Goal: Task Accomplishment & Management: Contribute content

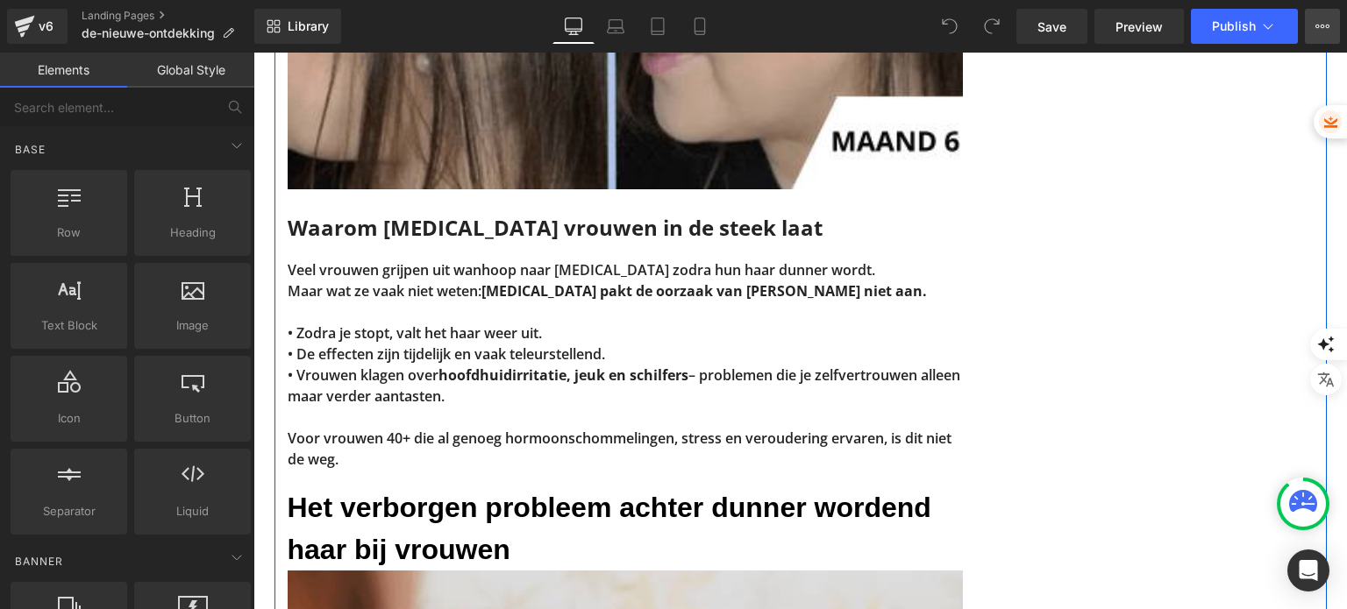
scroll to position [614, 0]
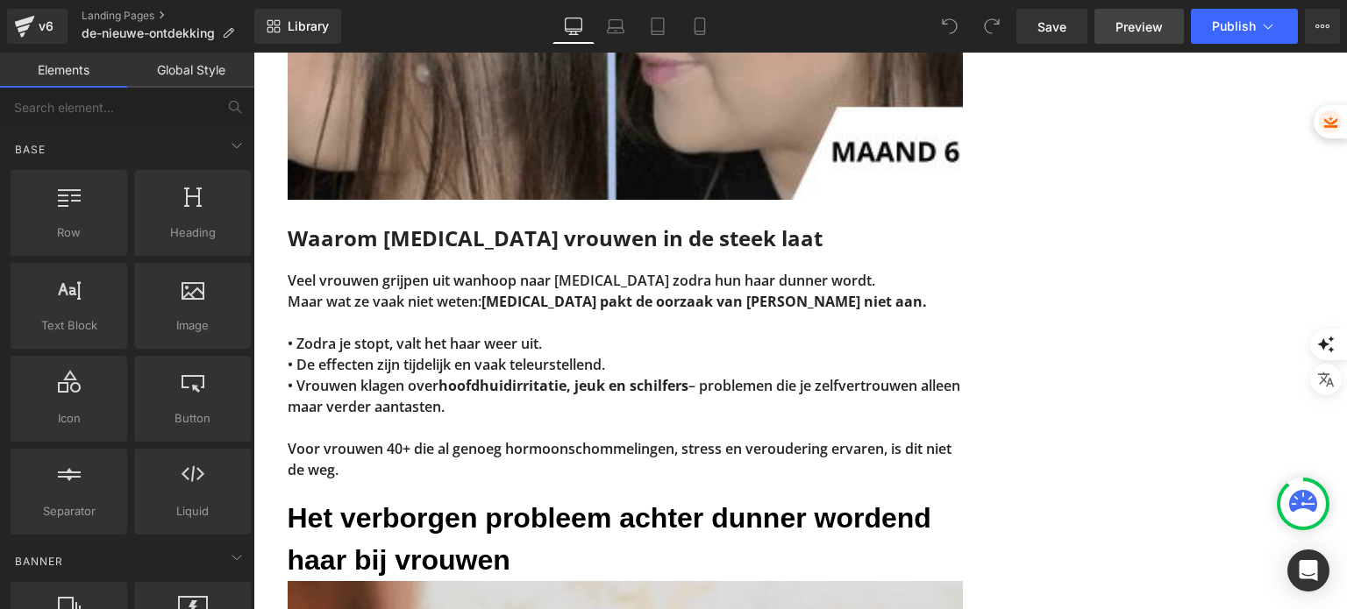
click at [1128, 23] on span "Preview" at bounding box center [1138, 27] width 47 height 18
click at [1255, 24] on span "Publish" at bounding box center [1234, 26] width 44 height 14
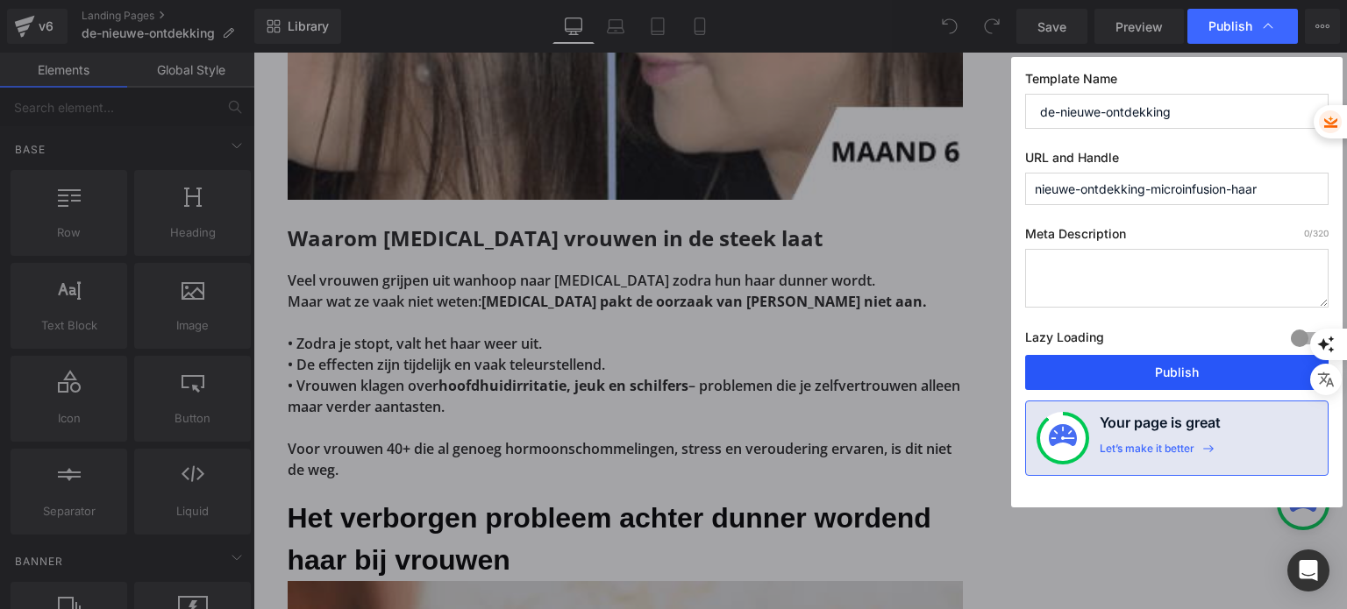
drag, startPoint x: 1164, startPoint y: 381, endPoint x: 908, endPoint y: 323, distance: 262.5
click at [1164, 381] on button "Publish" at bounding box center [1176, 372] width 303 height 35
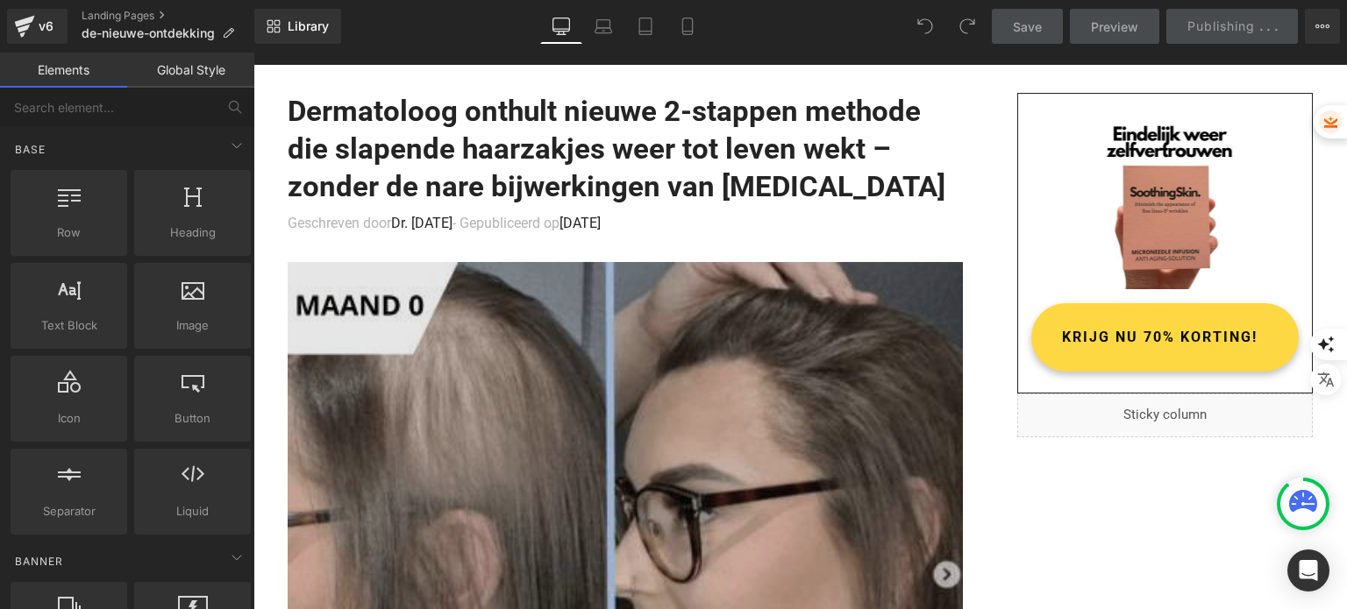
scroll to position [0, 0]
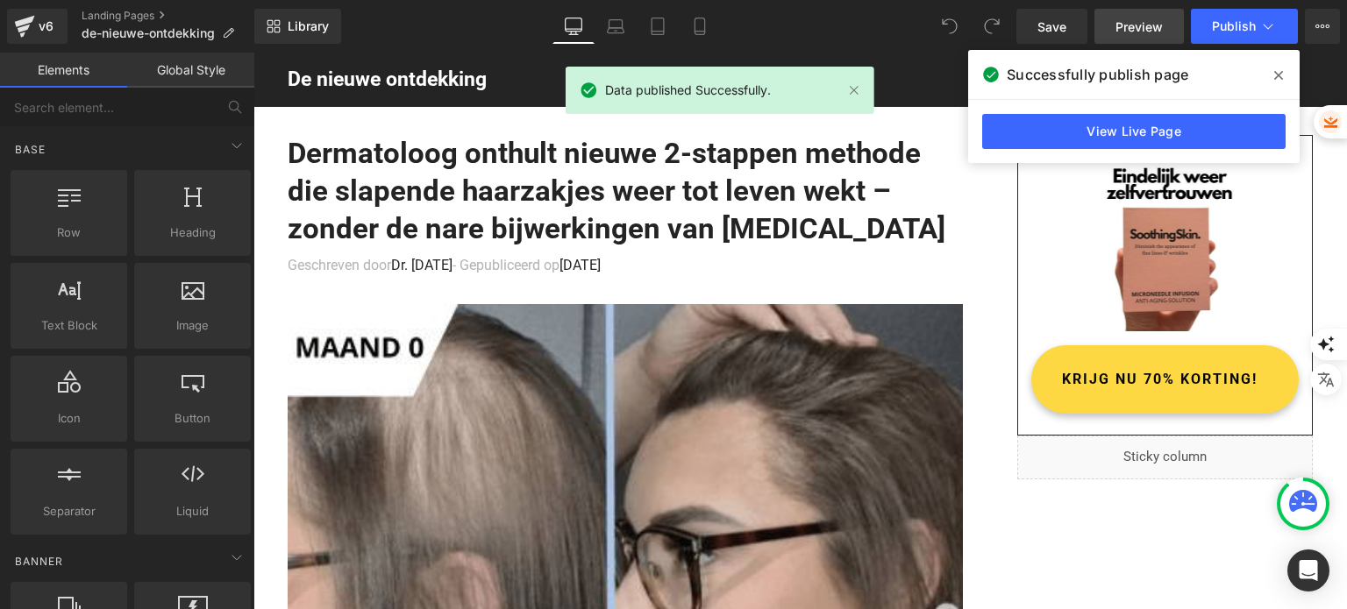
click at [1145, 27] on span "Preview" at bounding box center [1138, 27] width 47 height 18
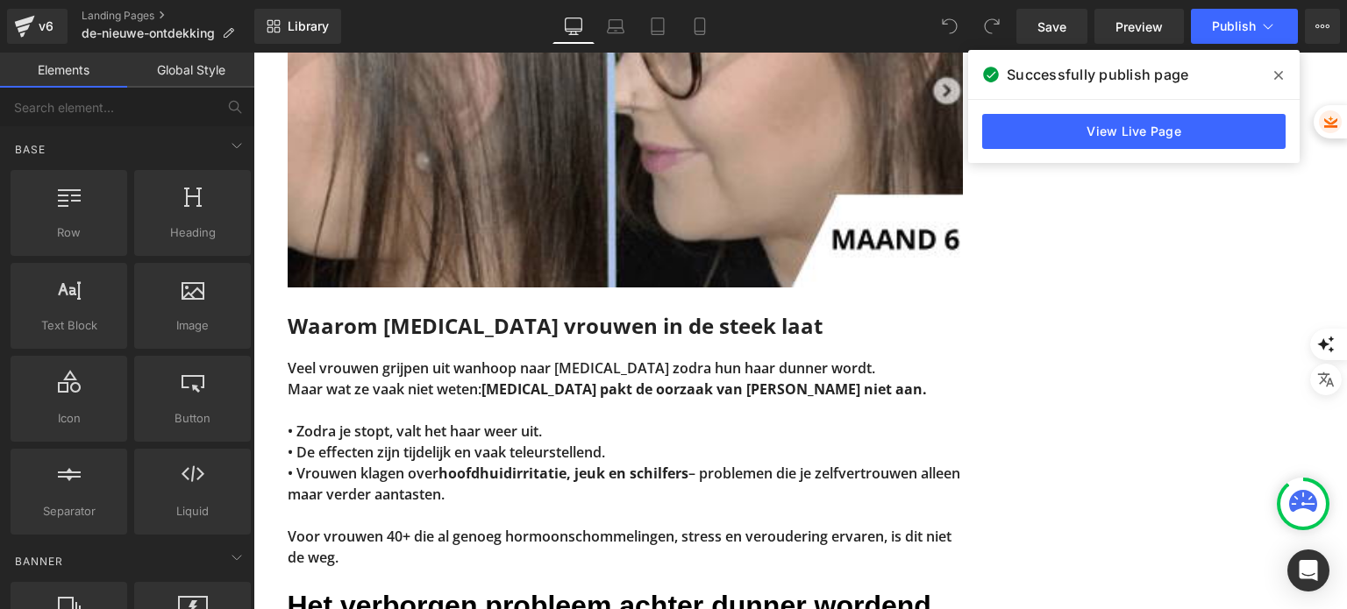
click at [1280, 78] on icon at bounding box center [1278, 75] width 9 height 9
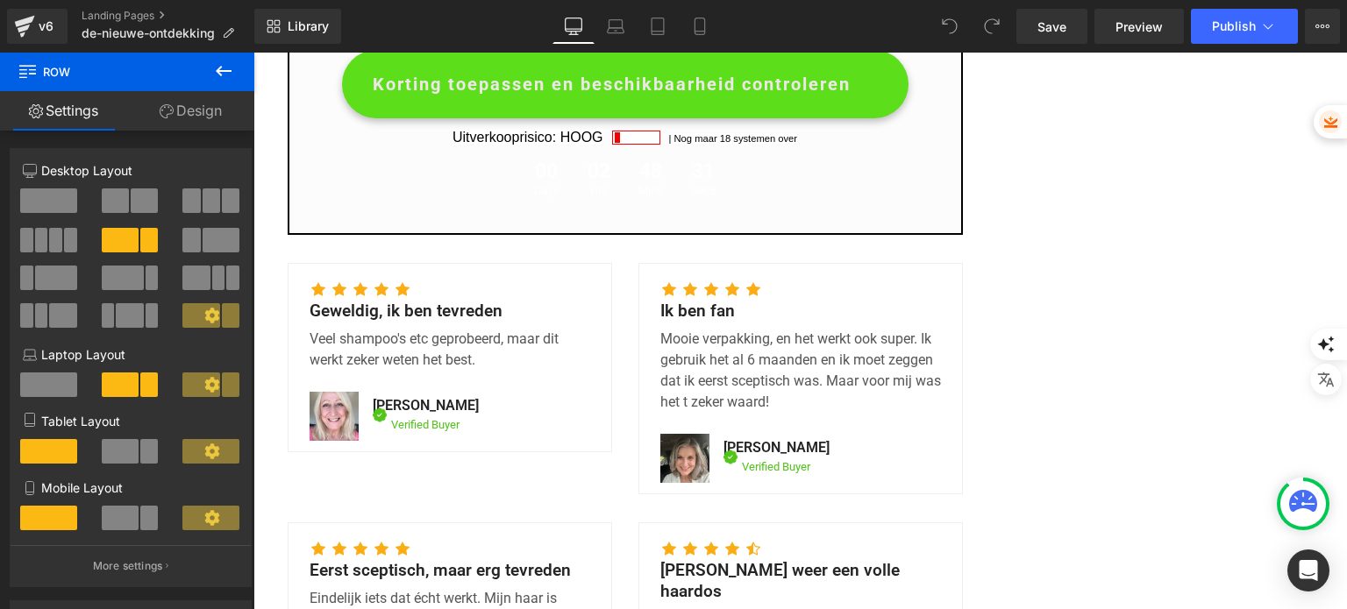
scroll to position [4233, 0]
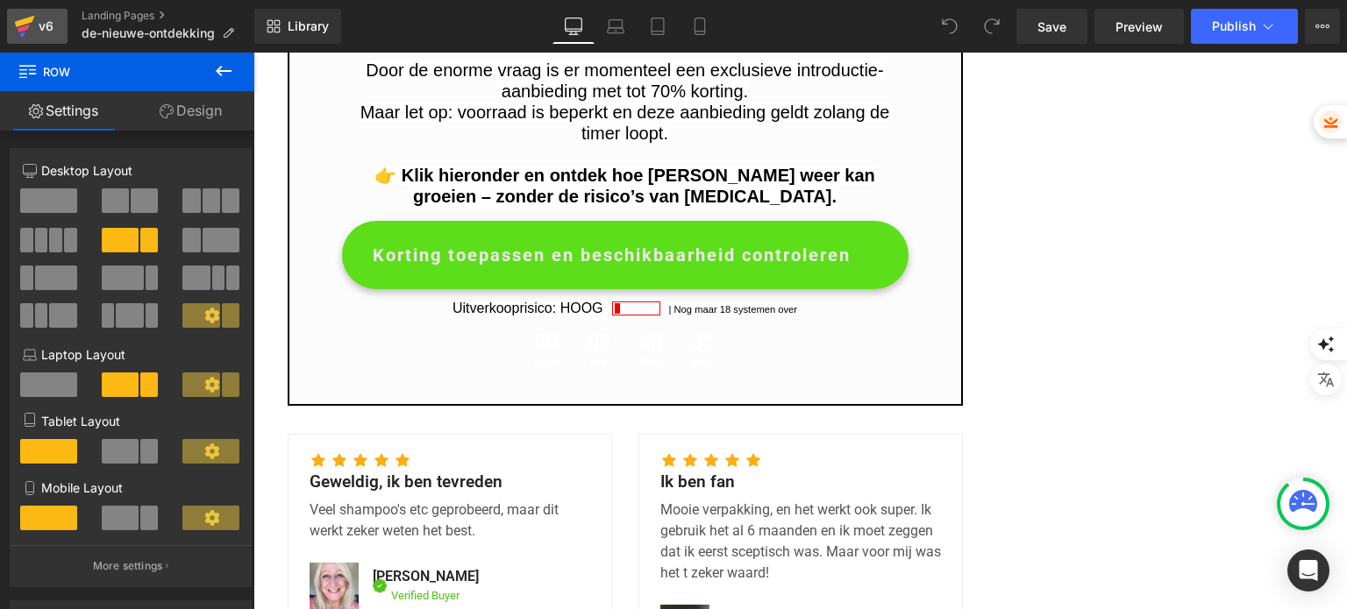
click at [31, 32] on icon at bounding box center [24, 26] width 21 height 44
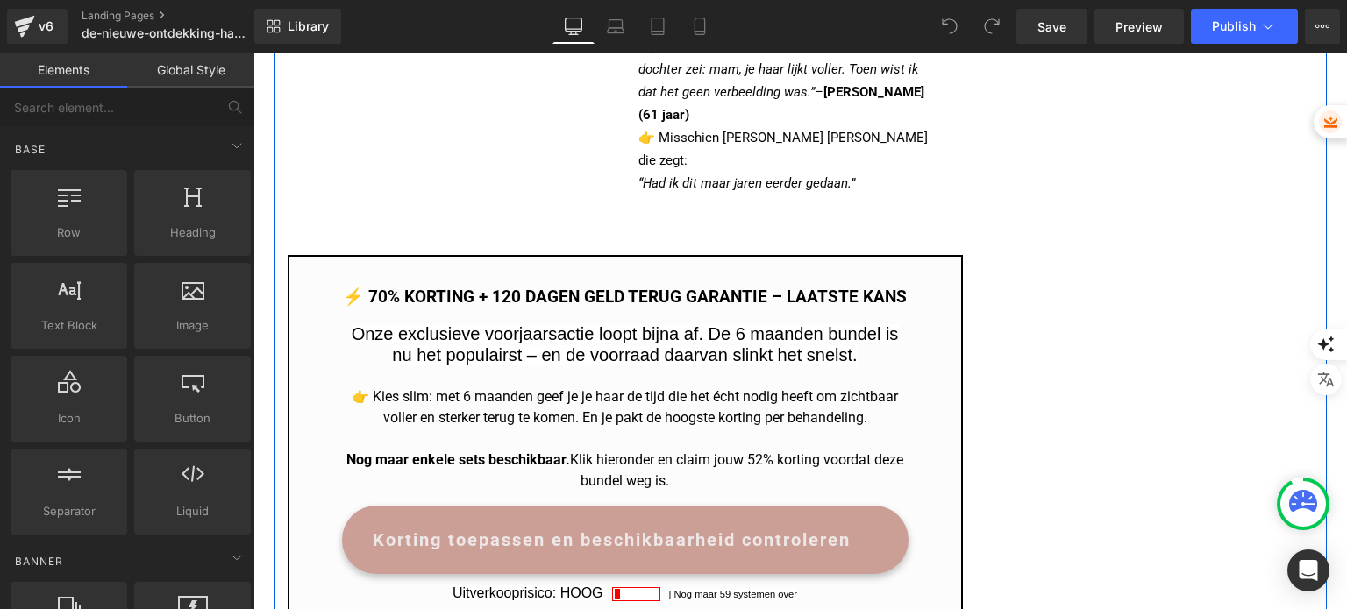
scroll to position [3945, 0]
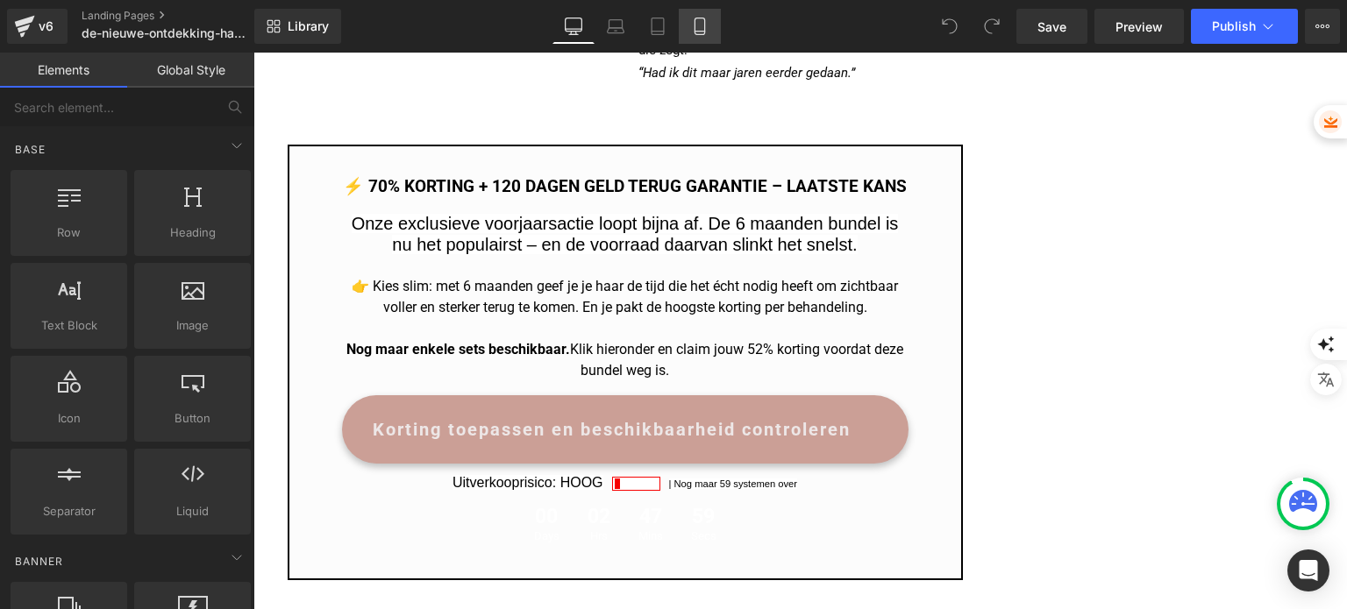
click at [701, 32] on icon at bounding box center [700, 27] width 18 height 18
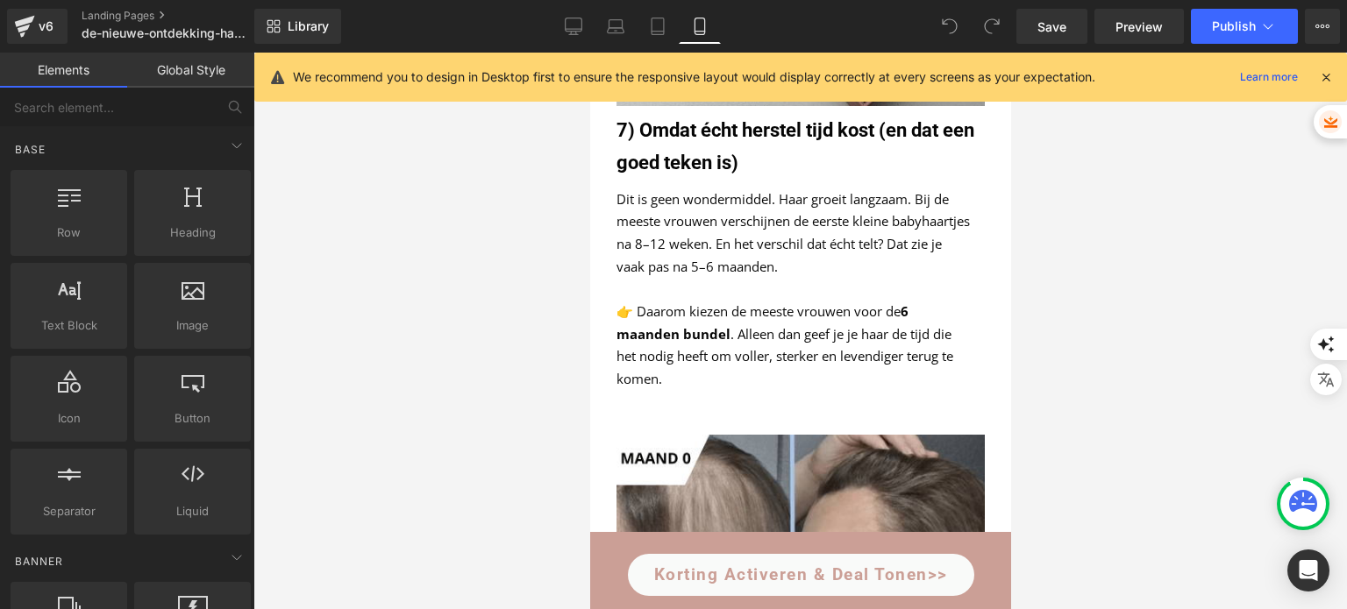
scroll to position [5982, 0]
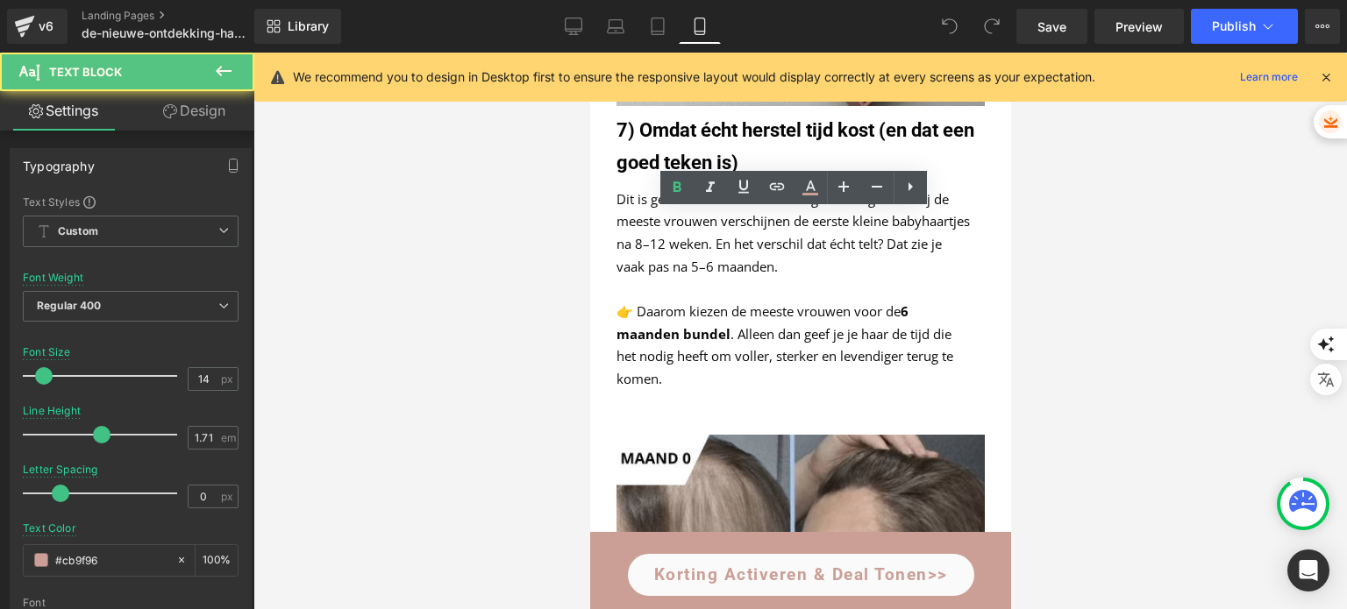
scroll to position [6070, 0]
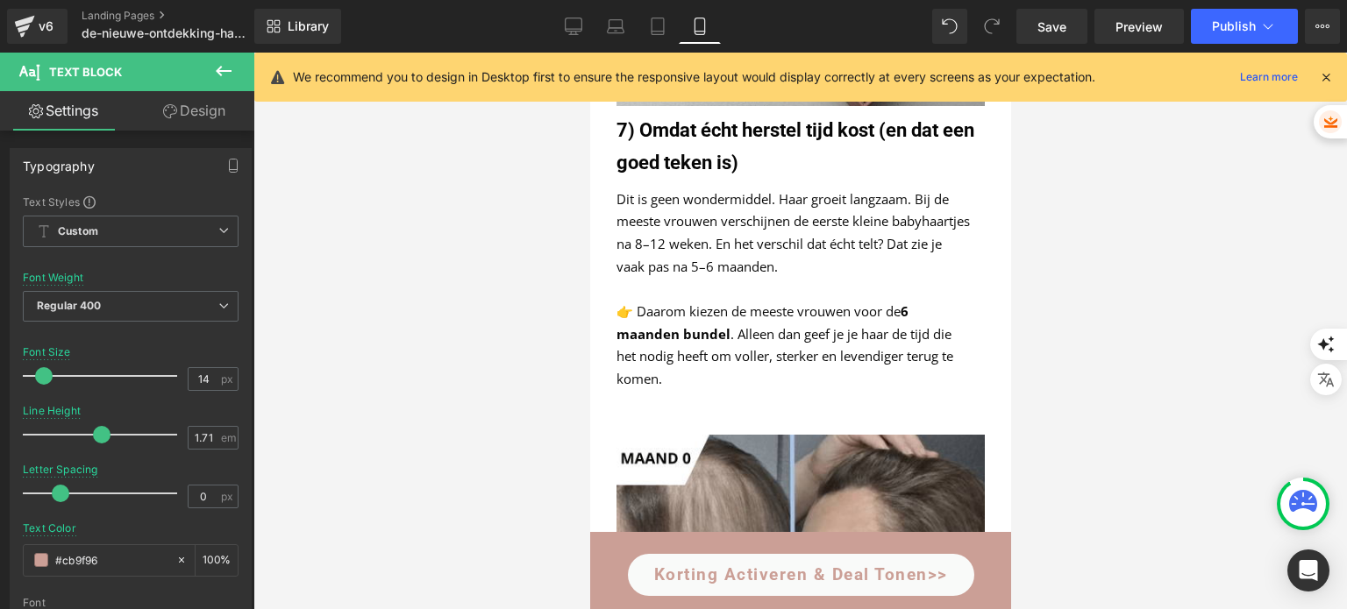
click at [1101, 225] on div at bounding box center [799, 331] width 1093 height 557
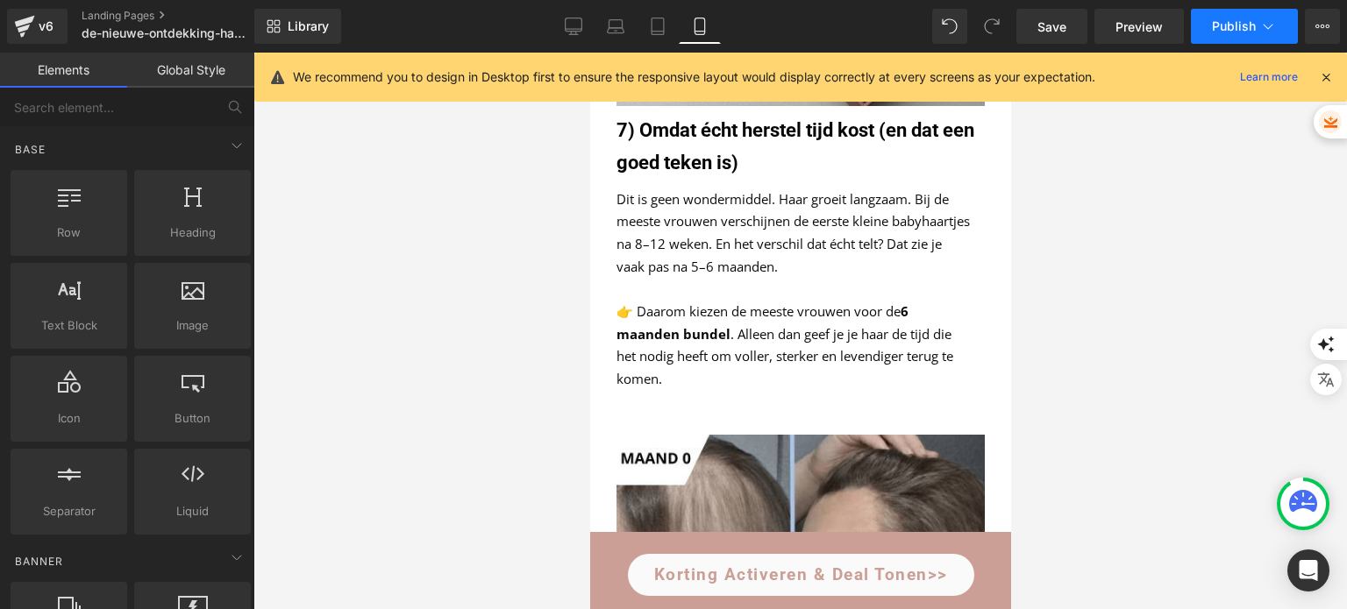
click at [1222, 35] on button "Publish" at bounding box center [1244, 26] width 107 height 35
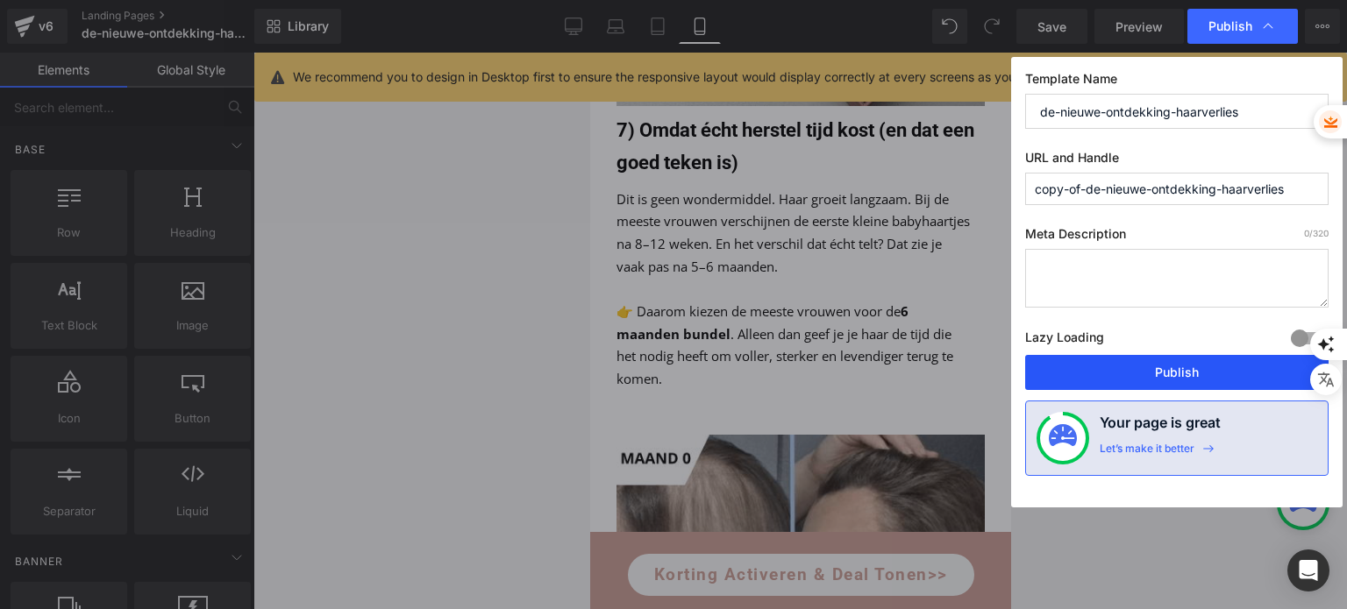
click at [1143, 367] on button "Publish" at bounding box center [1176, 372] width 303 height 35
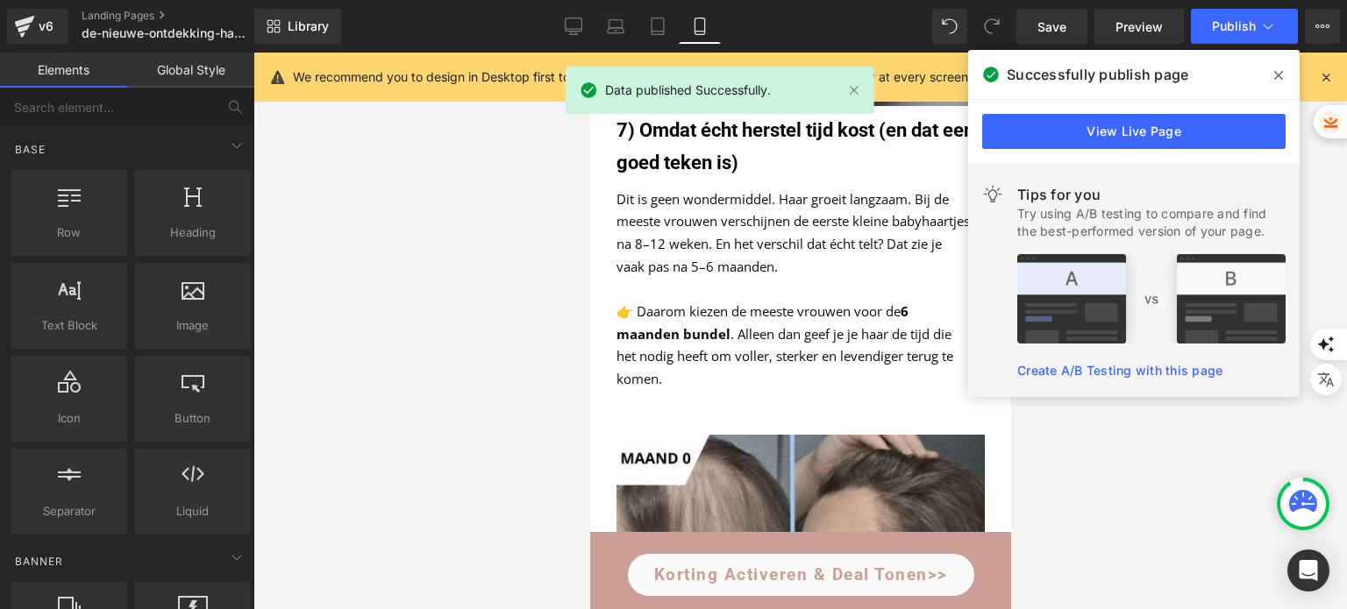
scroll to position [985, 0]
click at [1273, 83] on span at bounding box center [1278, 75] width 28 height 28
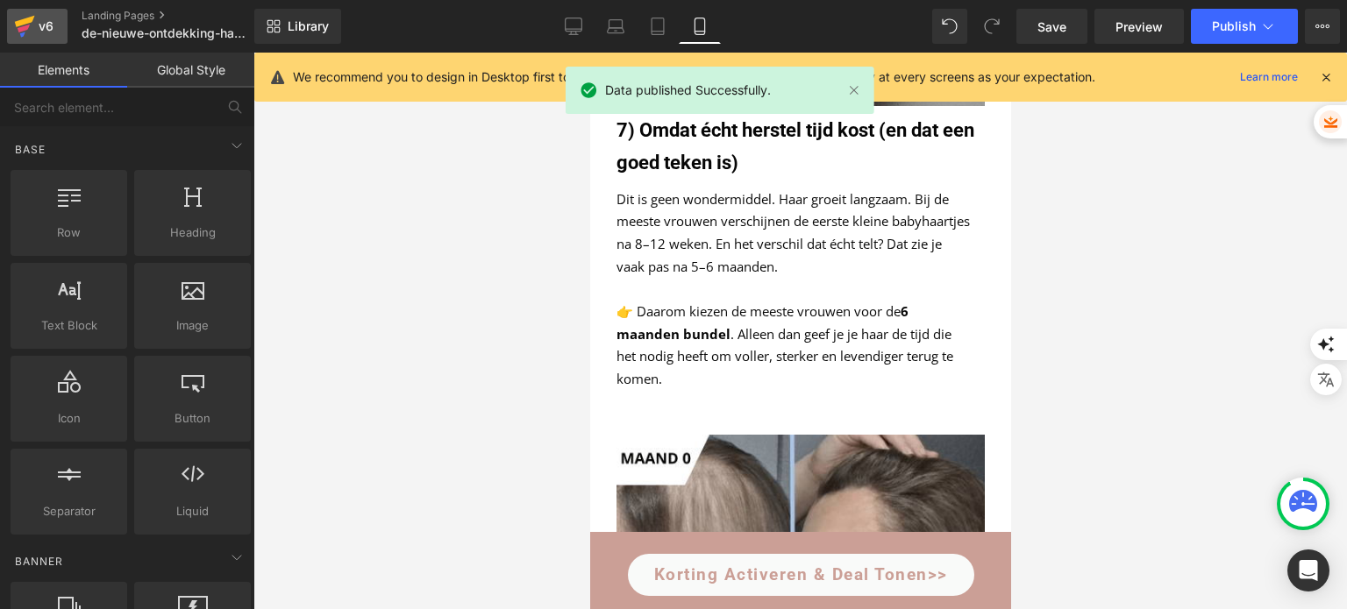
click at [47, 28] on div "v6" at bounding box center [46, 26] width 22 height 23
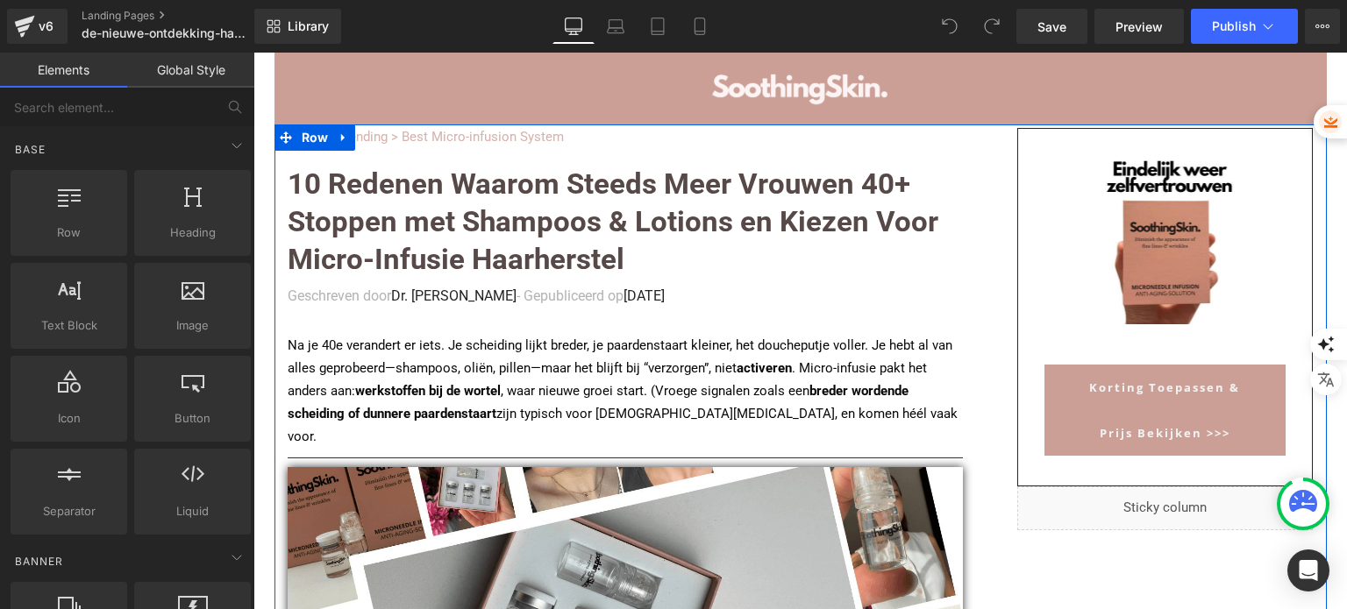
click at [288, 343] on p "Na je 40e verandert er iets. Je scheiding lijkt breder, je paardenstaart kleine…" at bounding box center [625, 392] width 675 height 114
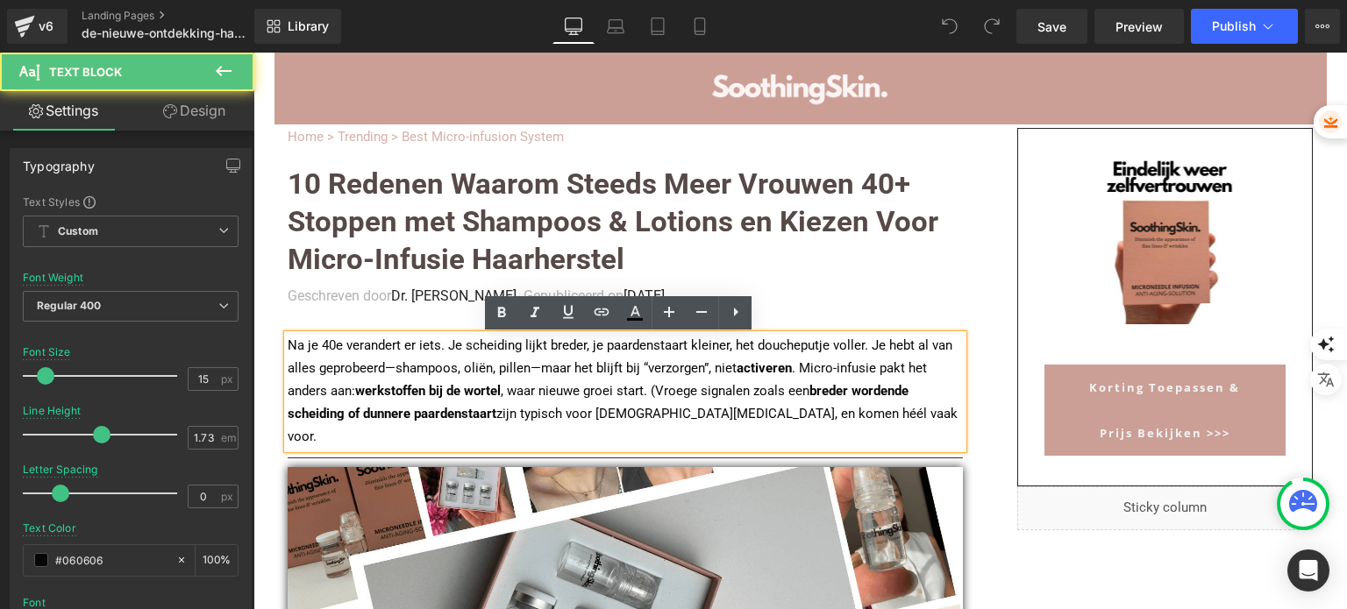
click at [288, 345] on p "Na je 40e verandert er iets. Je scheiding lijkt breder, je paardenstaart kleine…" at bounding box center [625, 392] width 675 height 114
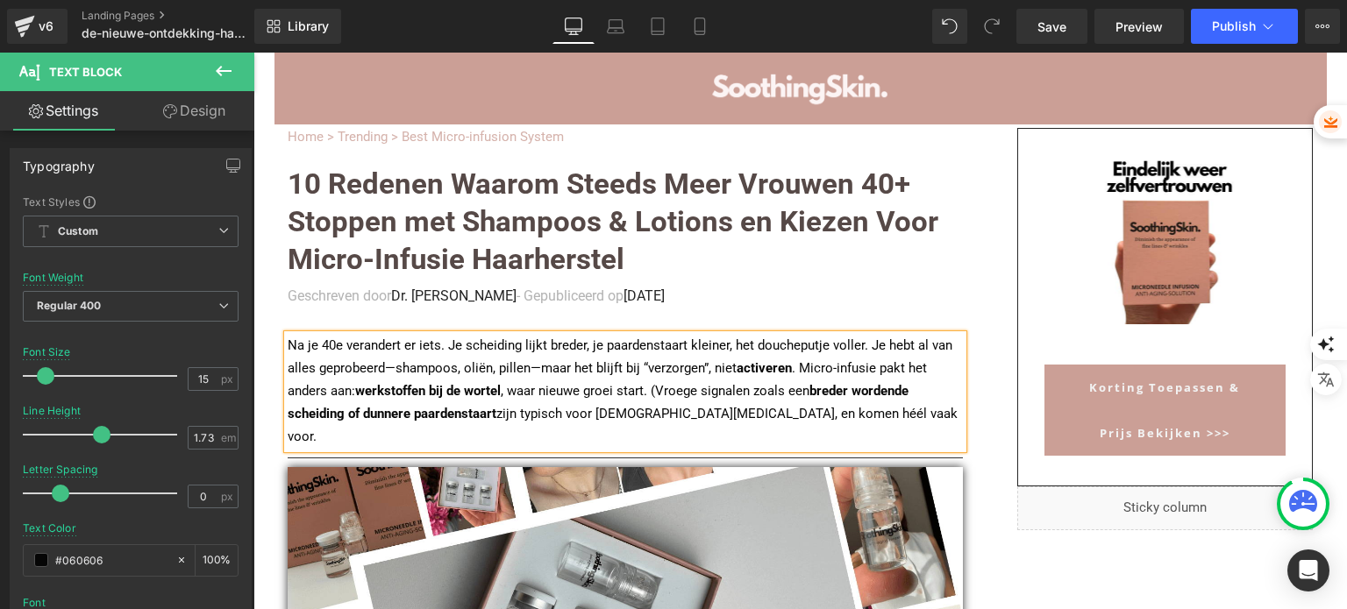
click at [704, 38] on link "Mobile" at bounding box center [700, 26] width 42 height 35
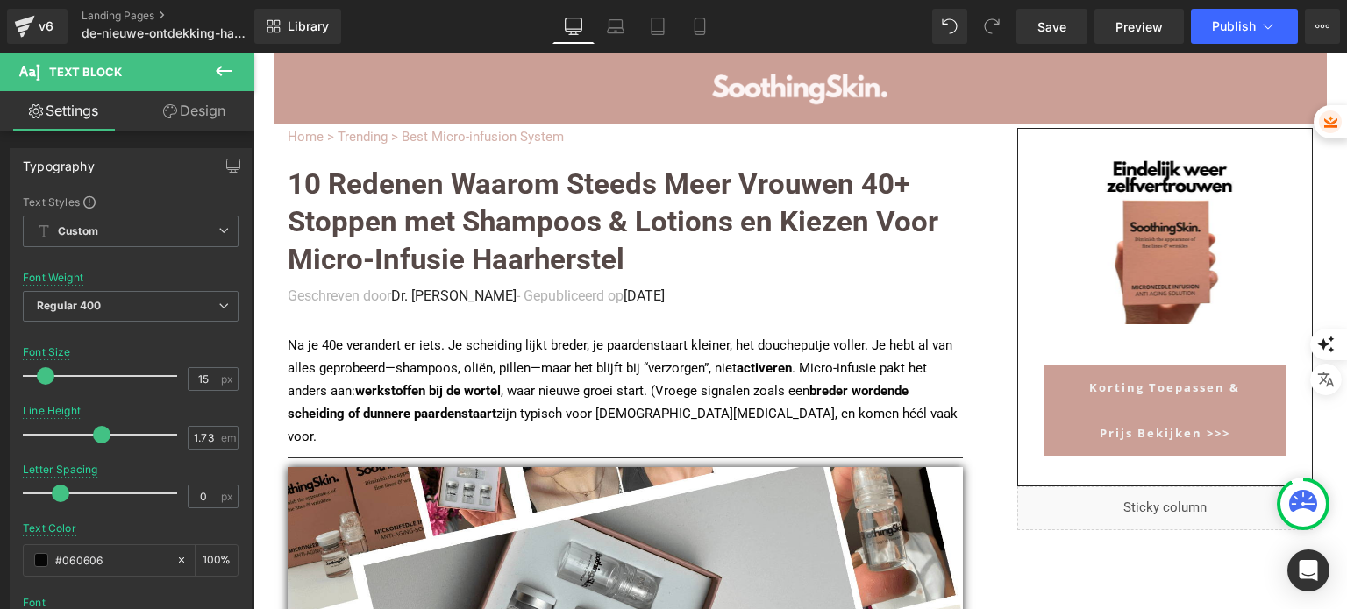
type input "1.71"
type input "100"
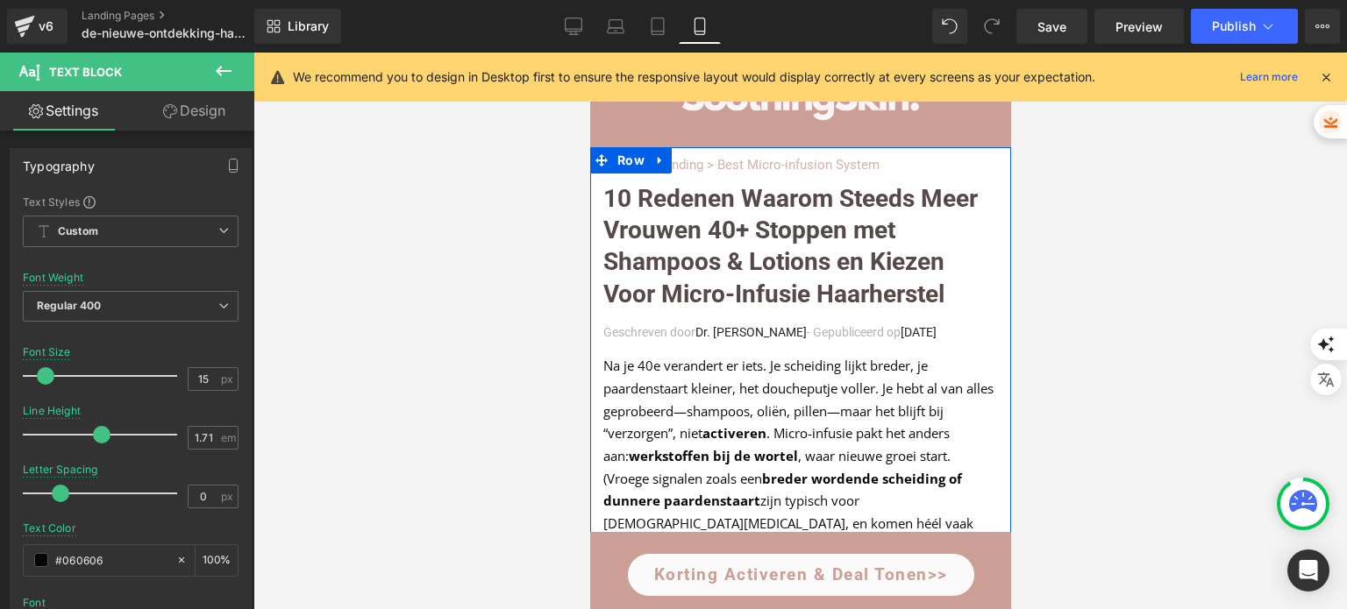
scroll to position [5548, 0]
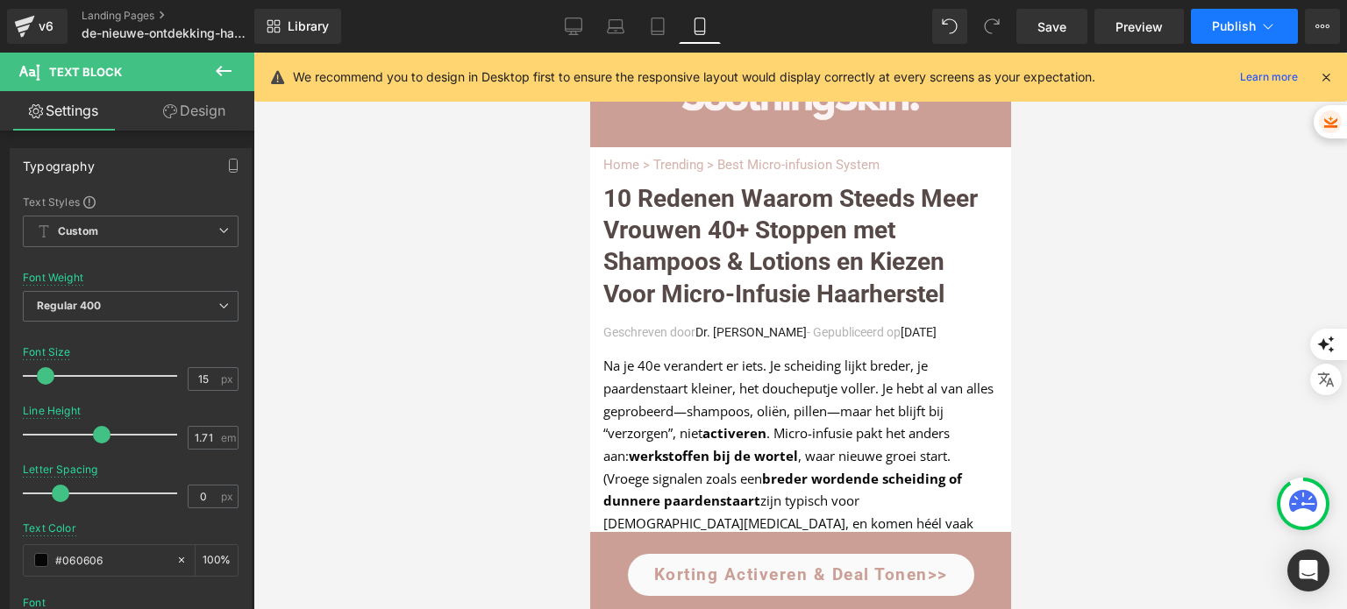
drag, startPoint x: 1253, startPoint y: 6, endPoint x: 1248, endPoint y: 20, distance: 15.0
click at [1250, 14] on div "Library Mobile Desktop Laptop Tablet Mobile Save Preview Publish Scheduled View…" at bounding box center [800, 26] width 1092 height 53
click at [1242, 28] on span "Publish" at bounding box center [1234, 26] width 44 height 14
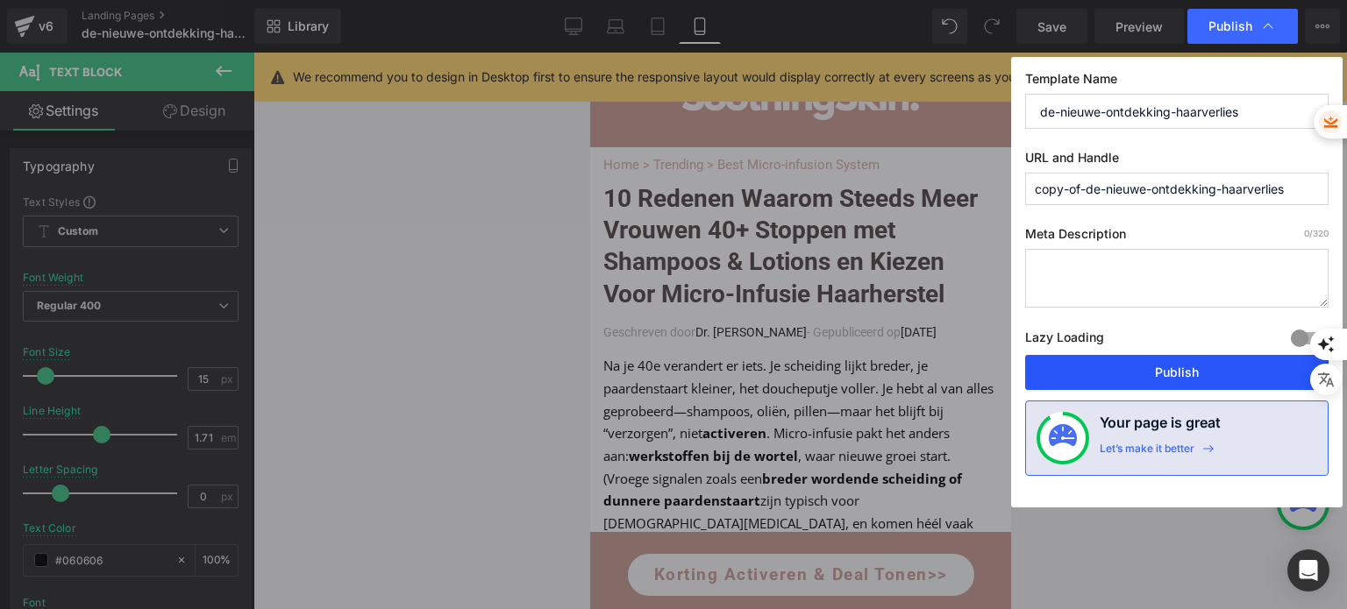
click at [1170, 382] on button "Publish" at bounding box center [1176, 372] width 303 height 35
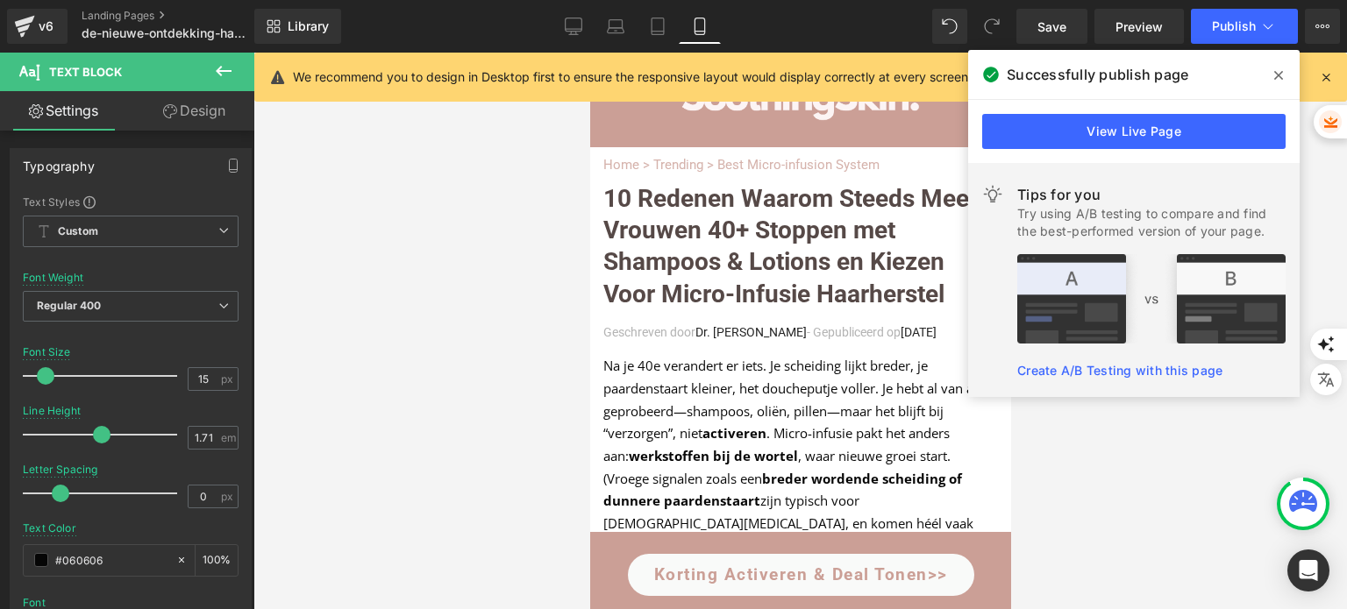
scroll to position [4058, 0]
click at [589, 19] on link "Desktop" at bounding box center [573, 26] width 42 height 35
type input "1.73"
type input "100"
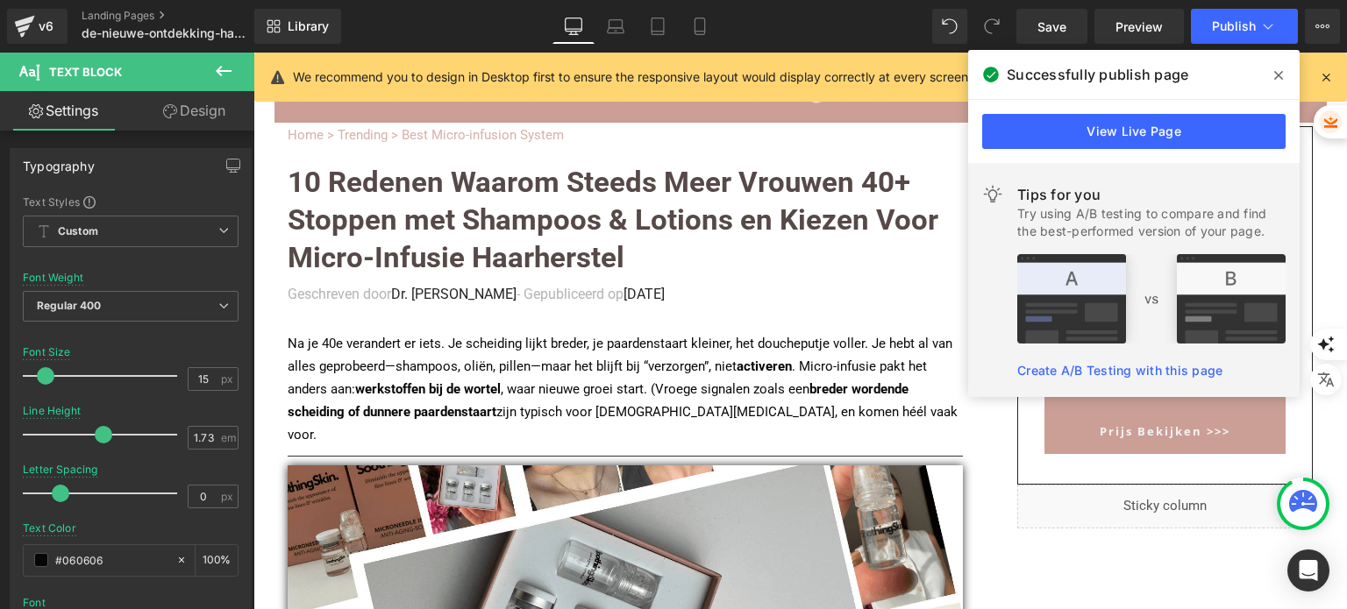
scroll to position [0, 0]
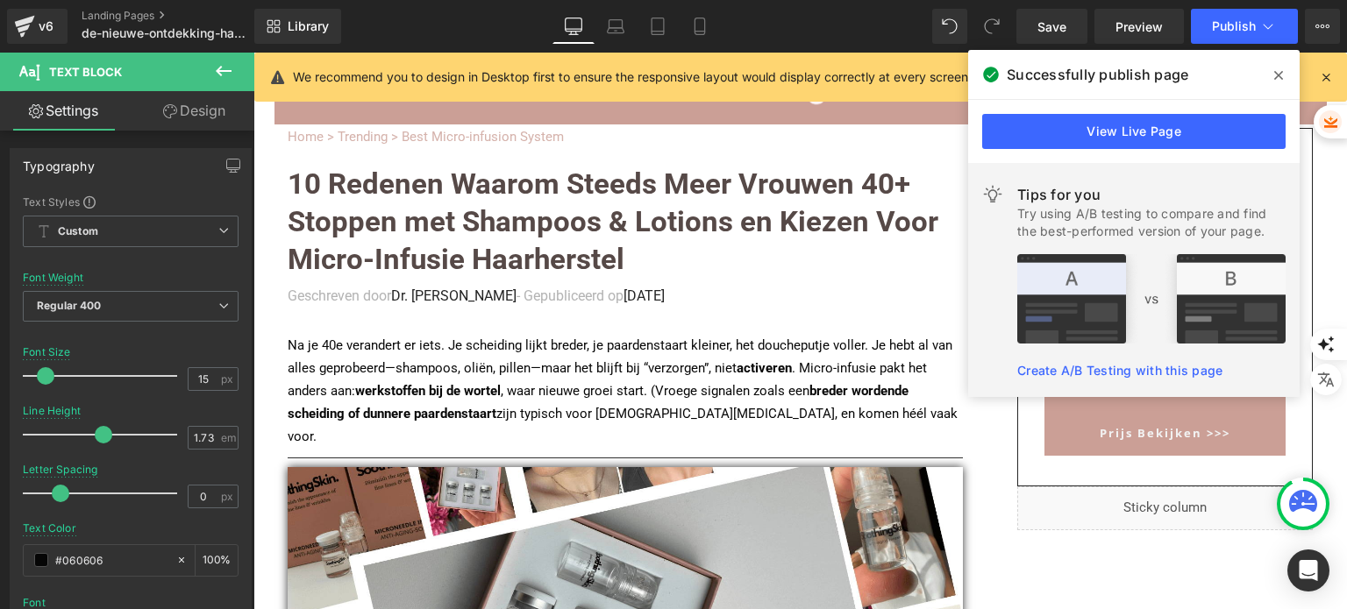
click at [551, 208] on span "10 Redenen Waarom Steeds Meer Vrouwen 40+ Stoppen met Shampoos & Lotions en Kie…" at bounding box center [613, 222] width 651 height 110
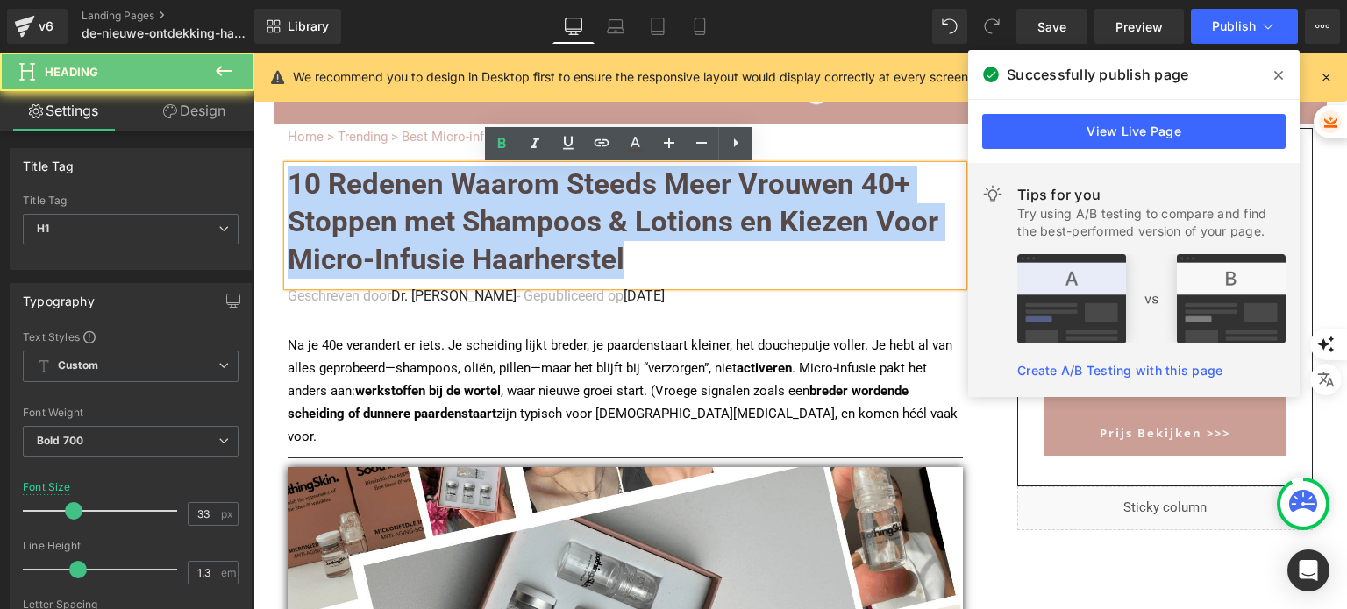
click at [551, 208] on span "10 Redenen Waarom Steeds Meer Vrouwen 40+ Stoppen met Shampoos & Lotions en Kie…" at bounding box center [613, 222] width 651 height 110
paste div
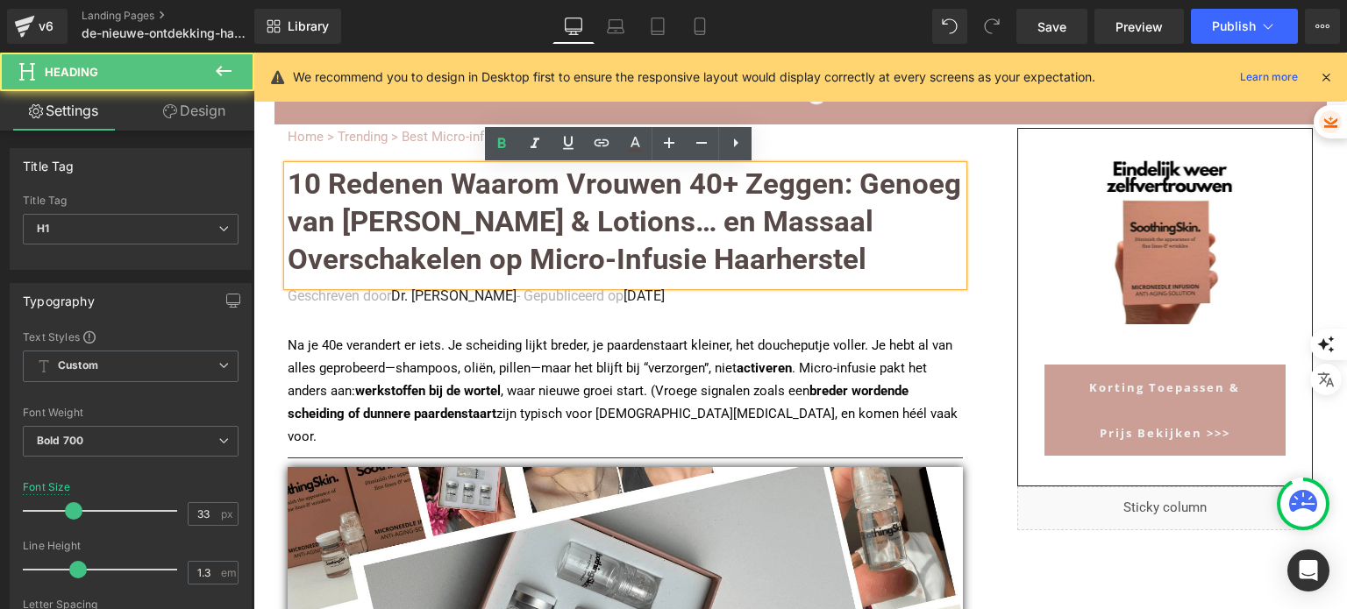
click at [870, 255] on font "10 Redenen Waarom Vrouwen 40+ Zeggen: Genoeg van Shampoos & Lotions… en Massaal…" at bounding box center [624, 222] width 673 height 110
click at [893, 262] on h1 "10 Redenen Waarom Vrouwen 40+ Zeggen: Genoeg van Shampoos & Lotions… en Massaal…" at bounding box center [625, 222] width 675 height 113
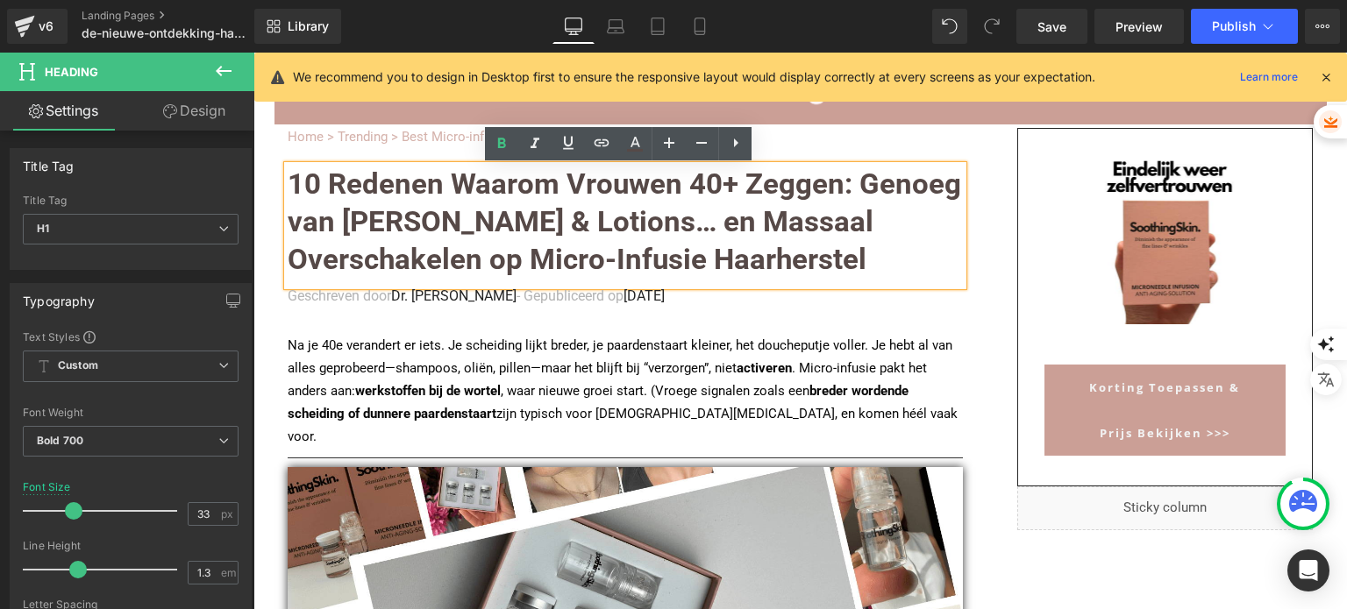
click at [455, 238] on font "10 Redenen Waarom Vrouwen 40+ Zeggen: Genoeg van Shampoos & Lotions… en Massaal…" at bounding box center [624, 222] width 673 height 110
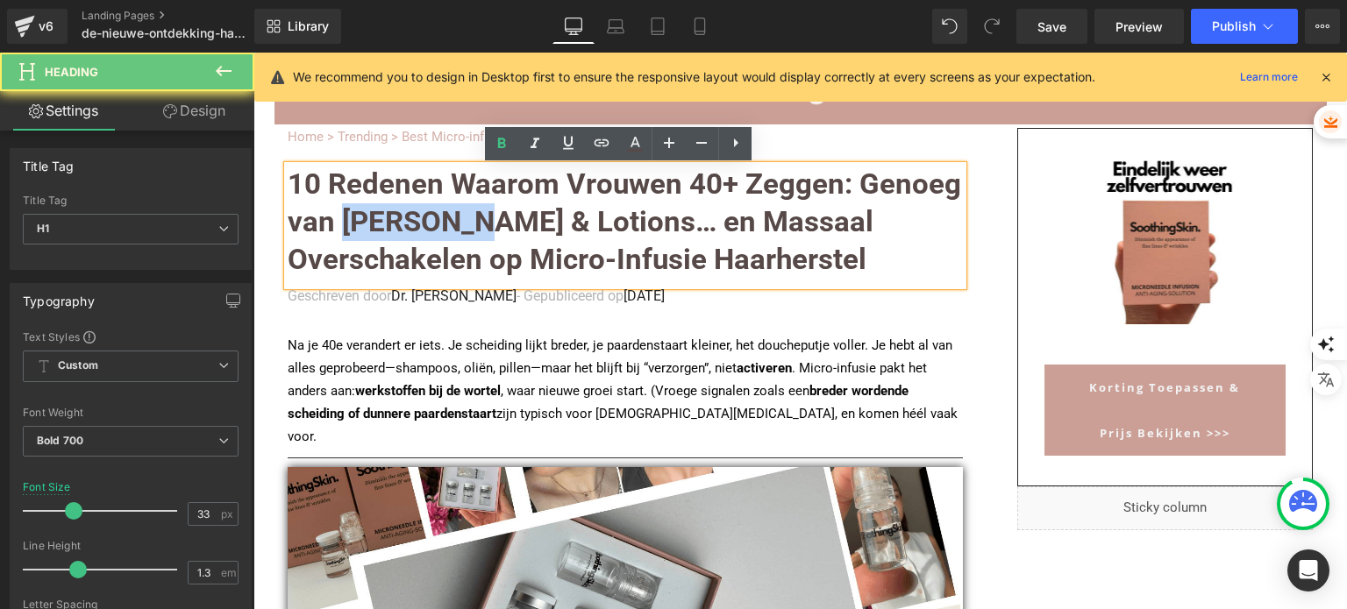
click at [455, 238] on font "10 Redenen Waarom Vrouwen 40+ Zeggen: Genoeg van Shampoos & Lotions… en Massaal…" at bounding box center [624, 222] width 673 height 110
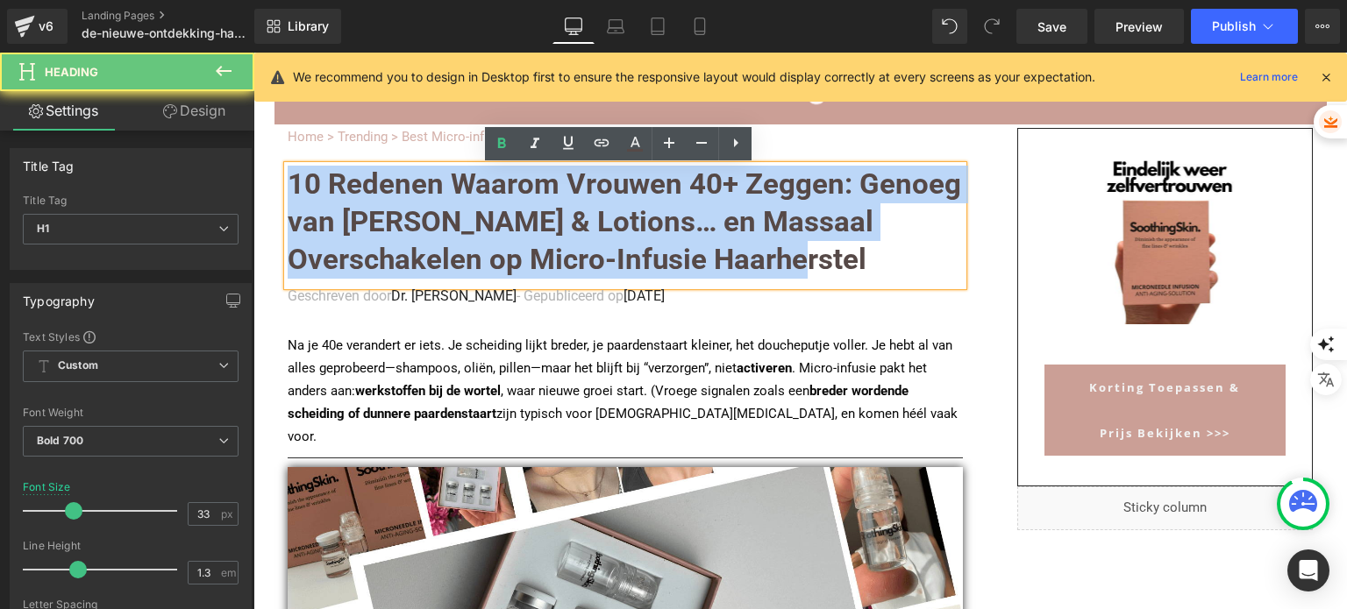
click at [455, 238] on font "10 Redenen Waarom Vrouwen 40+ Zeggen: Genoeg van Shampoos & Lotions… en Massaal…" at bounding box center [624, 222] width 673 height 110
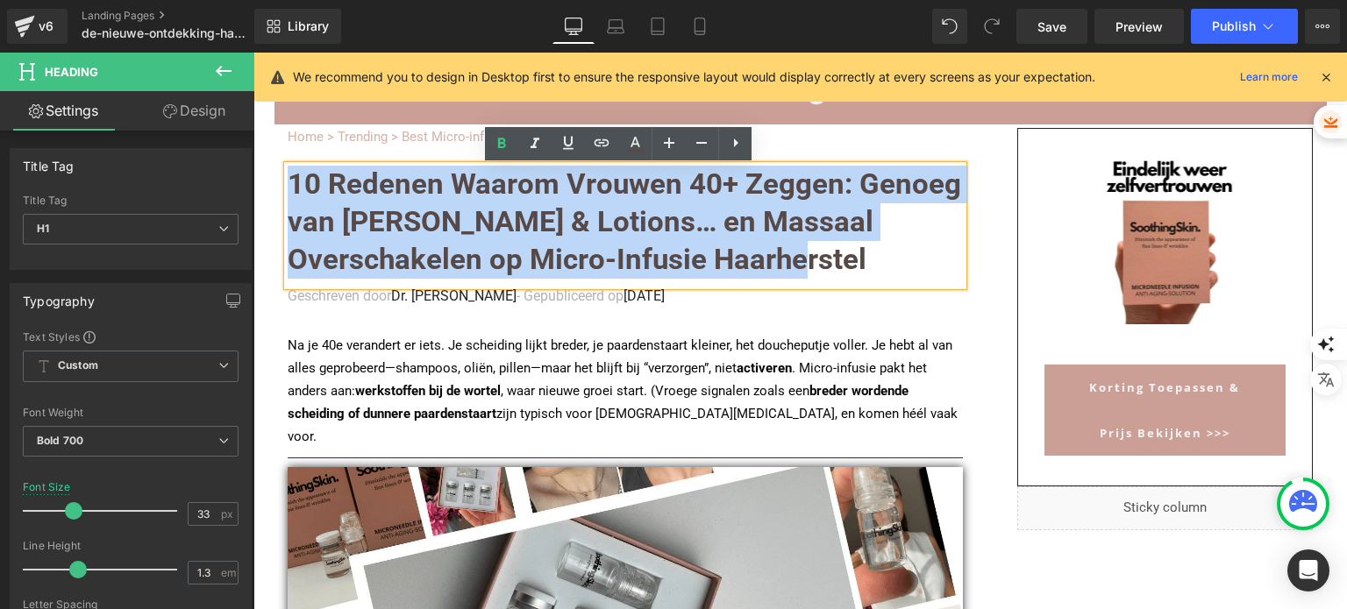
click at [455, 238] on font "10 Redenen Waarom Vrouwen 40+ Zeggen: Genoeg van Shampoos & Lotions… en Massaal…" at bounding box center [624, 222] width 673 height 110
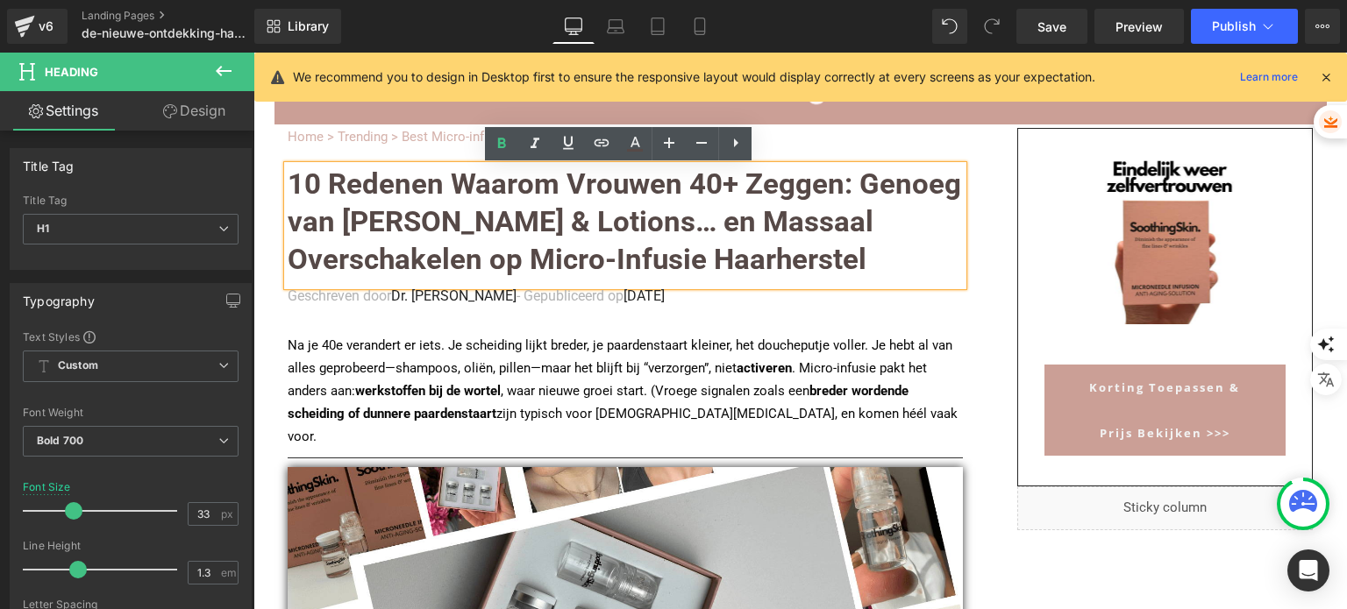
click at [607, 250] on font "10 Redenen Waarom Vrouwen 40+ Zeggen: Genoeg van Shampoos & Lotions… en Massaal…" at bounding box center [624, 222] width 673 height 110
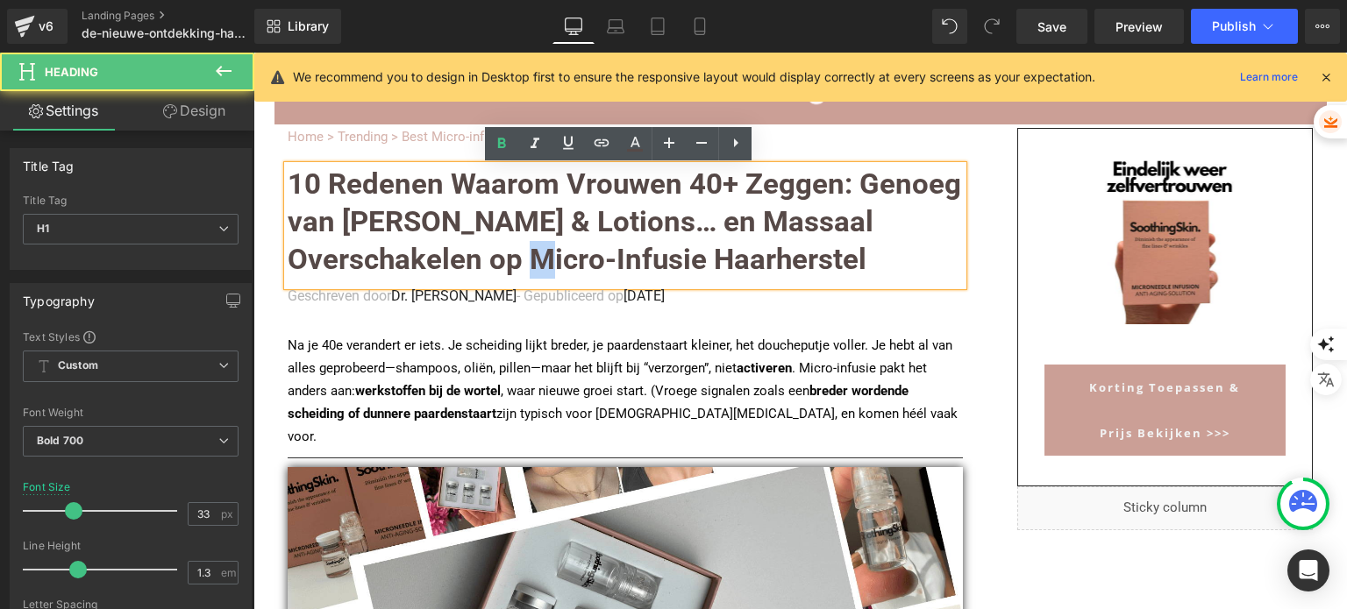
click at [607, 250] on font "10 Redenen Waarom Vrouwen 40+ Zeggen: Genoeg van Shampoos & Lotions… en Massaal…" at bounding box center [624, 222] width 673 height 110
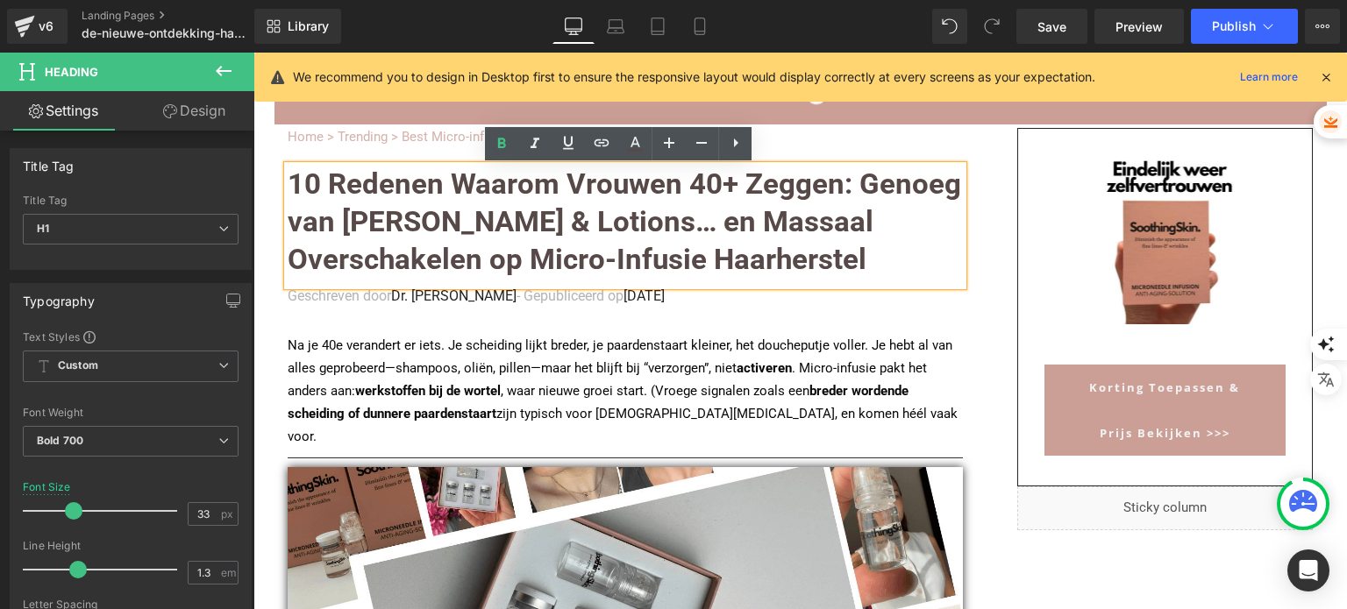
click at [324, 181] on font "10 Redenen Waarom Vrouwen 40+ Zeggen: Genoeg van Shampoos & Lotions… en Massaal…" at bounding box center [624, 222] width 673 height 110
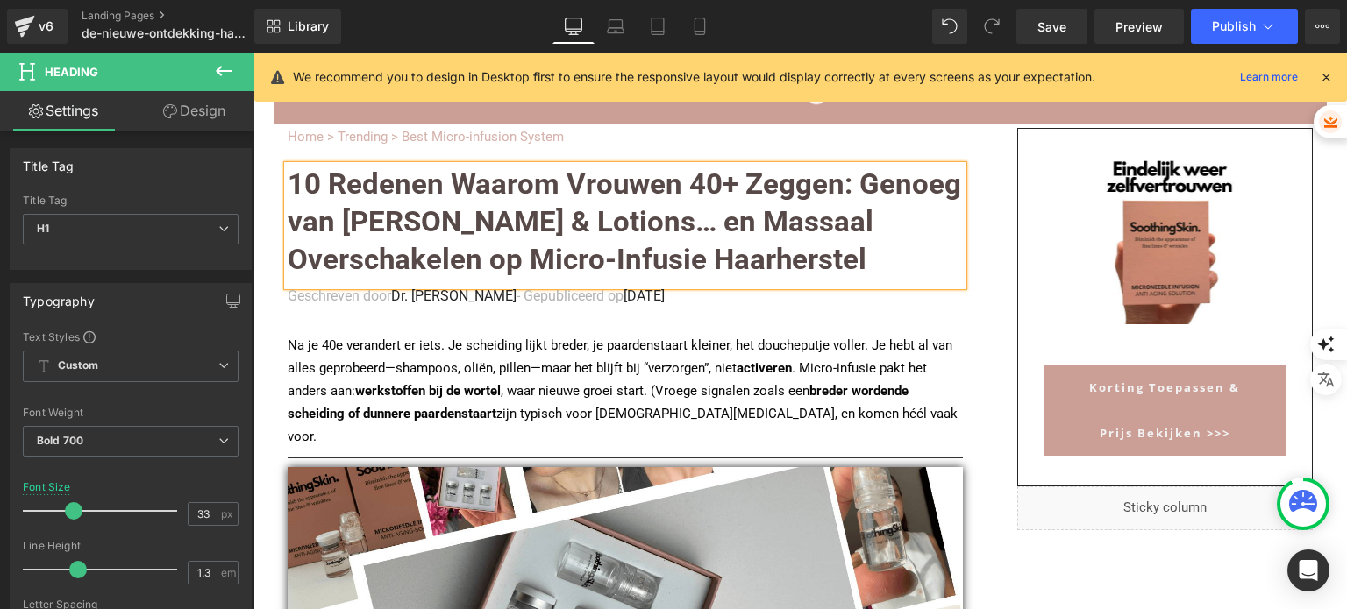
click at [510, 217] on font "10 Redenen Waarom Vrouwen 40+ Zeggen: Genoeg van Shampoos & Lotions… en Massaal…" at bounding box center [624, 222] width 673 height 110
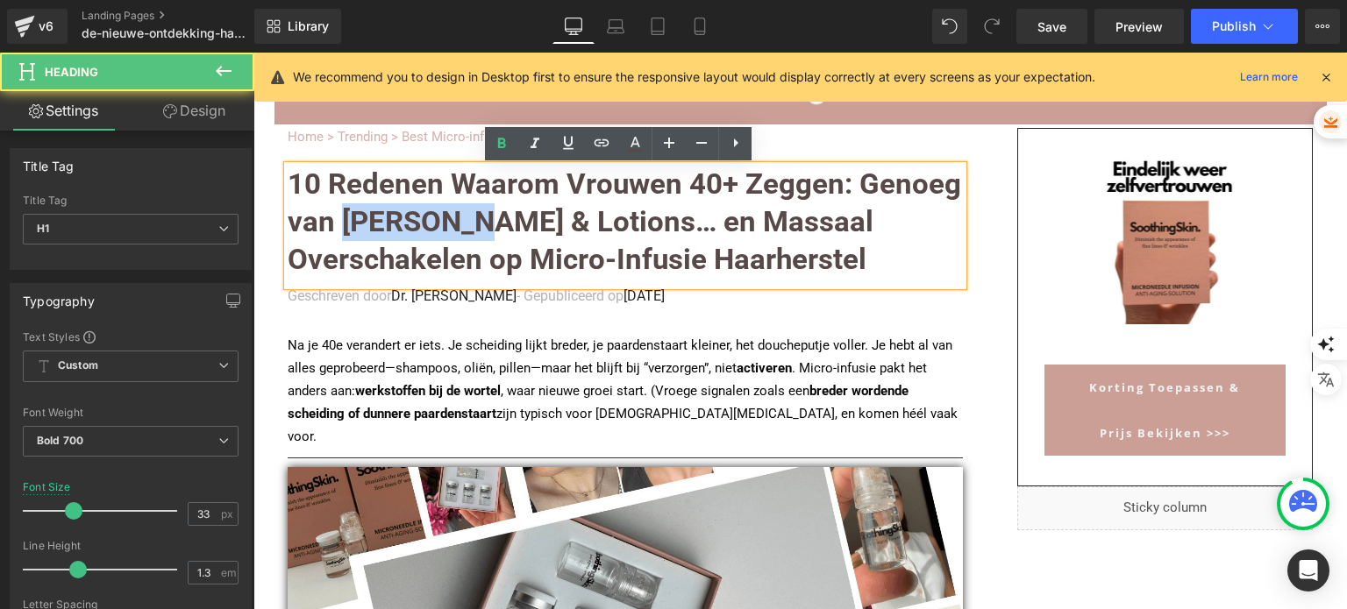
click at [510, 217] on font "10 Redenen Waarom Vrouwen 40+ Zeggen: Genoeg van Shampoos & Lotions… en Massaal…" at bounding box center [624, 222] width 673 height 110
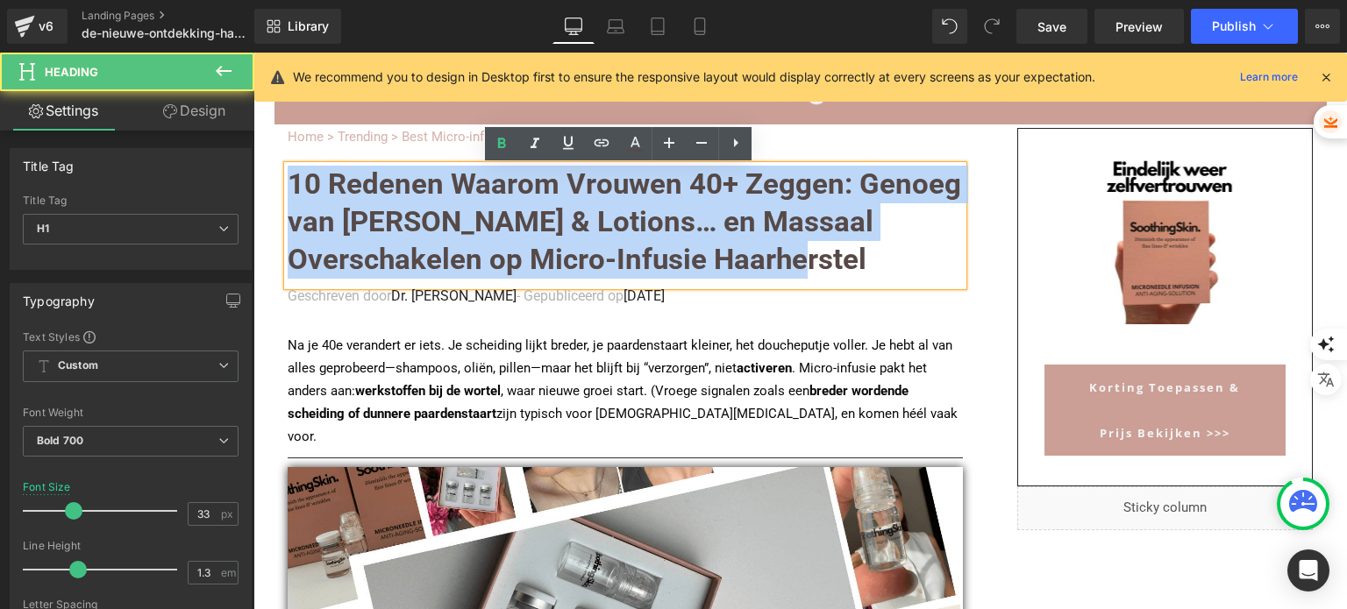
click at [510, 217] on font "10 Redenen Waarom Vrouwen 40+ Zeggen: Genoeg van Shampoos & Lotions… en Massaal…" at bounding box center [624, 222] width 673 height 110
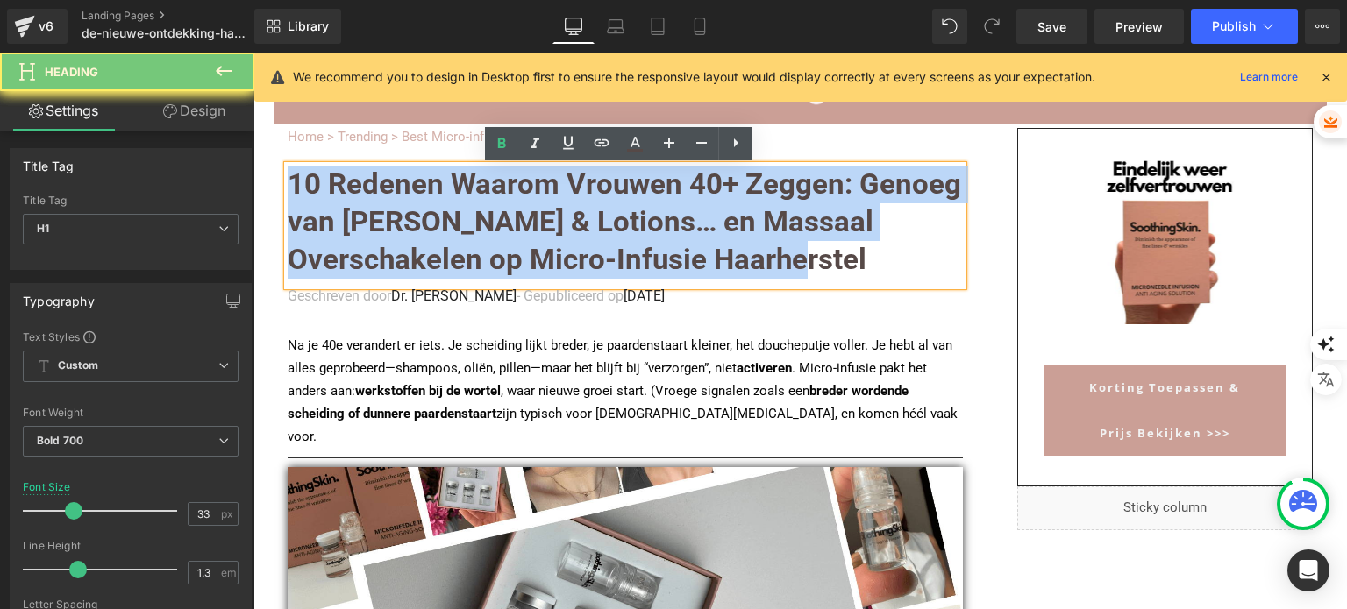
click at [510, 217] on font "10 Redenen Waarom Vrouwen 40+ Zeggen: Genoeg van Shampoos & Lotions… en Massaal…" at bounding box center [624, 222] width 673 height 110
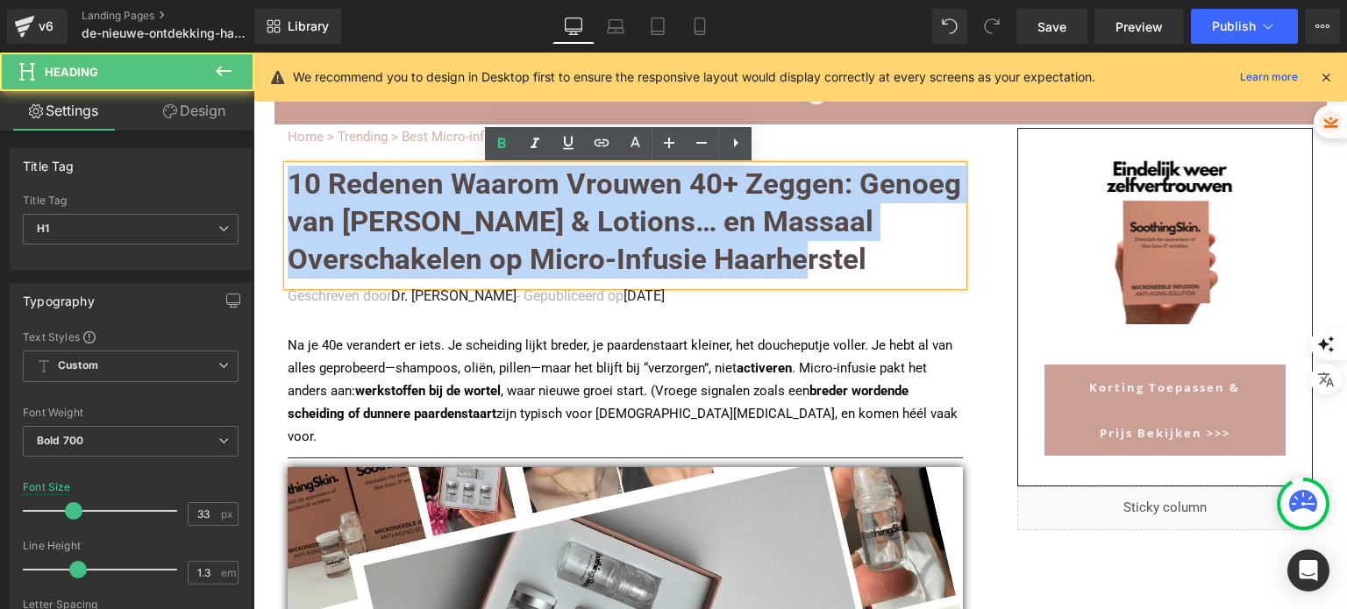
click at [489, 229] on font "10 Redenen Waarom Vrouwen 40+ Zeggen: Genoeg van Shampoos & Lotions… en Massaal…" at bounding box center [624, 222] width 673 height 110
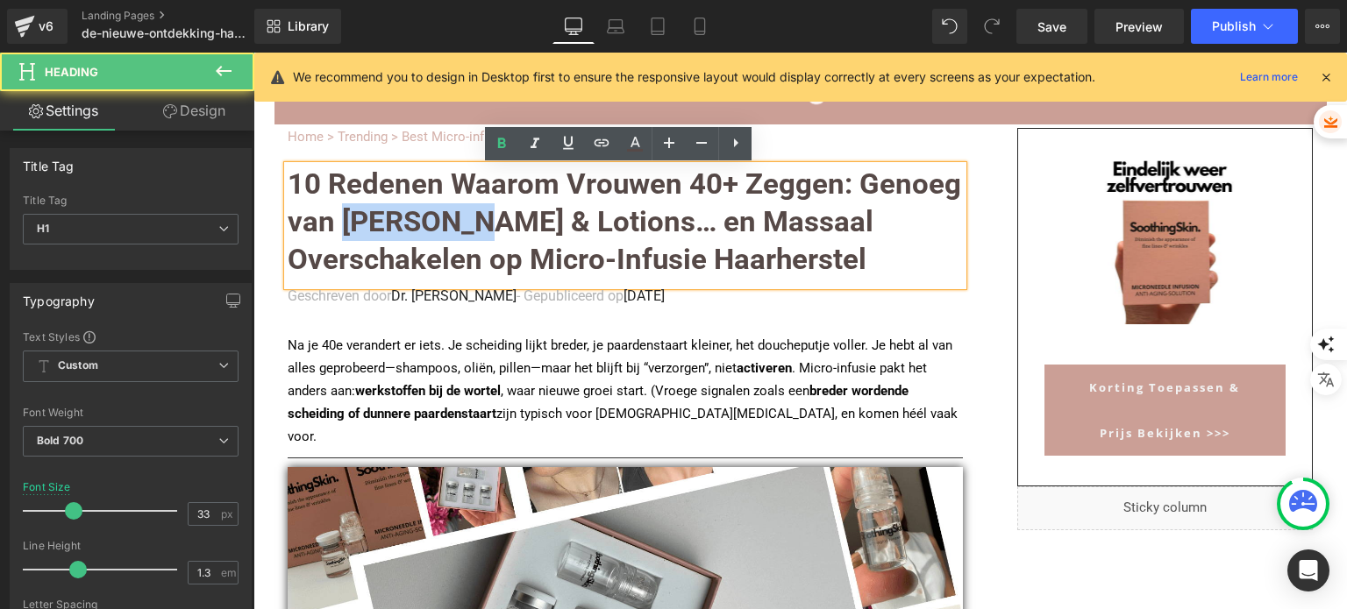
click at [489, 229] on font "10 Redenen Waarom Vrouwen 40+ Zeggen: Genoeg van Shampoos & Lotions… en Massaal…" at bounding box center [624, 222] width 673 height 110
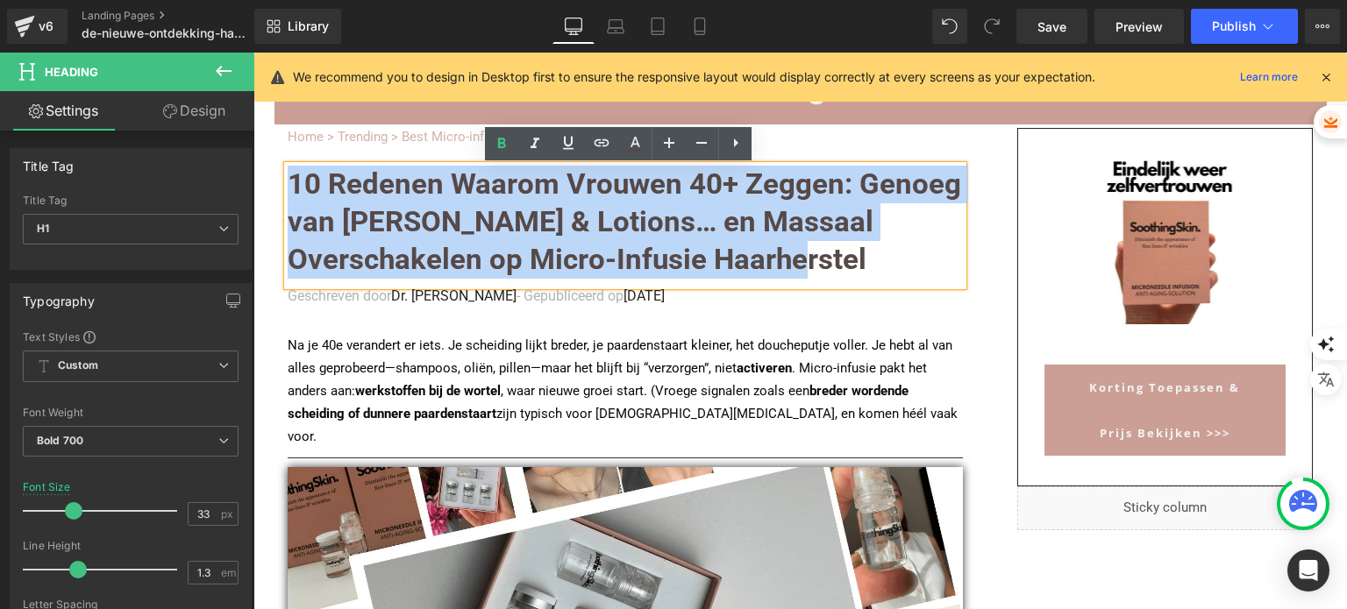
click at [489, 229] on font "10 Redenen Waarom Vrouwen 40+ Zeggen: Genoeg van Shampoos & Lotions… en Massaal…" at bounding box center [624, 222] width 673 height 110
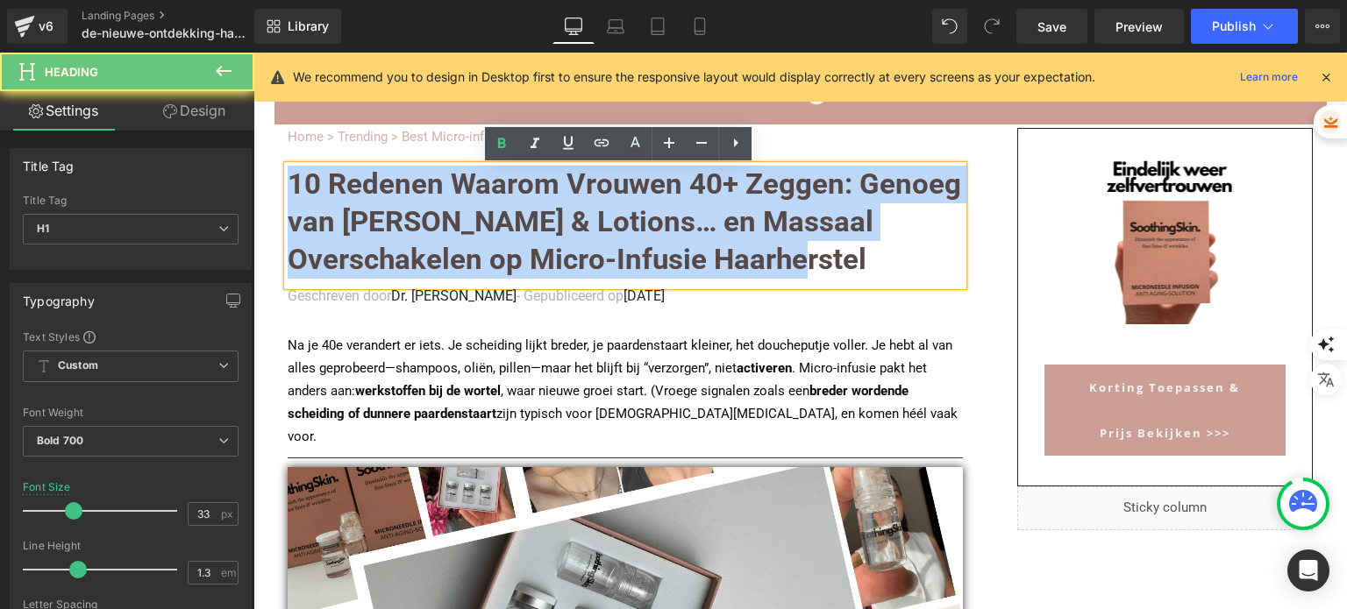
click at [489, 229] on font "10 Redenen Waarom Vrouwen 40+ Zeggen: Genoeg van Shampoos & Lotions… en Massaal…" at bounding box center [624, 222] width 673 height 110
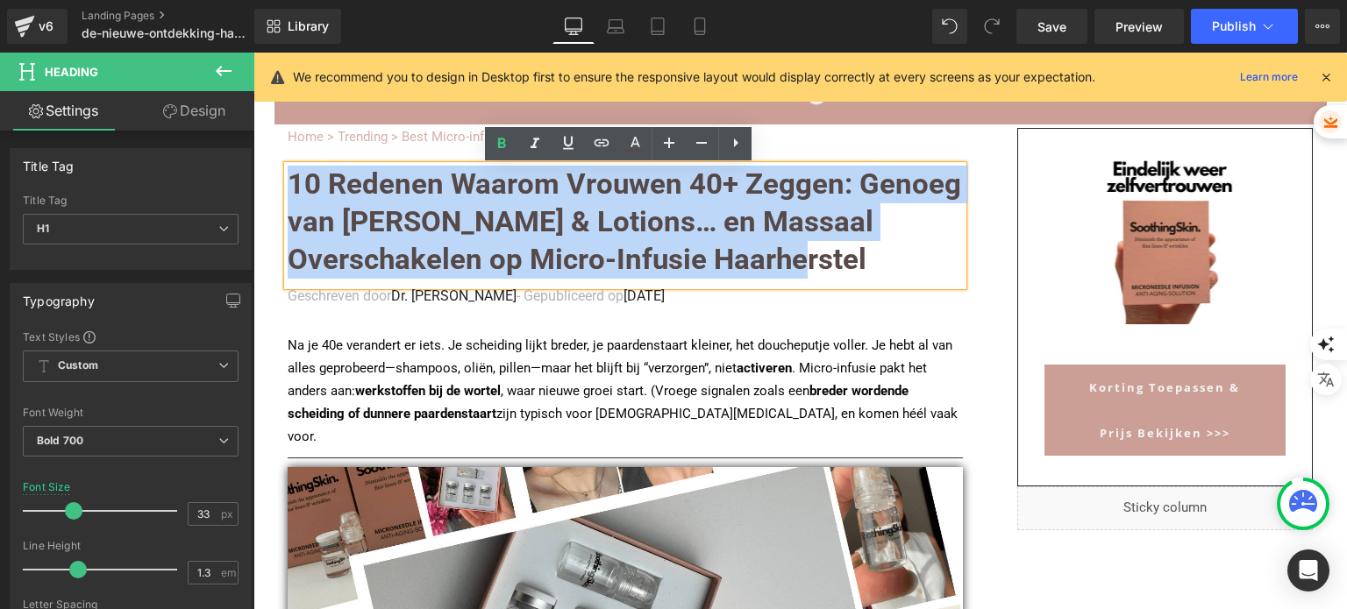
click at [497, 228] on font "10 Redenen Waarom Vrouwen 40+ Zeggen: Genoeg van Shampoos & Lotions… en Massaal…" at bounding box center [624, 222] width 673 height 110
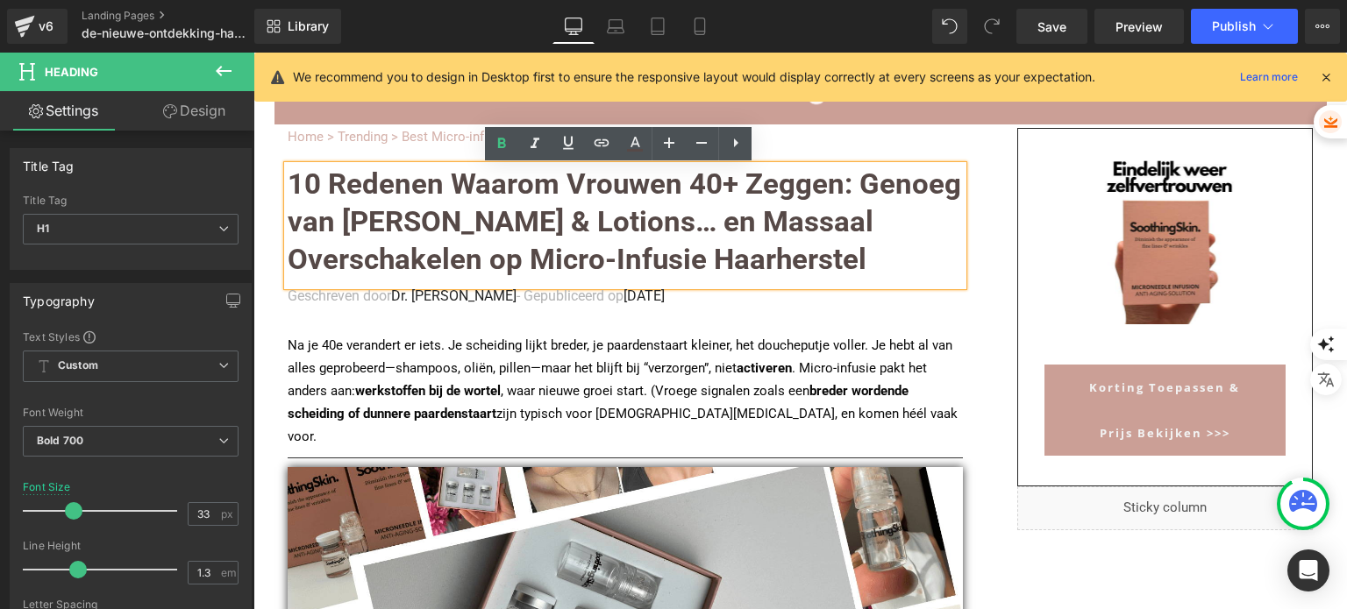
click at [497, 228] on font "10 Redenen Waarom Vrouwen 40+ Zeggen: Genoeg van Shampoos & Lotions… en Massaal…" at bounding box center [624, 222] width 673 height 110
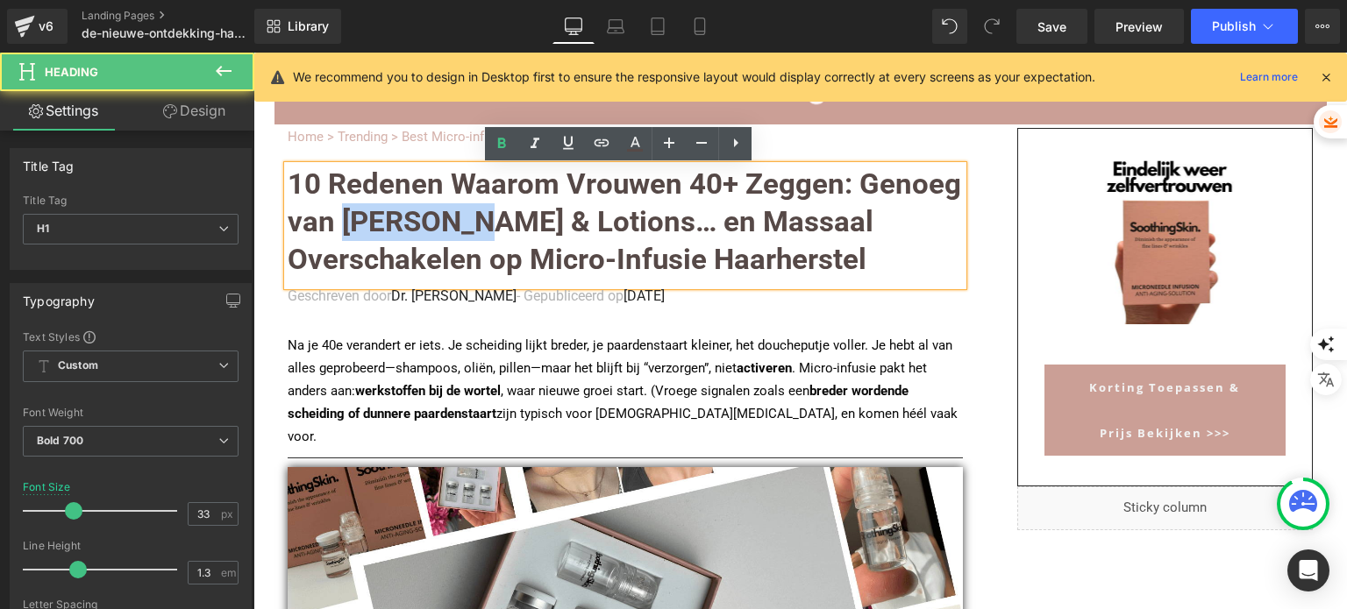
click at [497, 228] on font "10 Redenen Waarom Vrouwen 40+ Zeggen: Genoeg van Shampoos & Lotions… en Massaal…" at bounding box center [624, 222] width 673 height 110
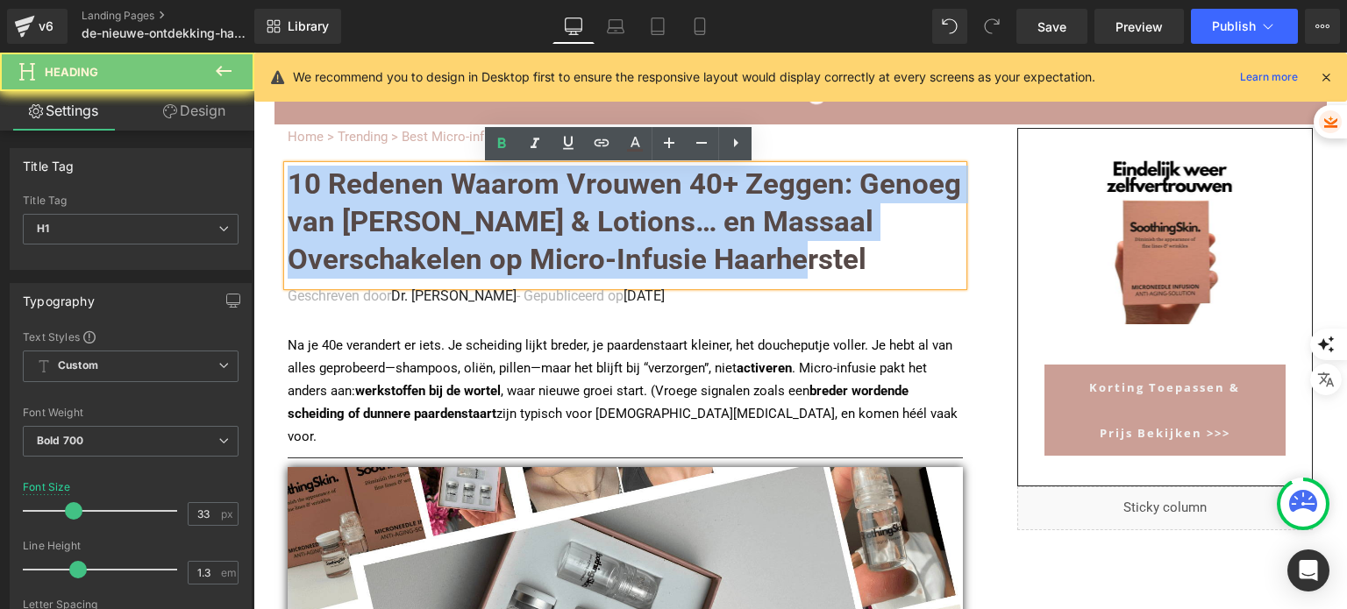
click at [497, 228] on font "10 Redenen Waarom Vrouwen 40+ Zeggen: Genoeg van Shampoos & Lotions… en Massaal…" at bounding box center [624, 222] width 673 height 110
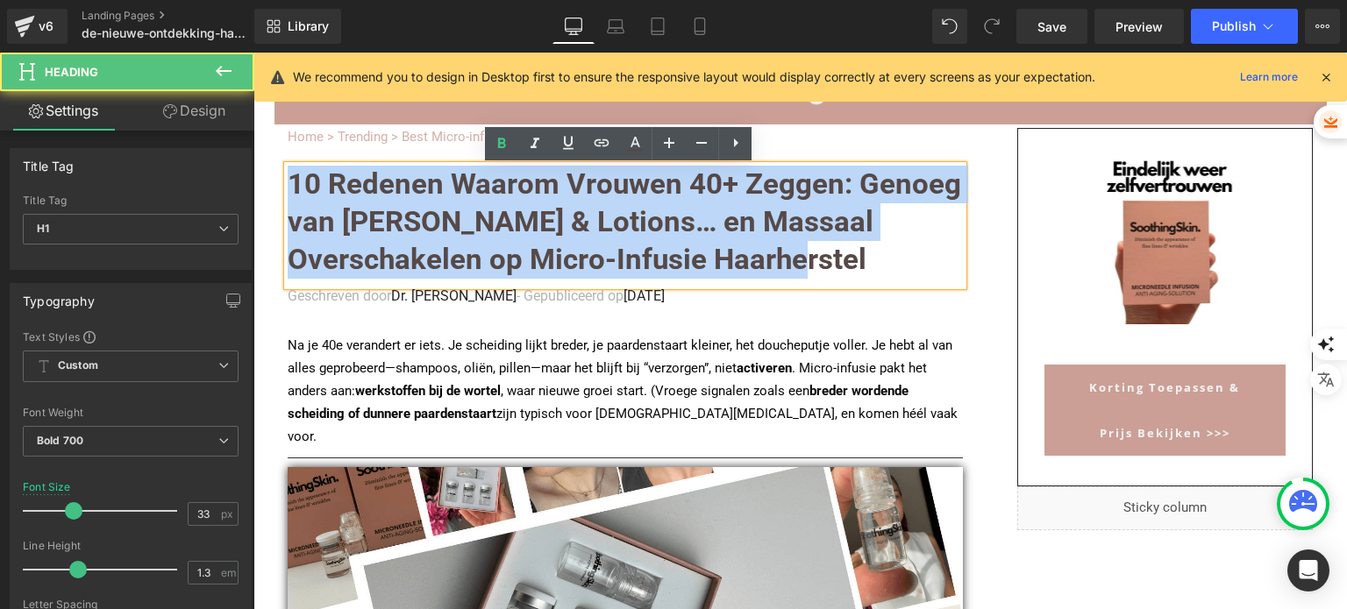
click at [497, 228] on font "10 Redenen Waarom Vrouwen 40+ Zeggen: Genoeg van Shampoos & Lotions… en Massaal…" at bounding box center [624, 222] width 673 height 110
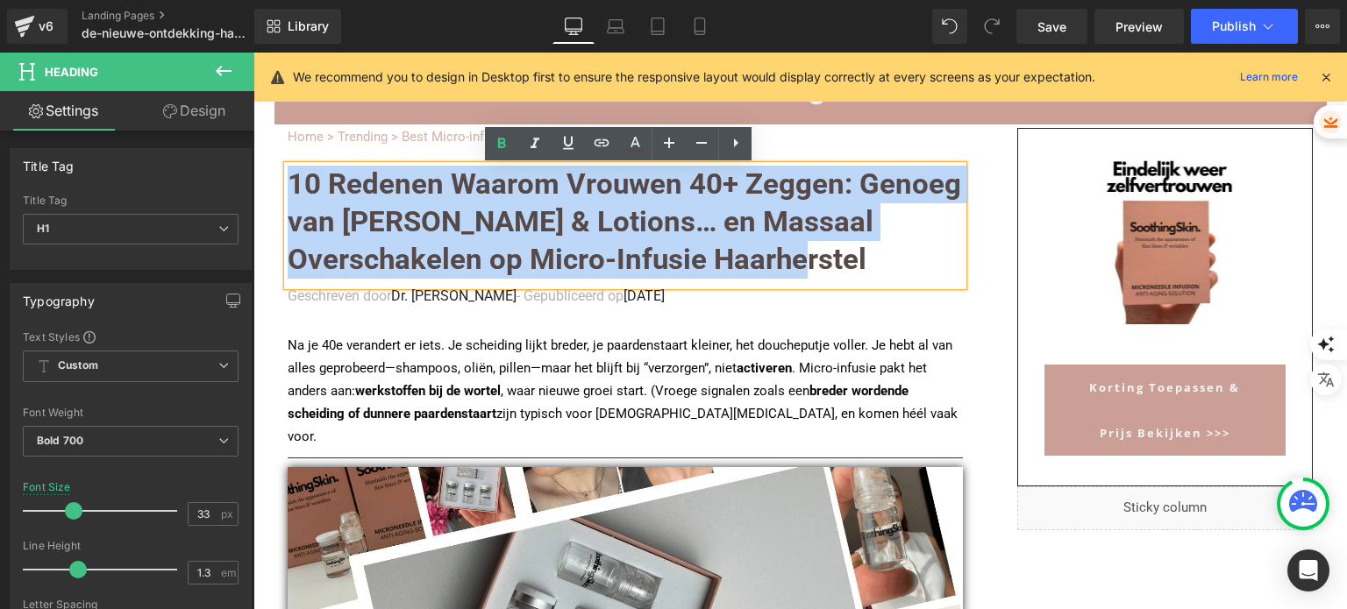
click at [497, 228] on font "10 Redenen Waarom Vrouwen 40+ Zeggen: Genoeg van Shampoos & Lotions… en Massaal…" at bounding box center [624, 222] width 673 height 110
click at [642, 227] on font "10 Redenen Waarom Vrouwen 40+ Zeggen: Genoeg van Shampoos & Lotions… en Massaal…" at bounding box center [624, 222] width 673 height 110
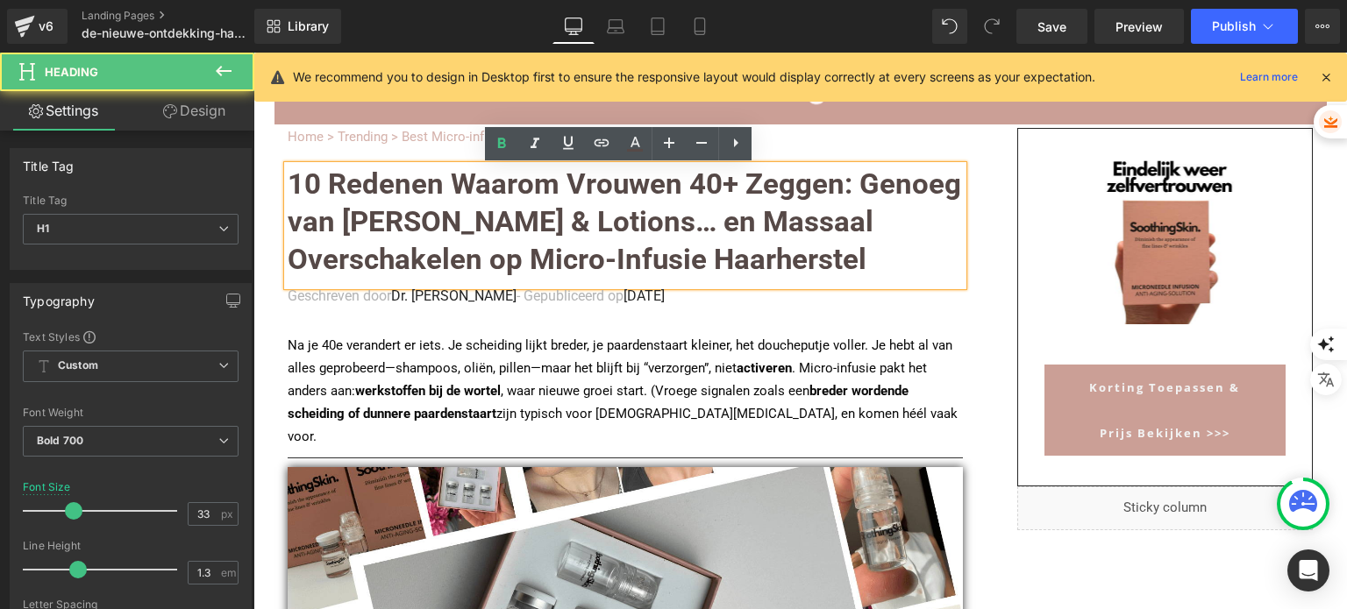
click at [572, 229] on font "10 Redenen Waarom Vrouwen 40+ Zeggen: Genoeg van Shampoos & Lotions… en Massaal…" at bounding box center [624, 222] width 673 height 110
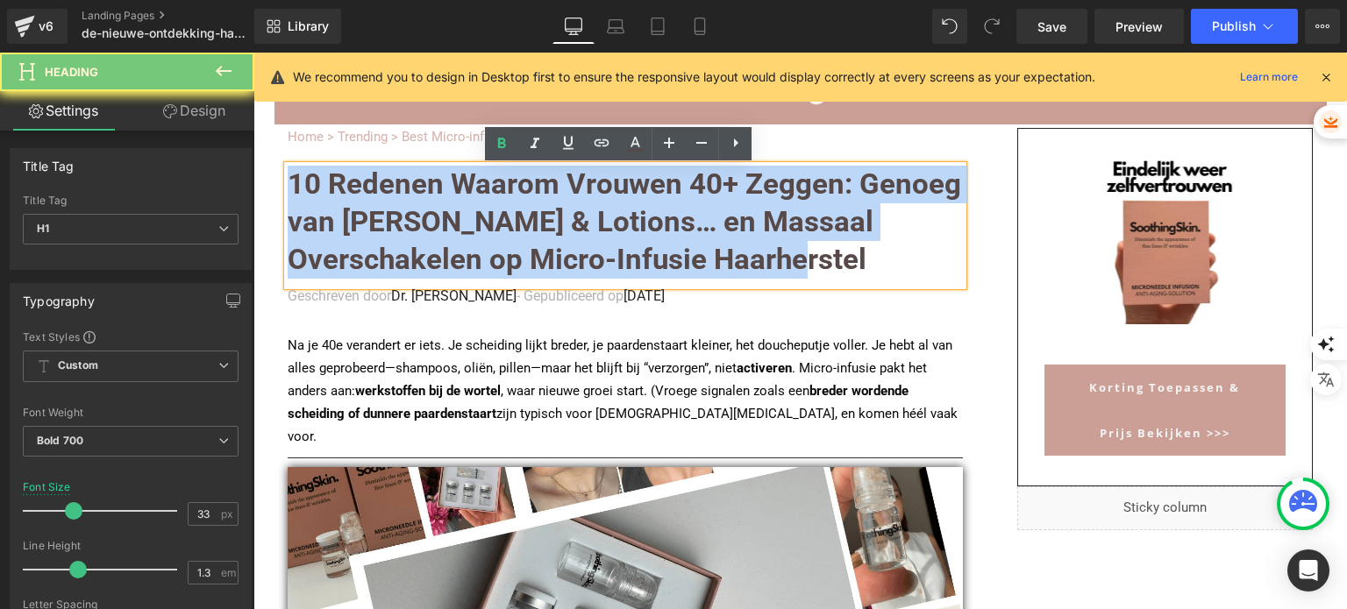
click at [572, 229] on font "10 Redenen Waarom Vrouwen 40+ Zeggen: Genoeg van Shampoos & Lotions… en Massaal…" at bounding box center [624, 222] width 673 height 110
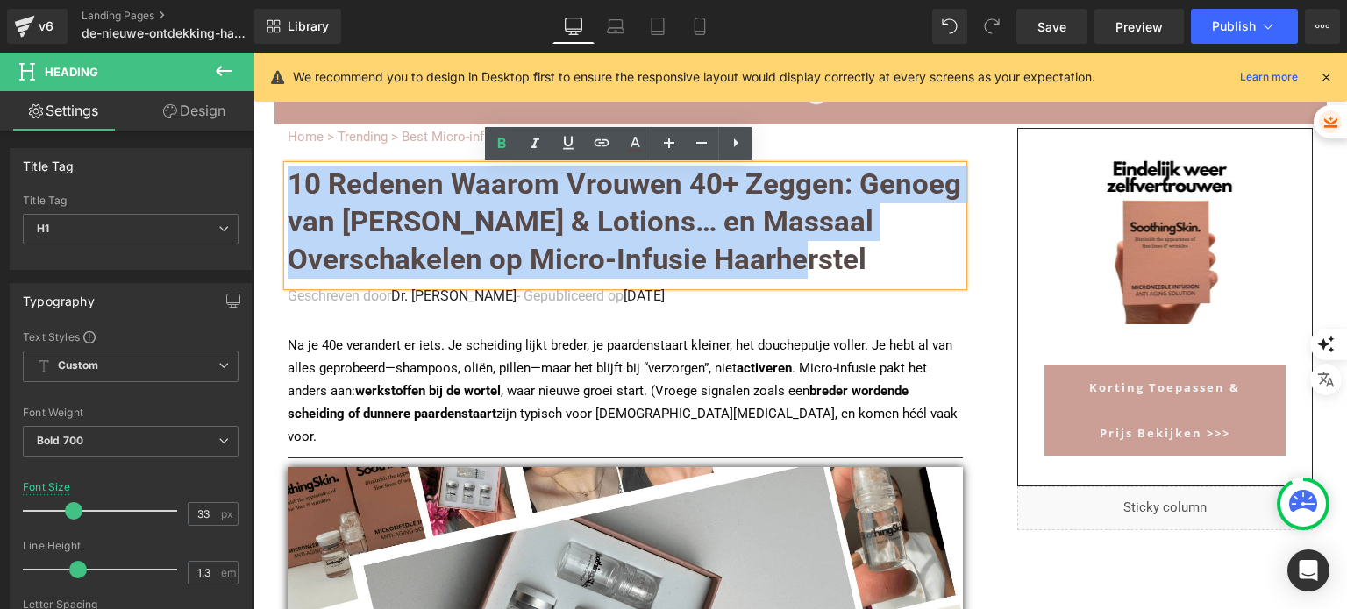
click at [572, 229] on font "10 Redenen Waarom Vrouwen 40+ Zeggen: Genoeg van Shampoos & Lotions… en Massaal…" at bounding box center [624, 222] width 673 height 110
click at [521, 227] on font "10 Redenen Waarom Vrouwen 40+ Zeggen: Genoeg van Shampoos & Lotions… en Massaal…" at bounding box center [624, 222] width 673 height 110
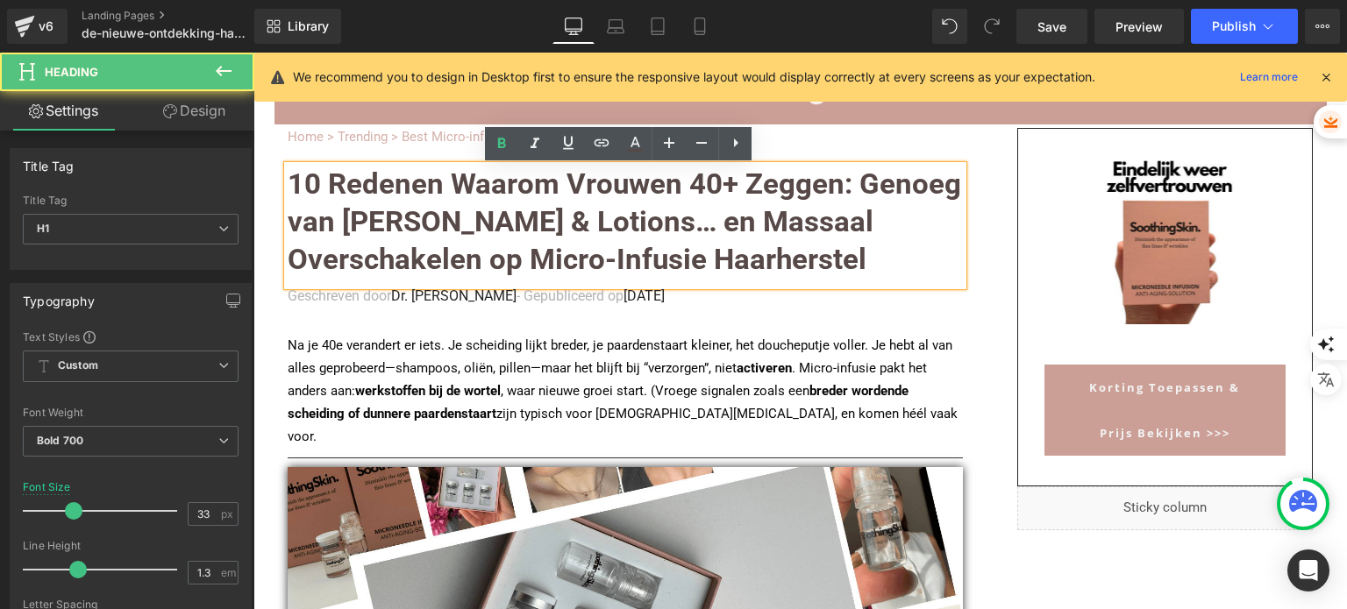
click at [452, 227] on font "10 Redenen Waarom Vrouwen 40+ Zeggen: Genoeg van Shampoos & Lotions… en Massaal…" at bounding box center [624, 222] width 673 height 110
click at [766, 228] on font "10 Redenen Waarom Vrouwen 40+ Zeggen: Genoeg van Shampoos & Lotions… en Massaal…" at bounding box center [624, 222] width 673 height 110
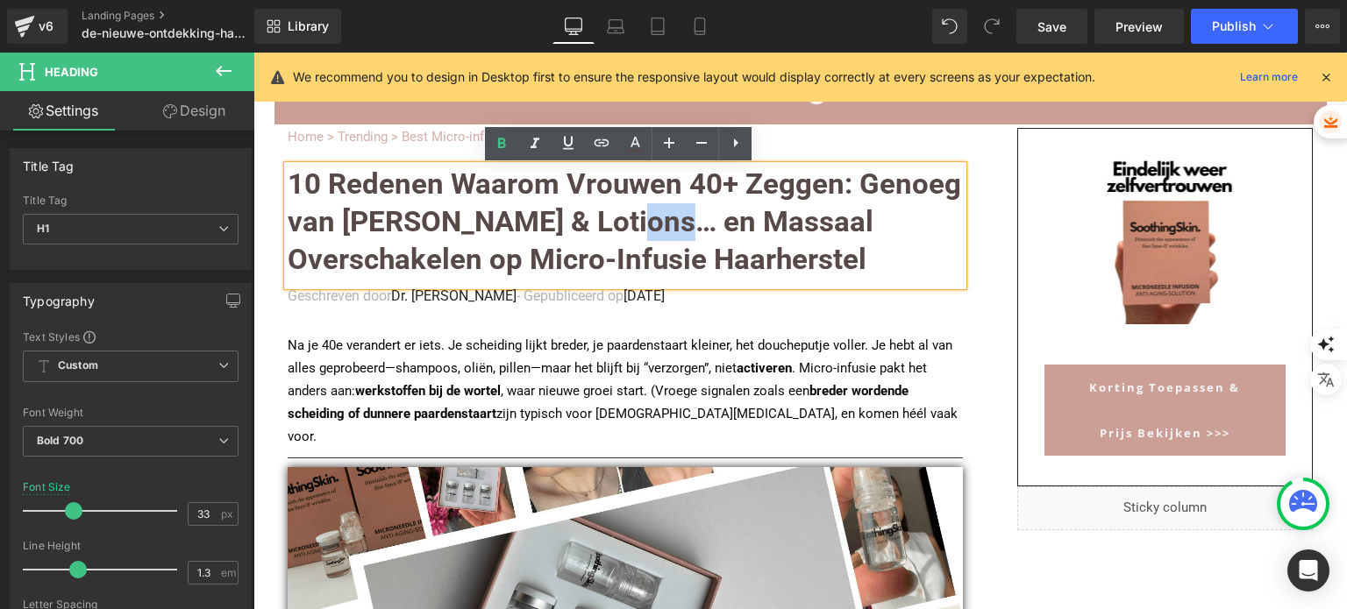
click at [766, 228] on font "10 Redenen Waarom Vrouwen 40+ Zeggen: Genoeg van Shampoos & Lotions… en Massaal…" at bounding box center [624, 222] width 673 height 110
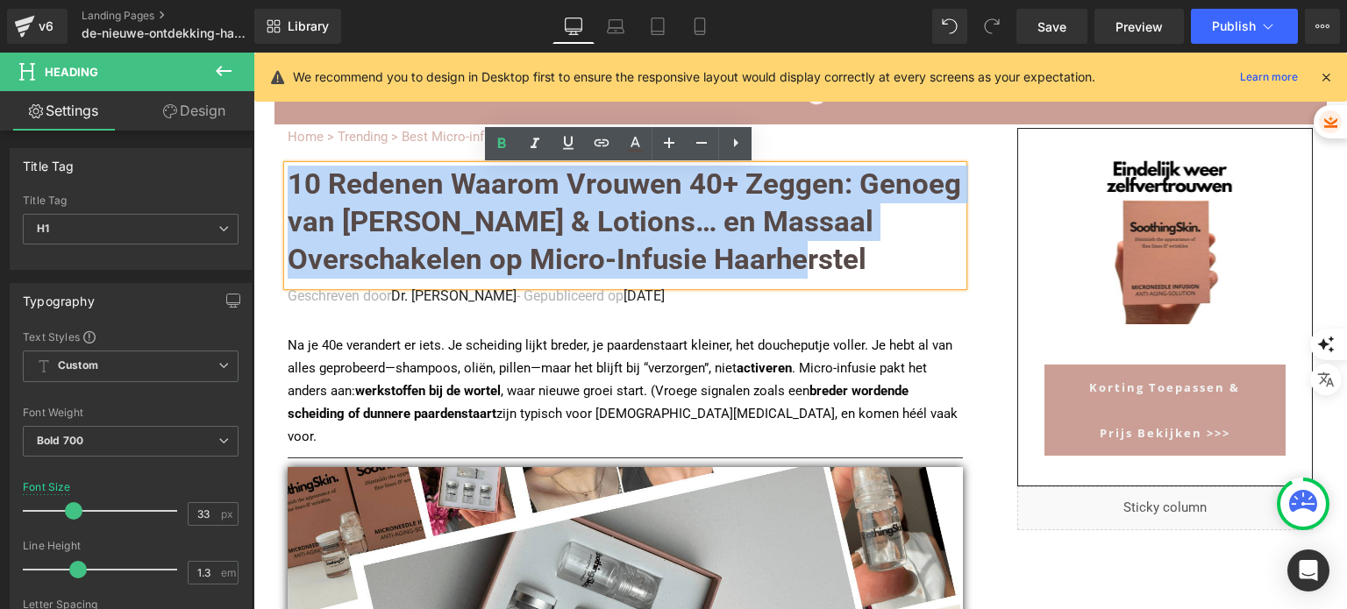
click at [766, 228] on font "10 Redenen Waarom Vrouwen 40+ Zeggen: Genoeg van Shampoos & Lotions… en Massaal…" at bounding box center [624, 222] width 673 height 110
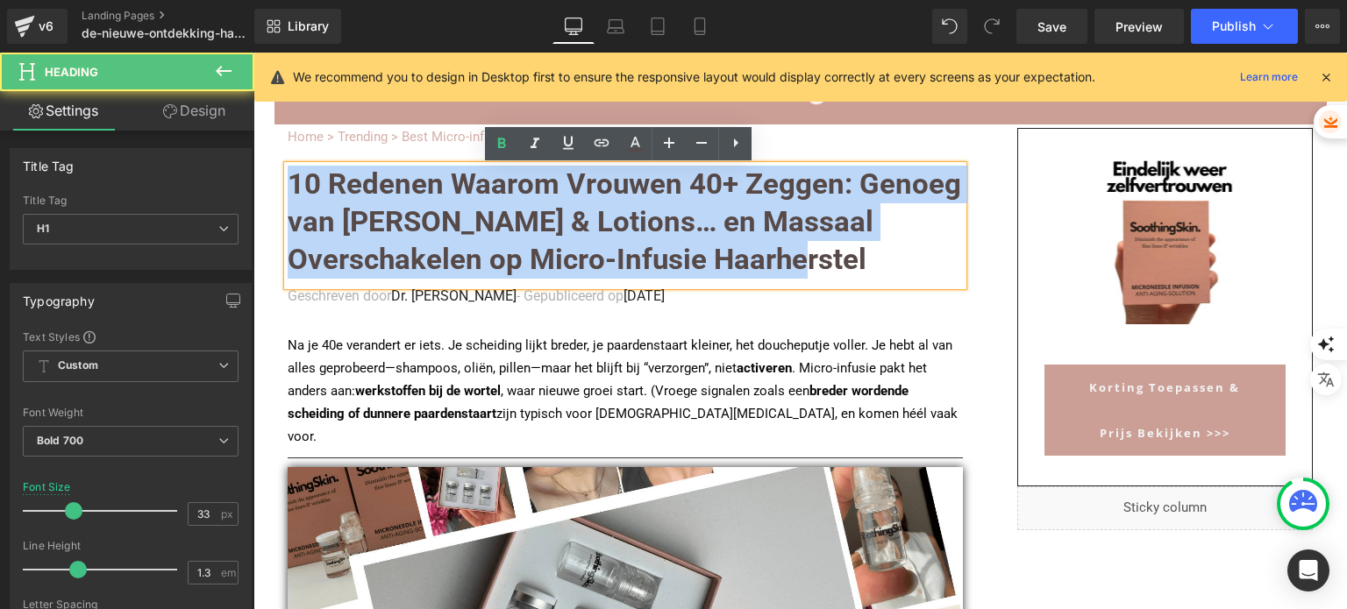
click at [766, 228] on font "10 Redenen Waarom Vrouwen 40+ Zeggen: Genoeg van Shampoos & Lotions… en Massaal…" at bounding box center [624, 222] width 673 height 110
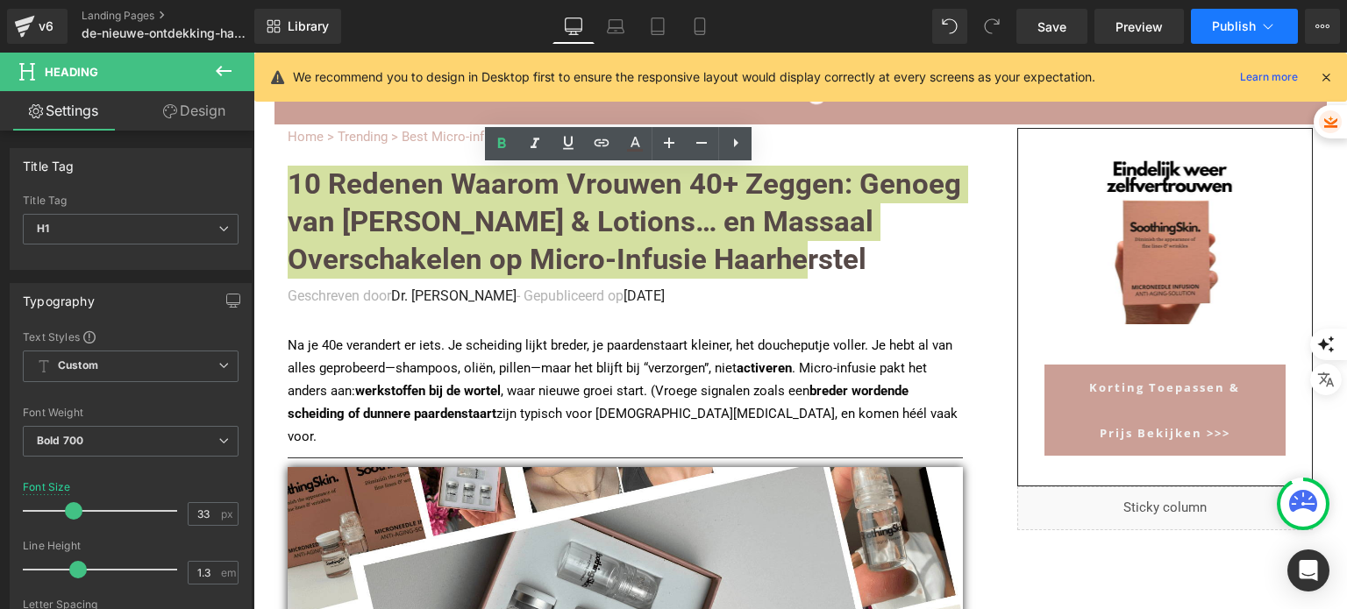
click at [1226, 25] on span "Publish" at bounding box center [1234, 26] width 44 height 14
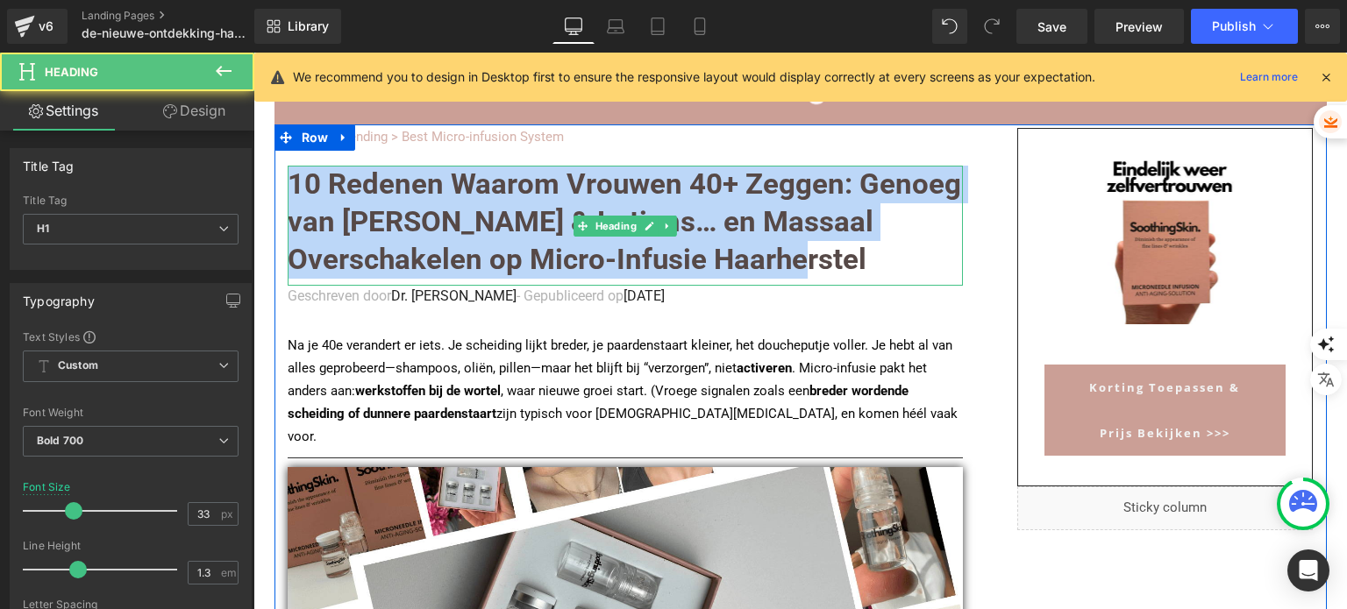
click at [729, 267] on font "10 Redenen Waarom Vrouwen 40+ Zeggen: Genoeg van Shampoos & Lotions… en Massaal…" at bounding box center [624, 222] width 673 height 110
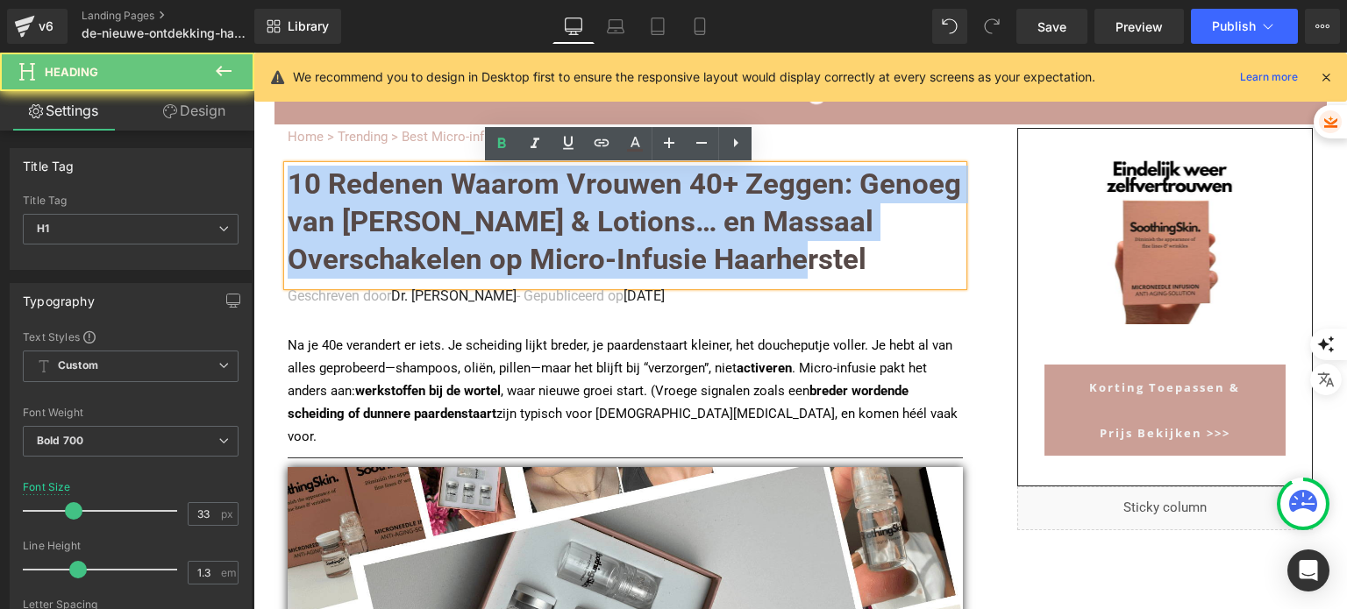
click at [728, 266] on font "10 Redenen Waarom Vrouwen 40+ Zeggen: Genoeg van Shampoos & Lotions… en Massaal…" at bounding box center [624, 222] width 673 height 110
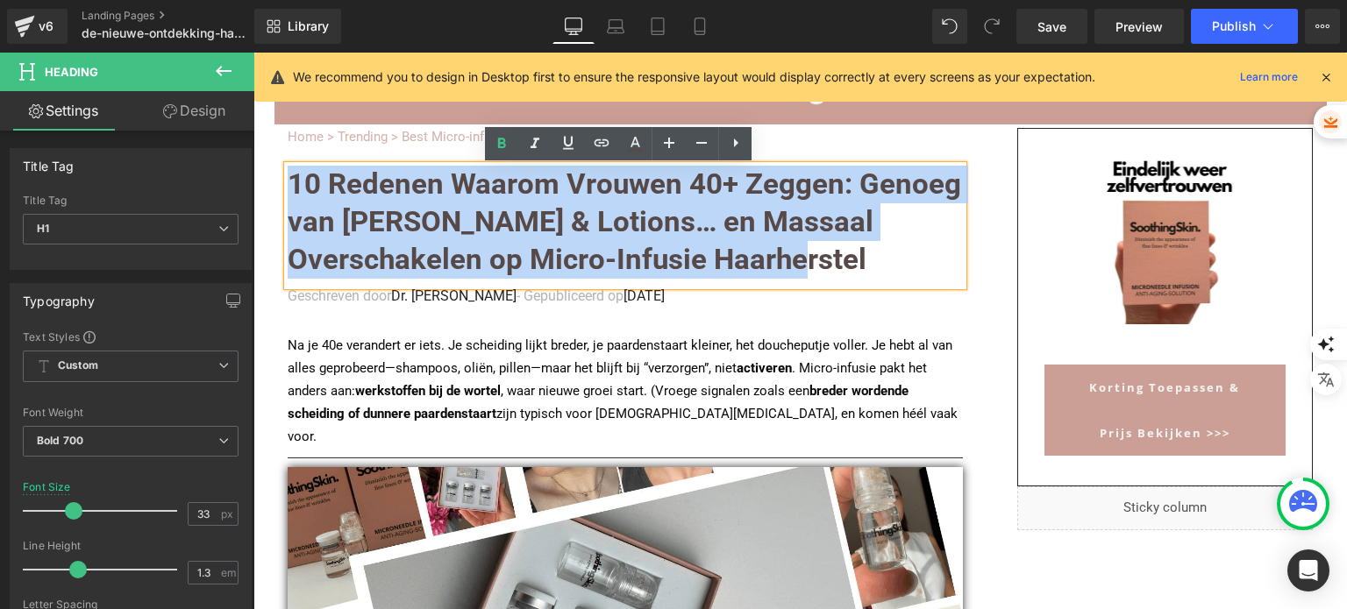
click at [722, 265] on font "10 Redenen Waarom Vrouwen 40+ Zeggen: Genoeg van Shampoos & Lotions… en Massaal…" at bounding box center [624, 222] width 673 height 110
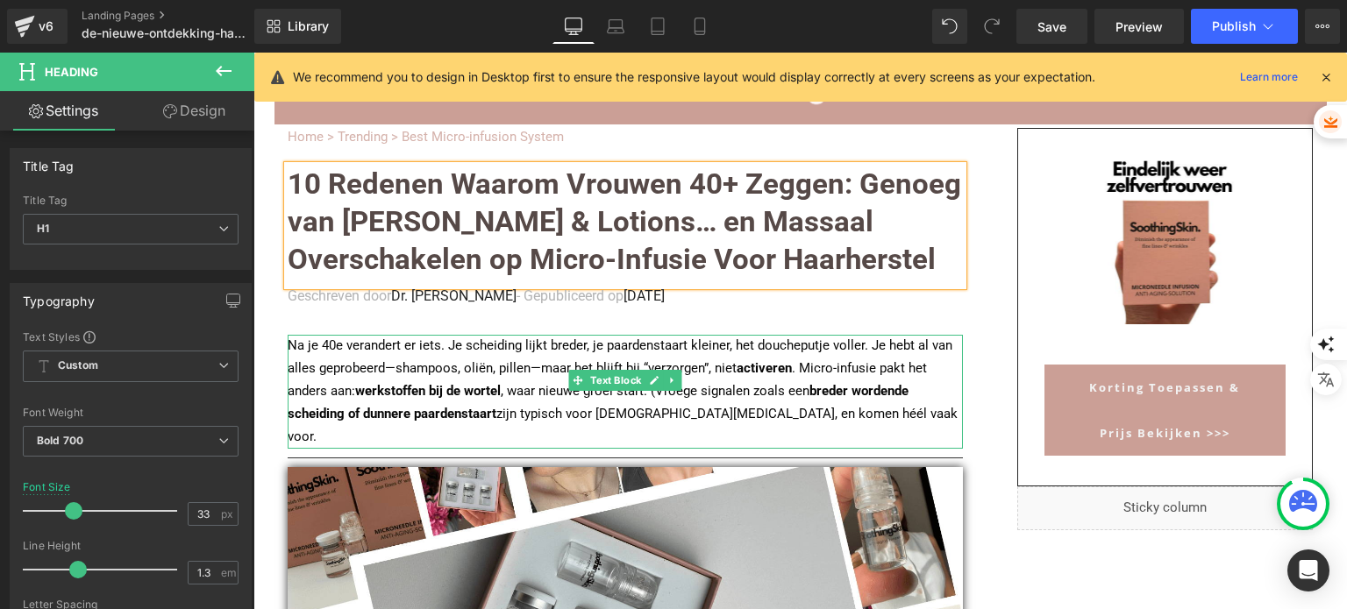
click at [447, 348] on p "Na je 40e verandert er iets. Je scheiding lijkt breder, je paardenstaart kleine…" at bounding box center [625, 392] width 675 height 114
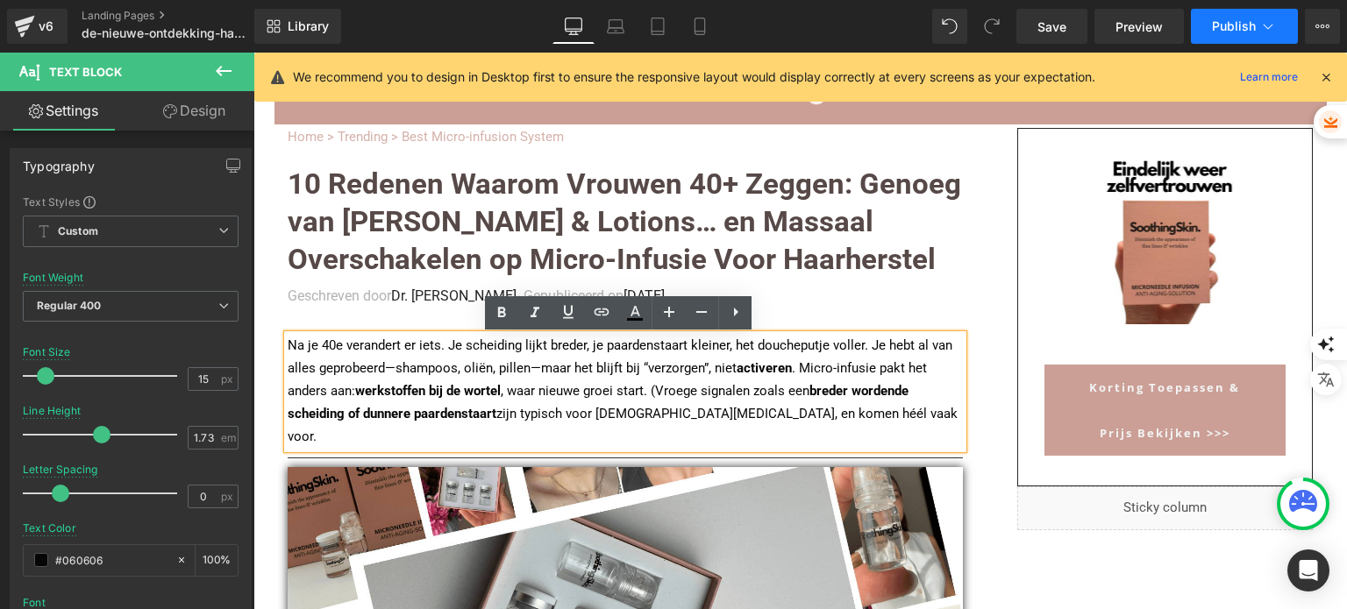
click at [1213, 24] on span "Publish" at bounding box center [1234, 26] width 44 height 14
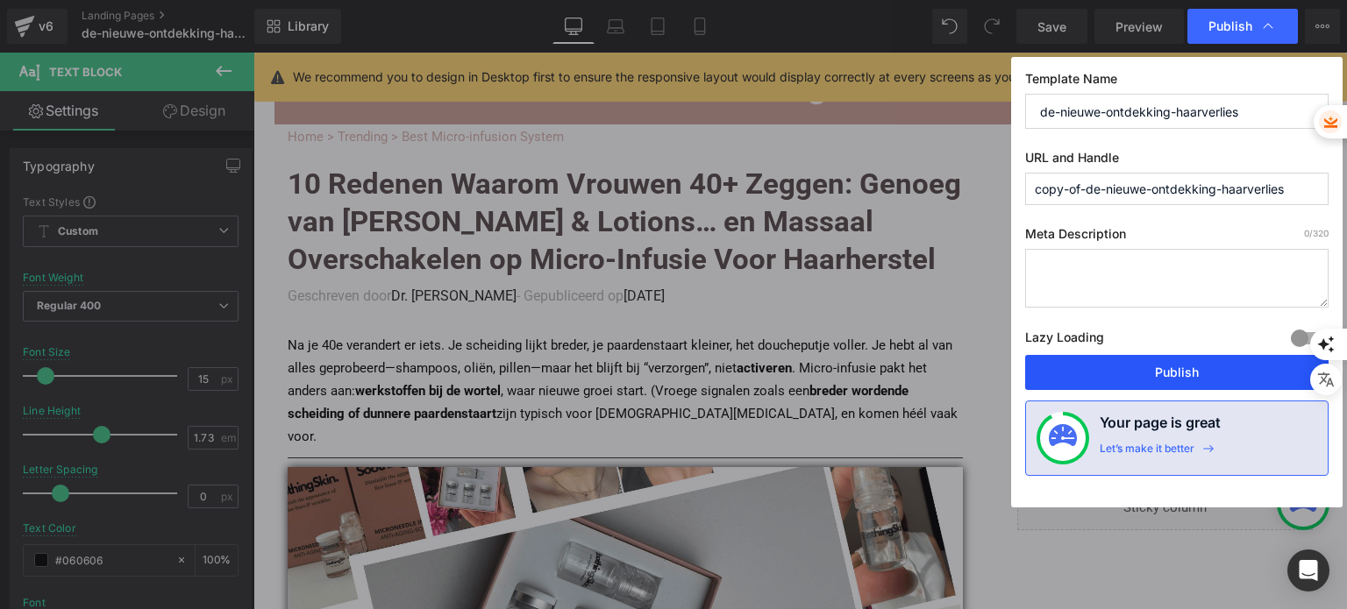
click at [1070, 366] on button "Publish" at bounding box center [1176, 372] width 303 height 35
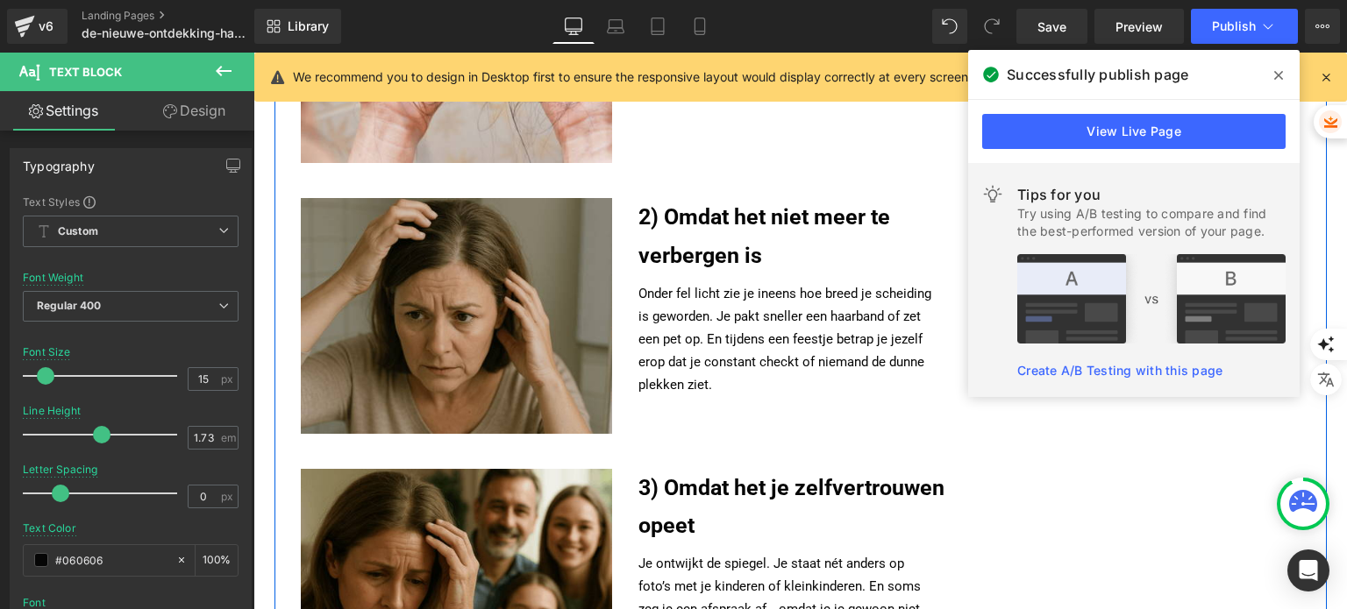
scroll to position [1052, 0]
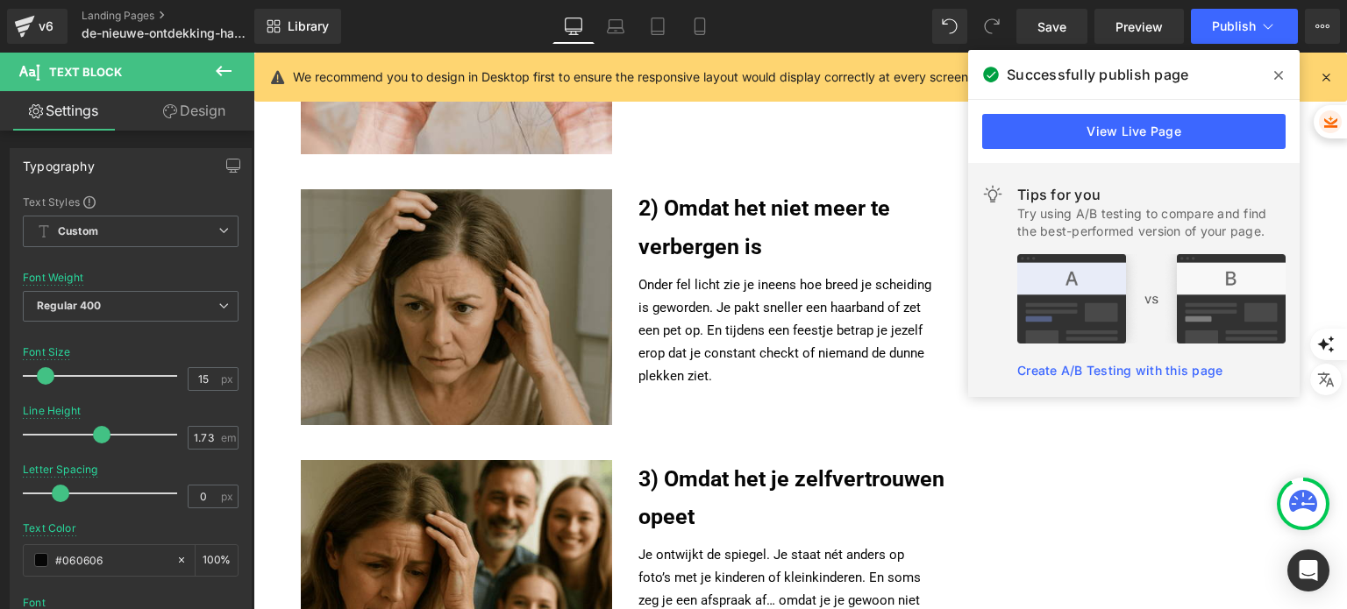
click at [1281, 83] on span at bounding box center [1278, 75] width 28 height 28
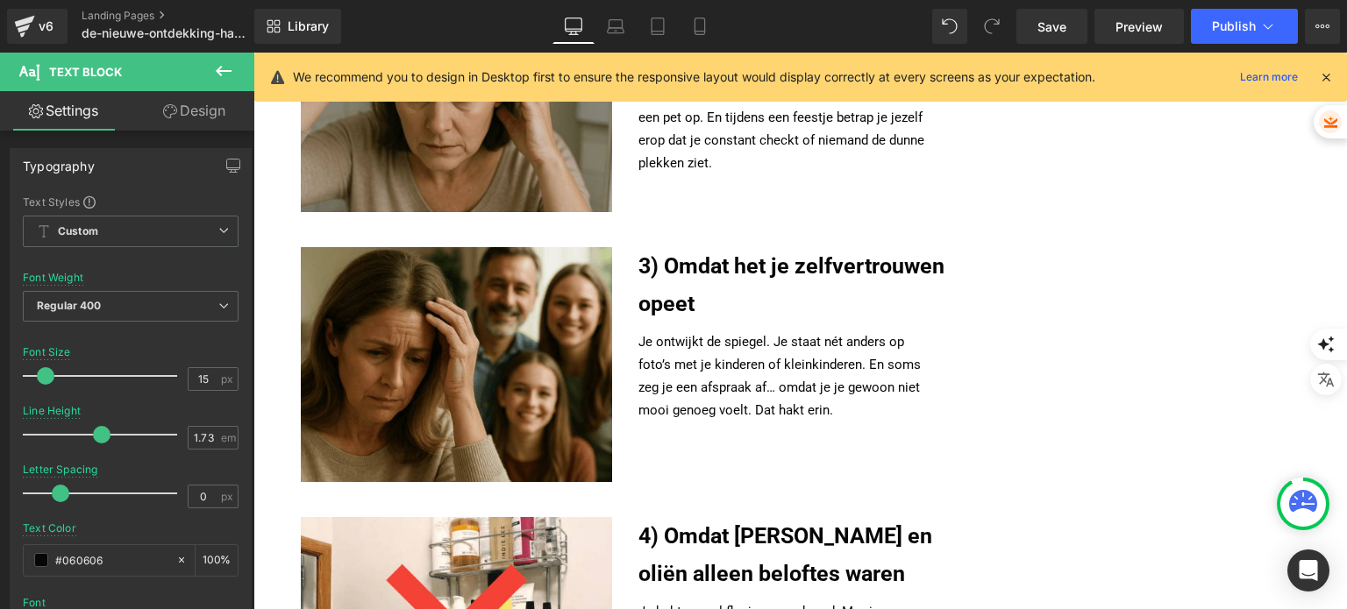
scroll to position [1491, 0]
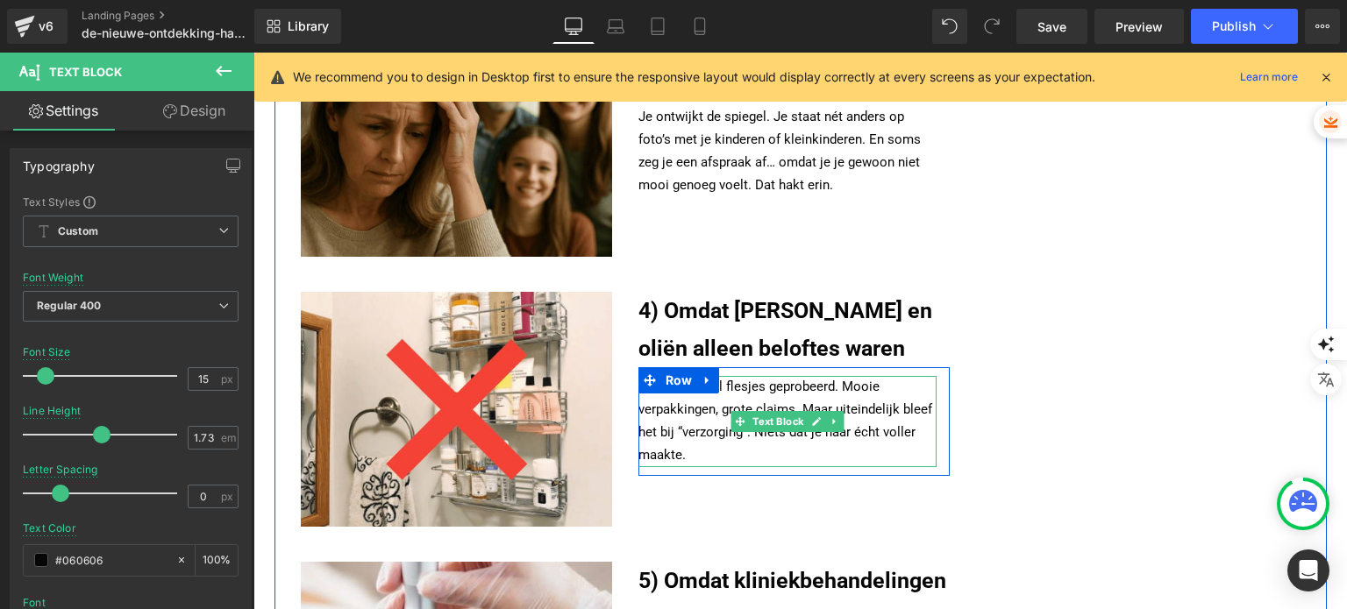
click at [693, 424] on p "Je hebt zoveel flesjes geprobeerd. Mooie verpakkingen, grote claims. Maar uitei…" at bounding box center [787, 421] width 298 height 91
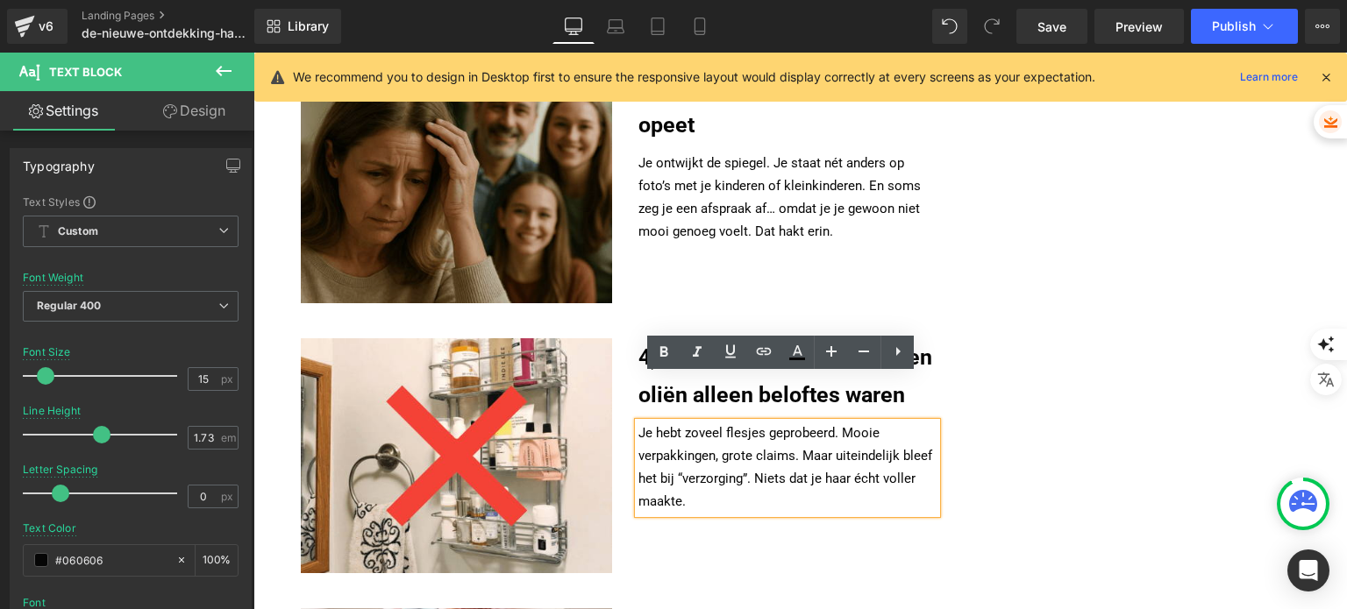
scroll to position [1403, 0]
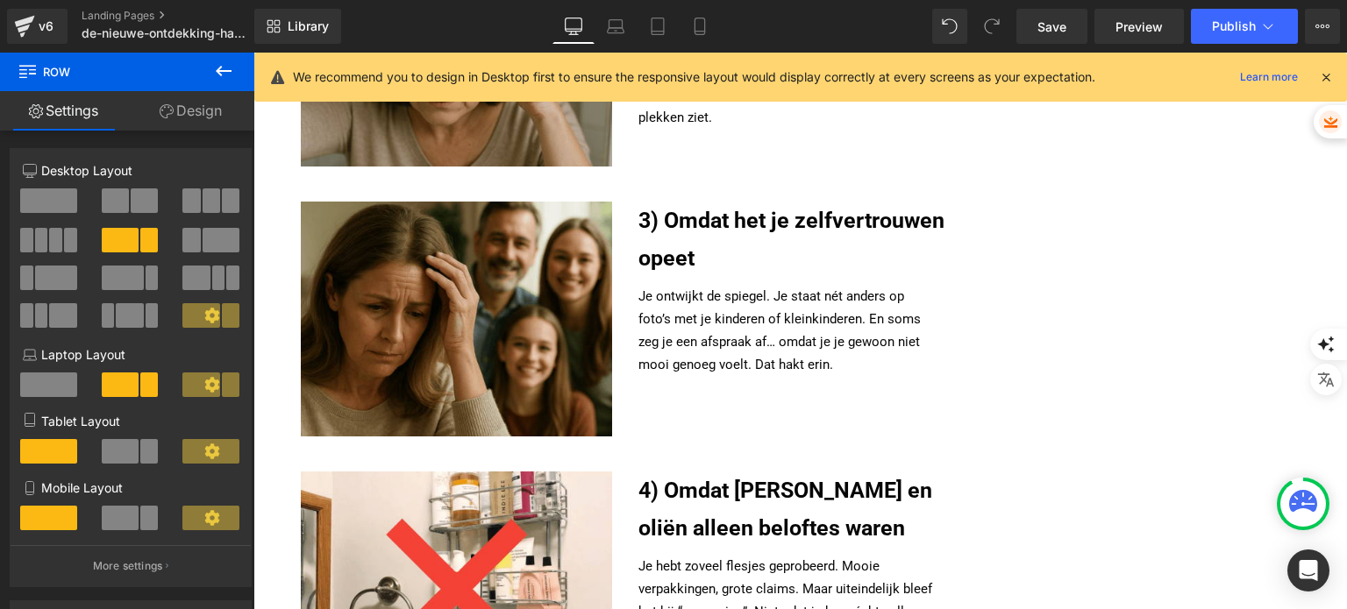
scroll to position [1491, 0]
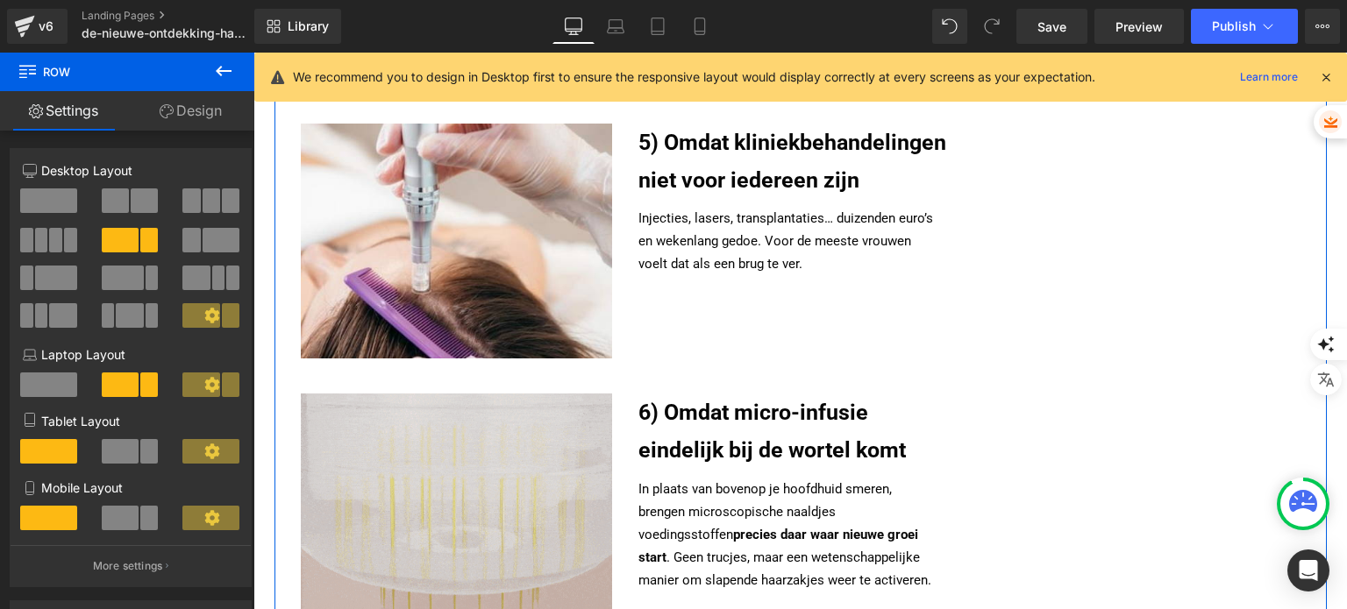
scroll to position [2017, 0]
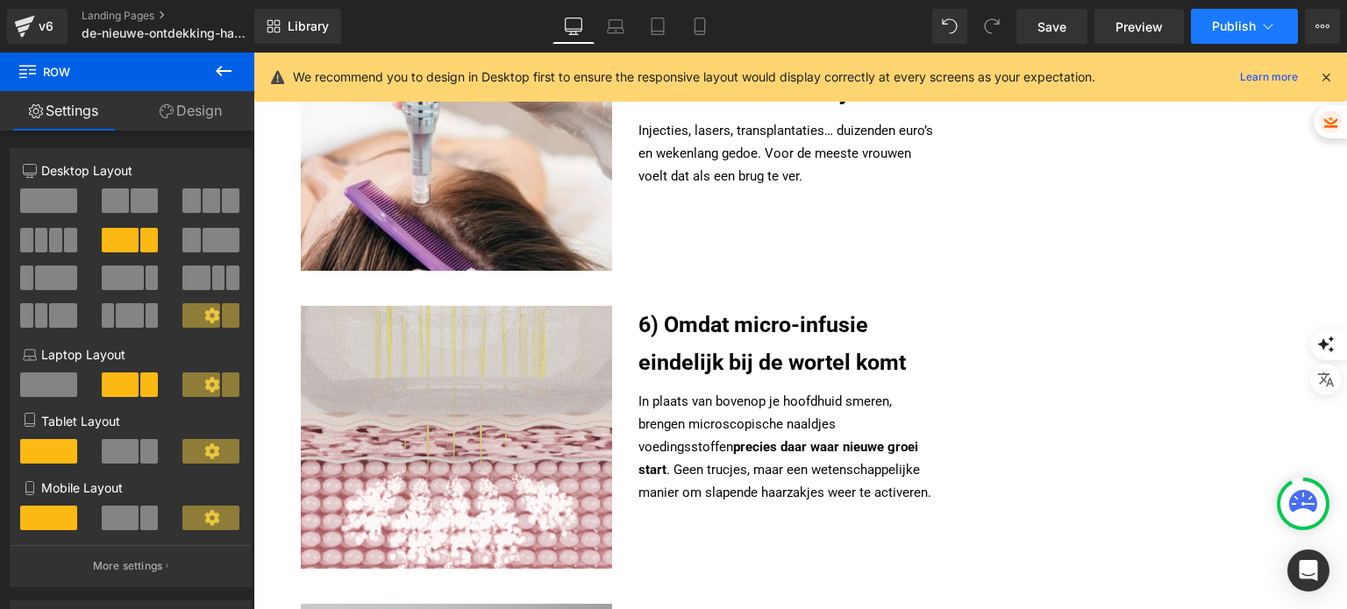
click at [1203, 25] on button "Publish" at bounding box center [1244, 26] width 107 height 35
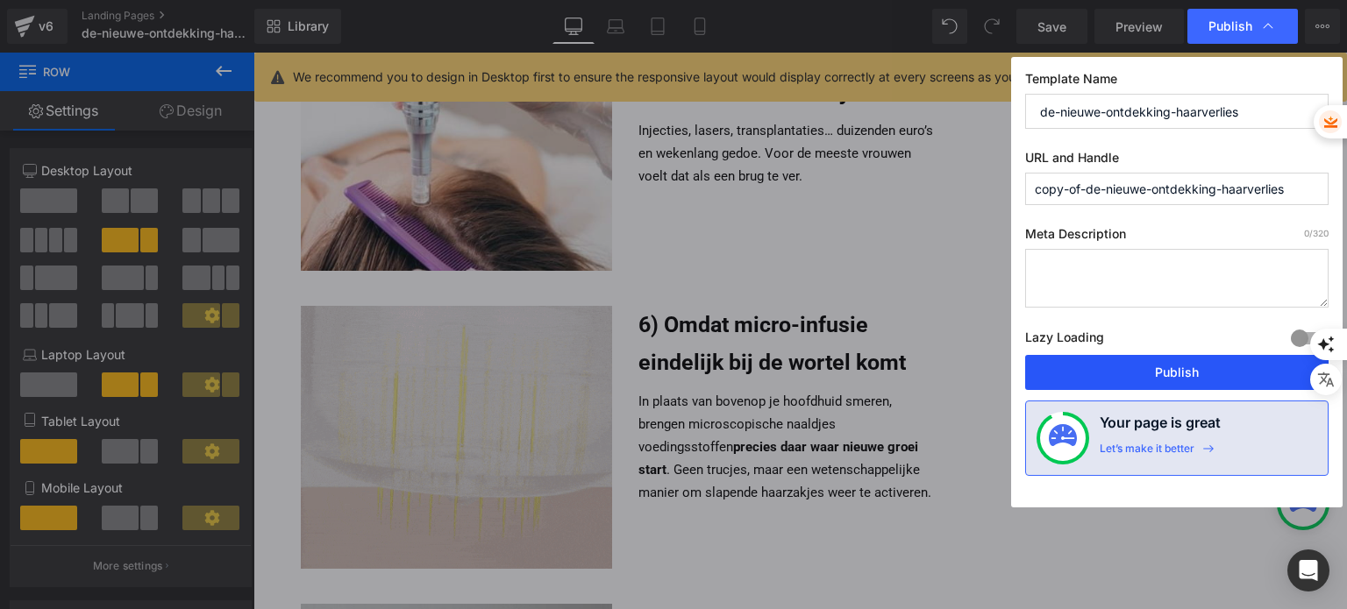
click at [1080, 381] on button "Publish" at bounding box center [1176, 372] width 303 height 35
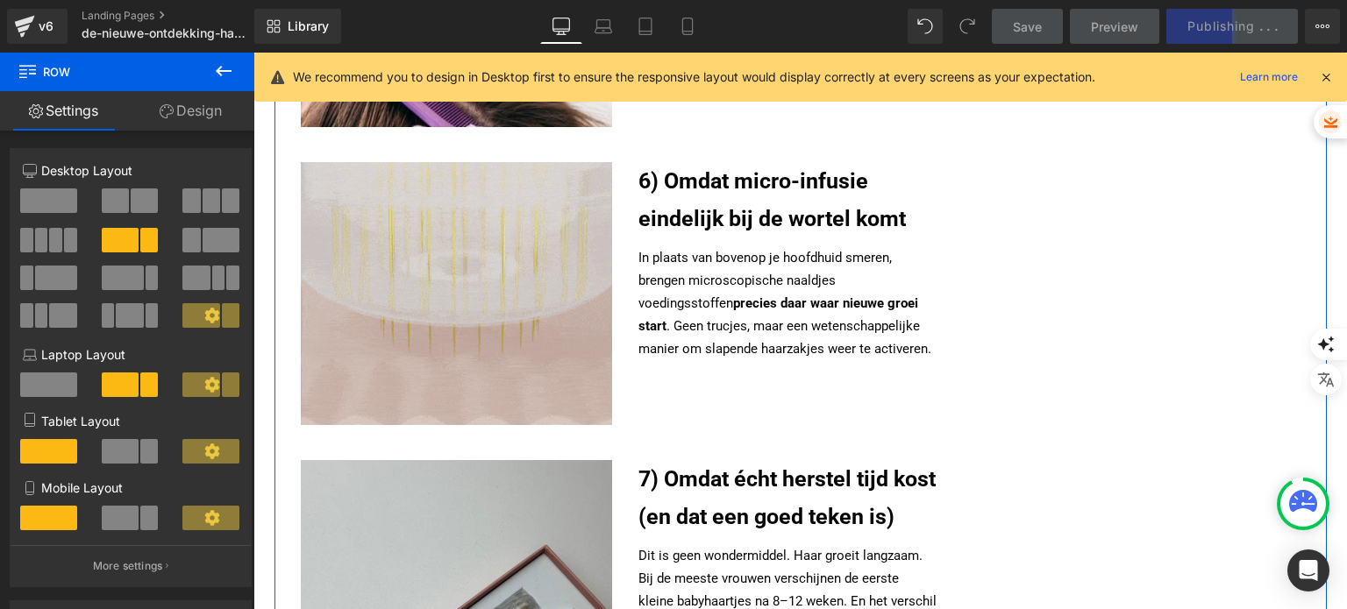
scroll to position [2192, 0]
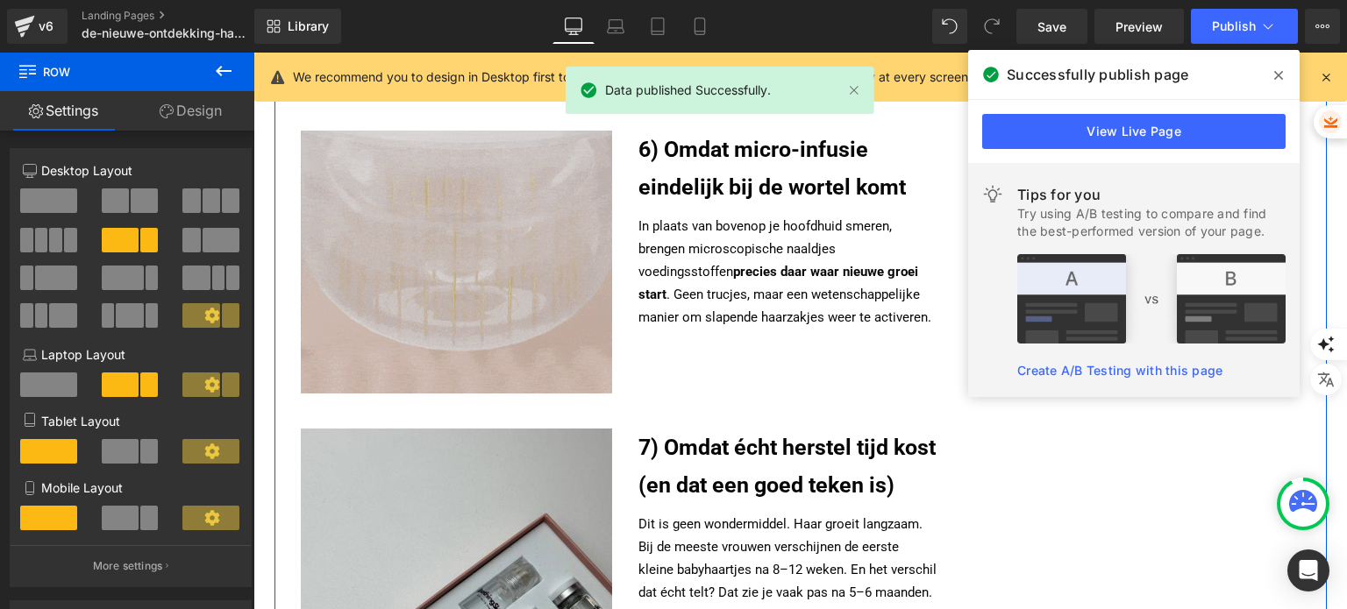
click at [1118, 453] on div "Home > Trending > Best Micro-infusion System Heading 10 Redenen Waarom Vrouwen …" at bounding box center [800, 169] width 1052 height 4472
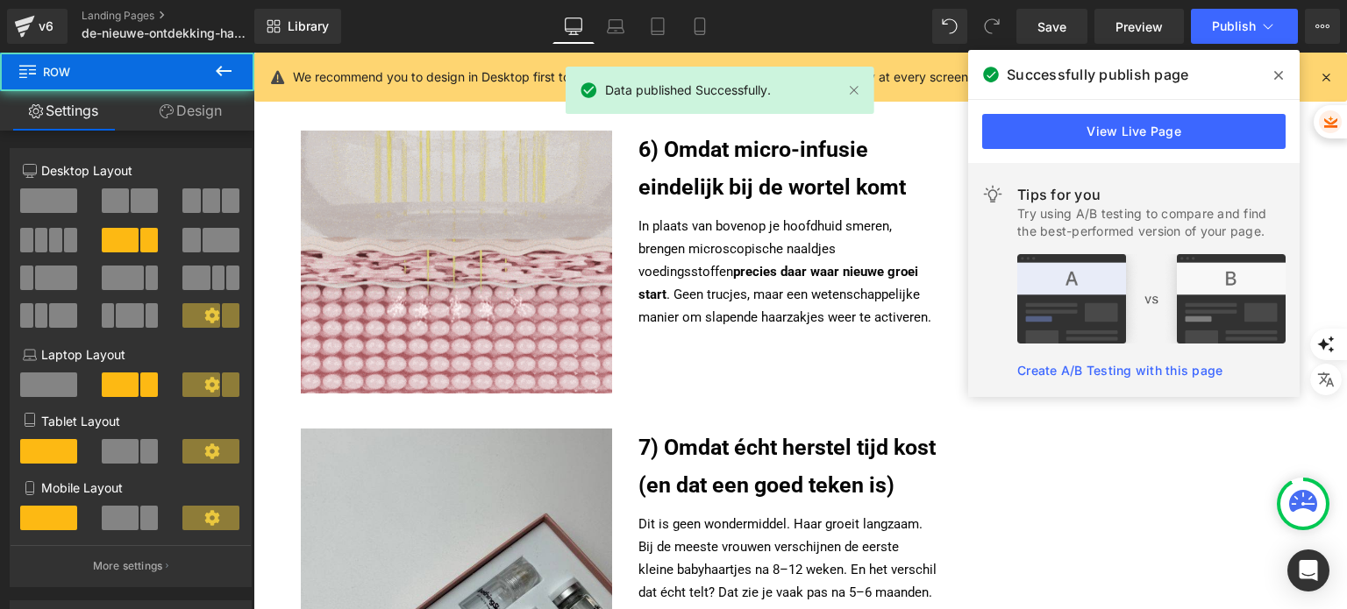
click at [1270, 79] on span at bounding box center [1278, 75] width 28 height 28
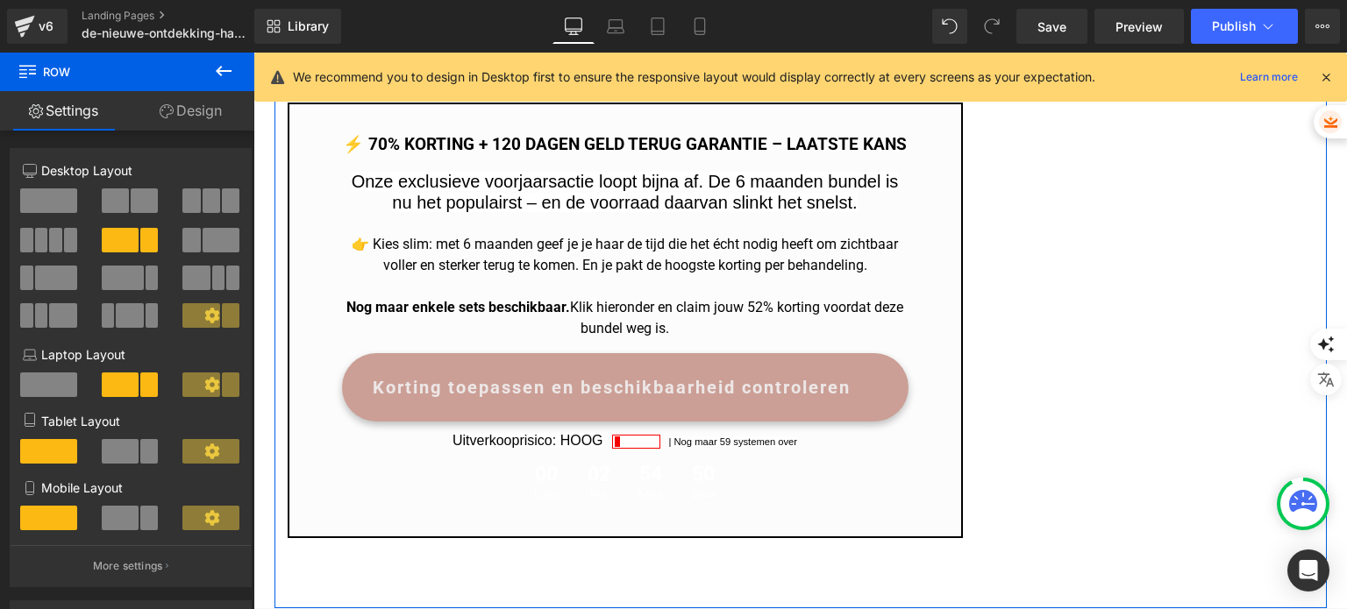
scroll to position [3945, 0]
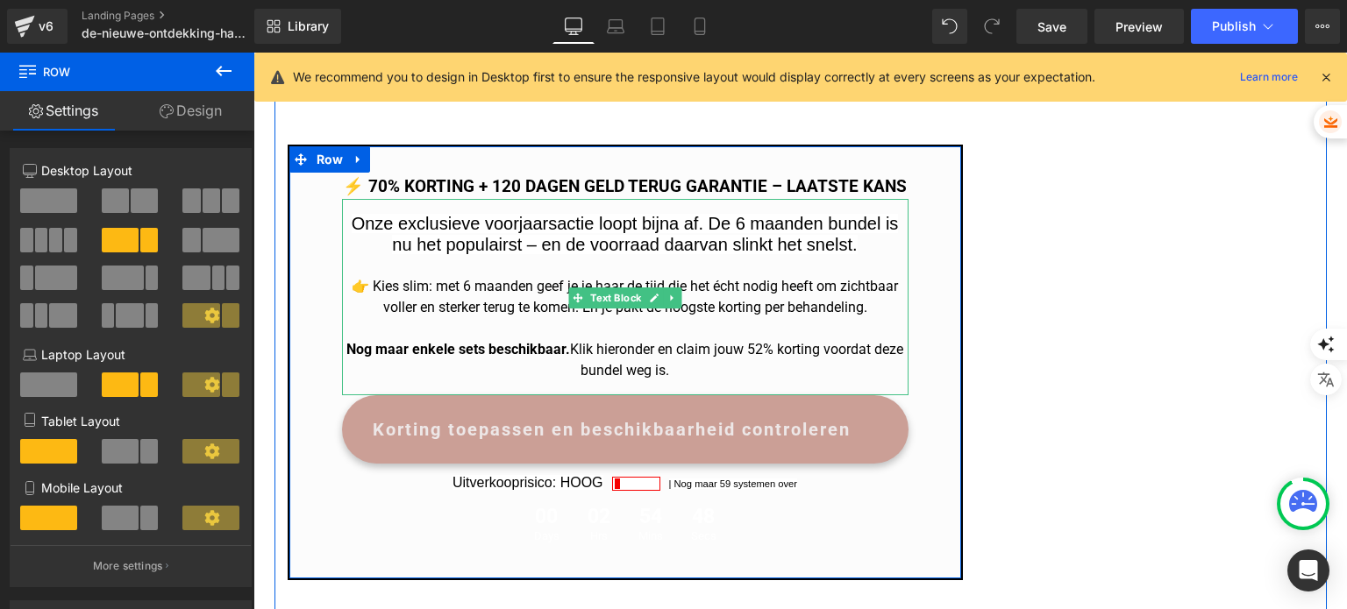
click at [760, 341] on span "Nog maar enkele sets beschikbaar. Klik hieronder en claim jouw 52% korting voor…" at bounding box center [624, 360] width 557 height 38
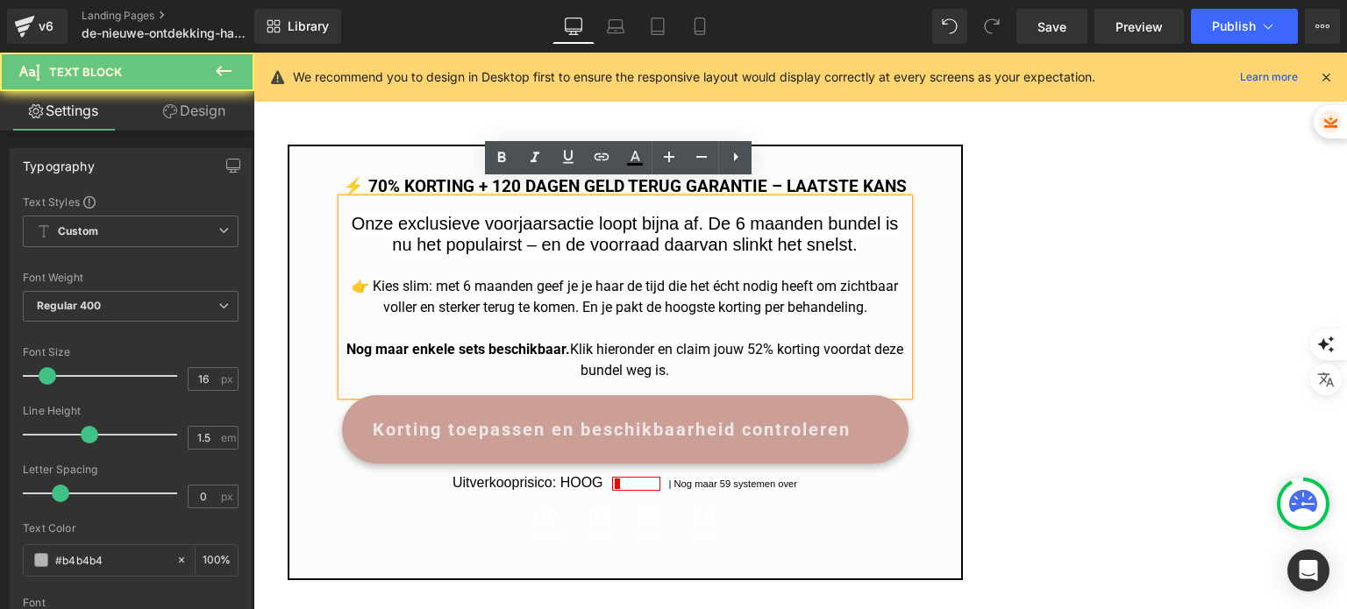
click at [766, 341] on span "Nog maar enkele sets beschikbaar. Klik hieronder en claim jouw 52% korting voor…" at bounding box center [624, 360] width 557 height 38
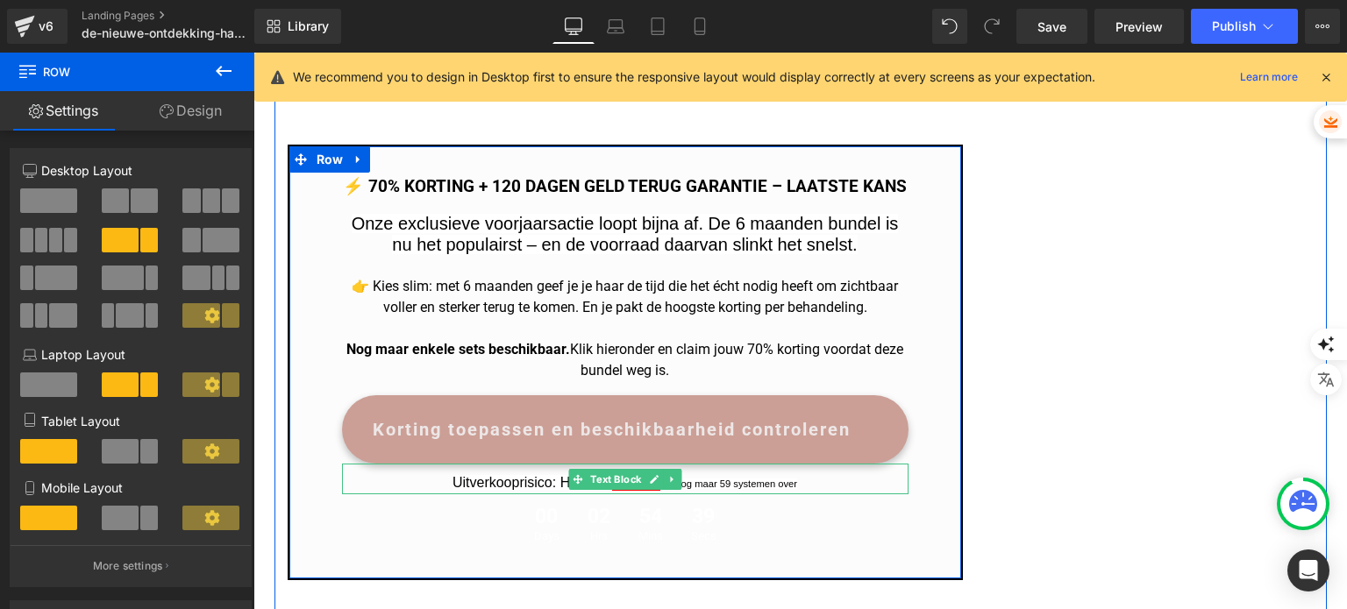
click at [716, 479] on font "| Nog maar 59 systemen over" at bounding box center [733, 484] width 129 height 11
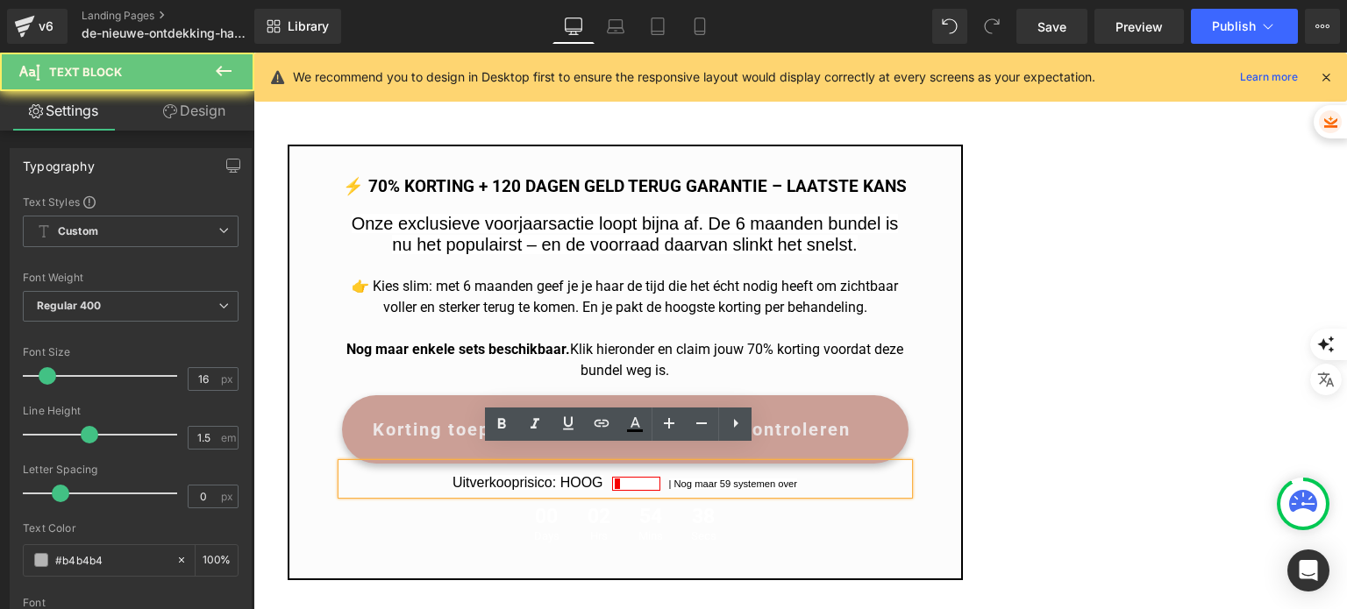
click at [719, 479] on font "| Nog maar 59 systemen over" at bounding box center [733, 484] width 129 height 11
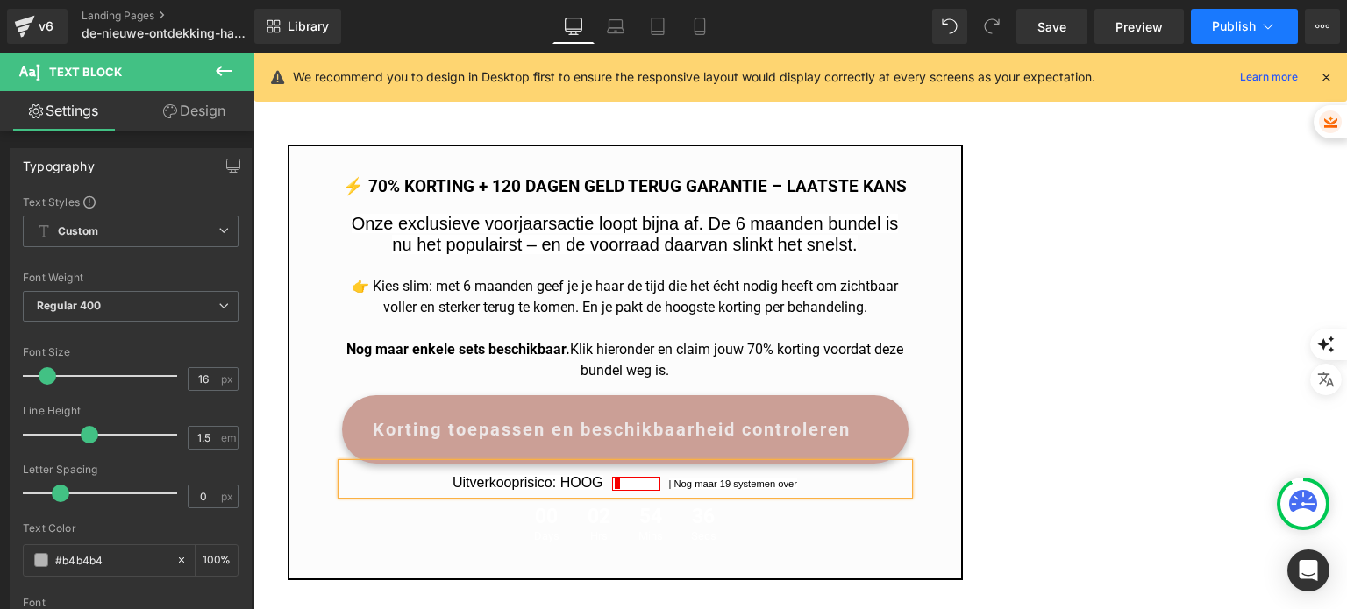
click at [1234, 27] on span "Publish" at bounding box center [1234, 26] width 44 height 14
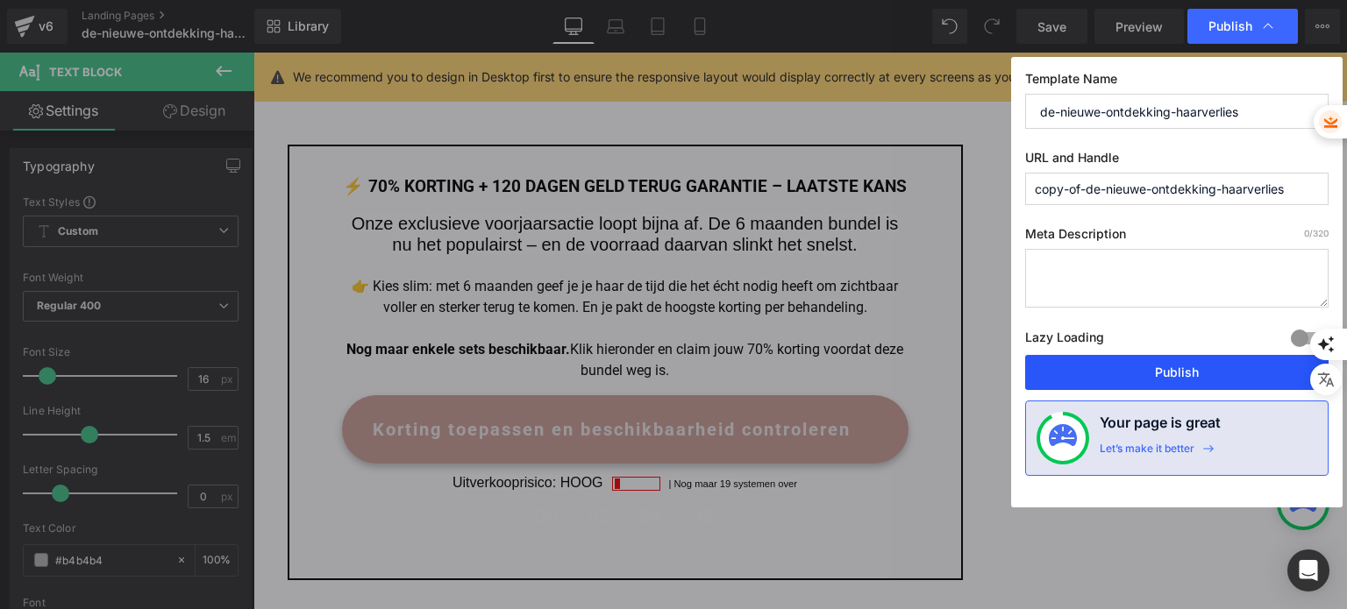
click at [1170, 364] on button "Publish" at bounding box center [1176, 372] width 303 height 35
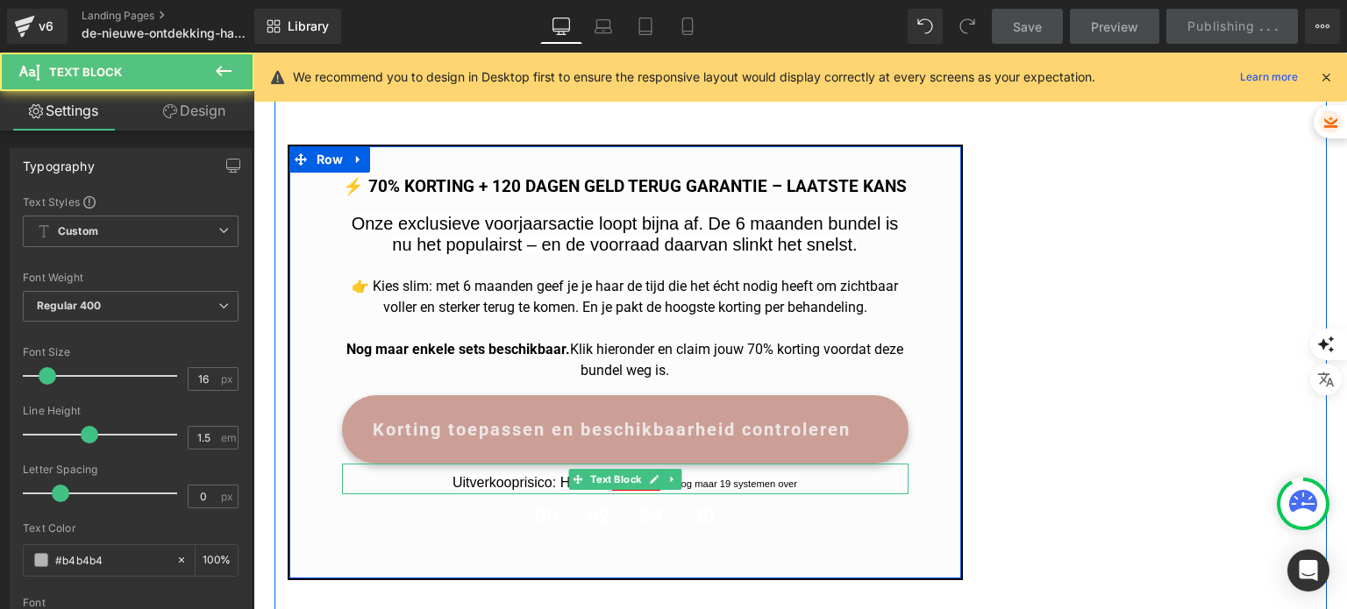
click at [743, 479] on font "| Nog maar 19 systemen over" at bounding box center [733, 484] width 129 height 11
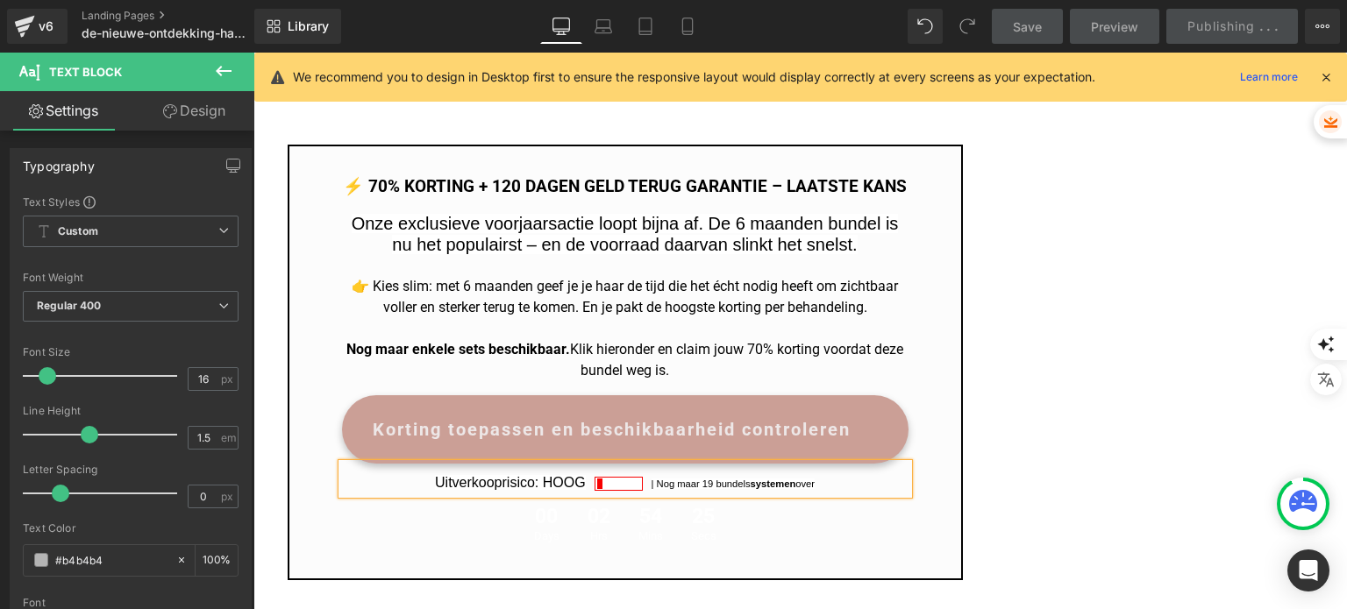
click at [758, 479] on strong "systemen" at bounding box center [774, 484] width 46 height 11
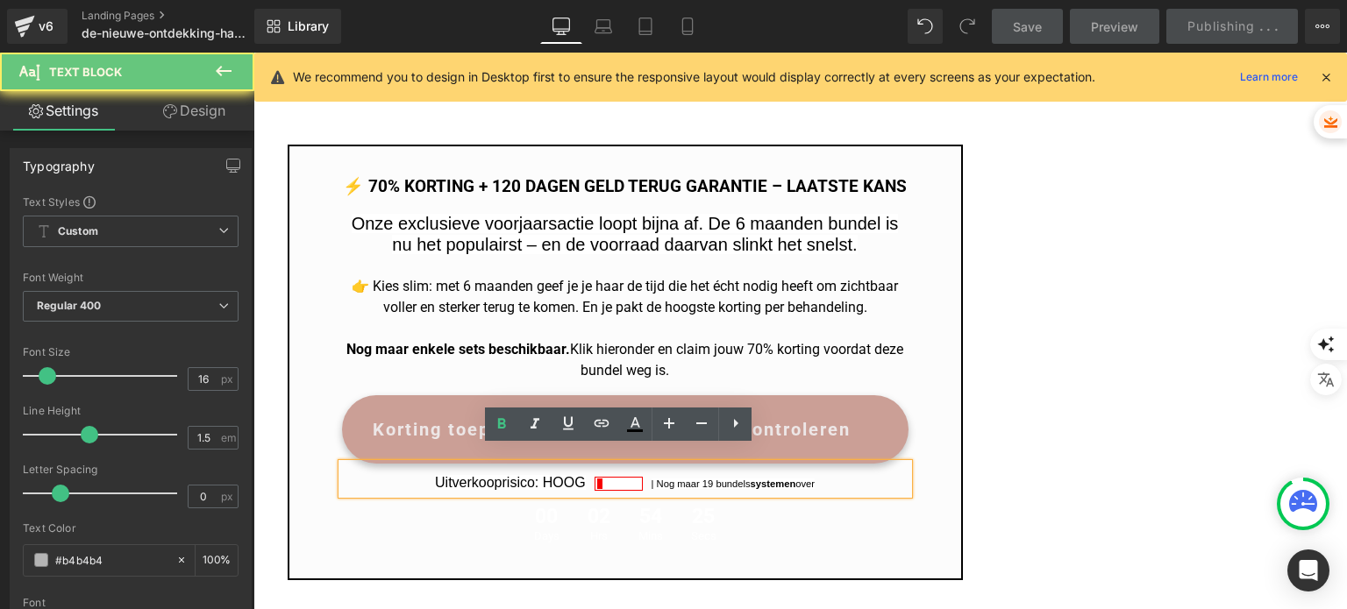
click at [758, 479] on strong "systemen" at bounding box center [774, 484] width 46 height 11
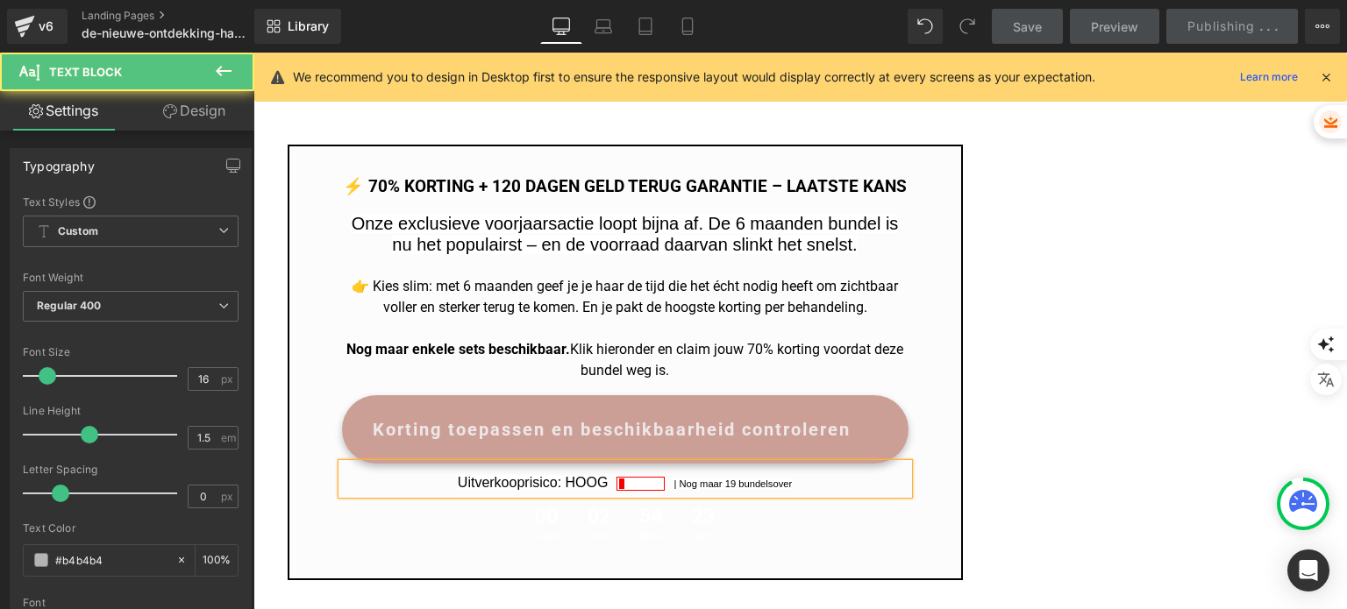
click at [758, 479] on font "| Nog maar 19 bundels over" at bounding box center [732, 484] width 118 height 11
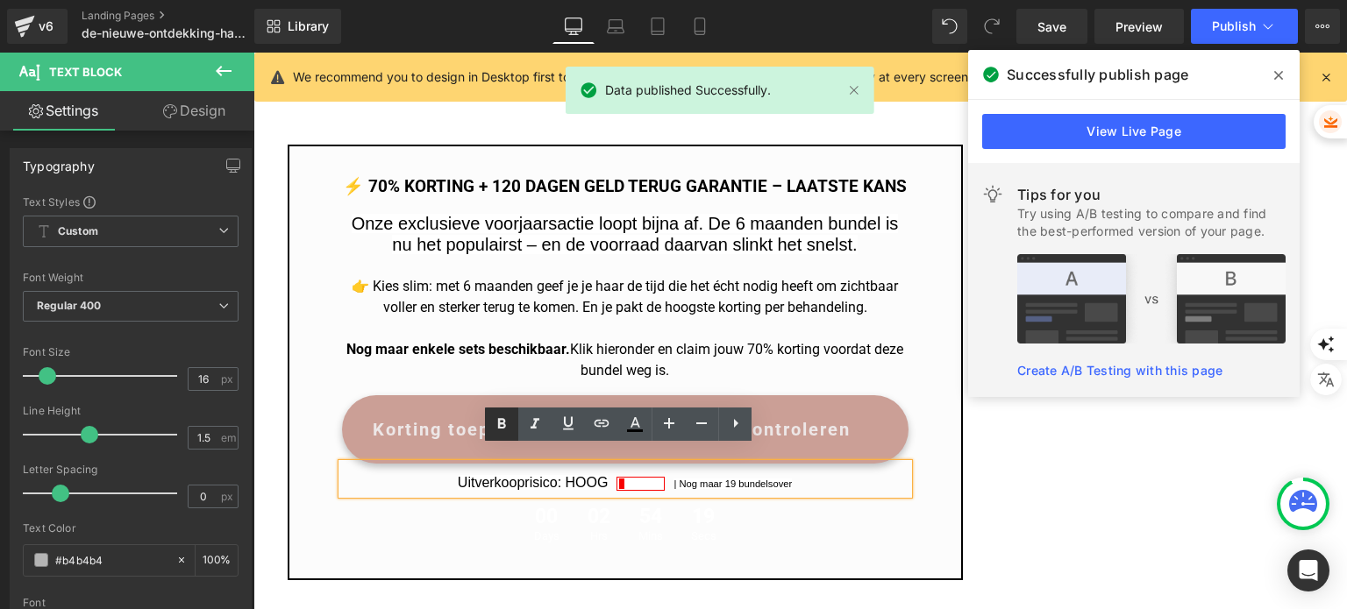
click at [502, 430] on icon at bounding box center [501, 424] width 21 height 21
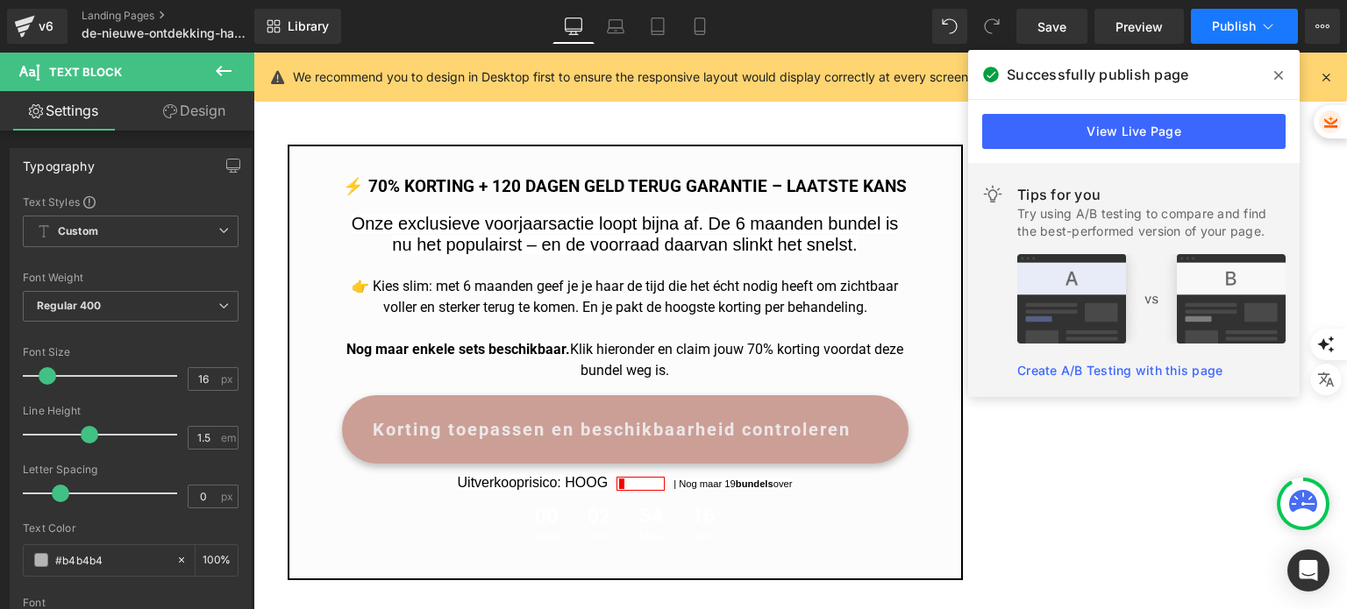
click at [1230, 34] on button "Publish" at bounding box center [1244, 26] width 107 height 35
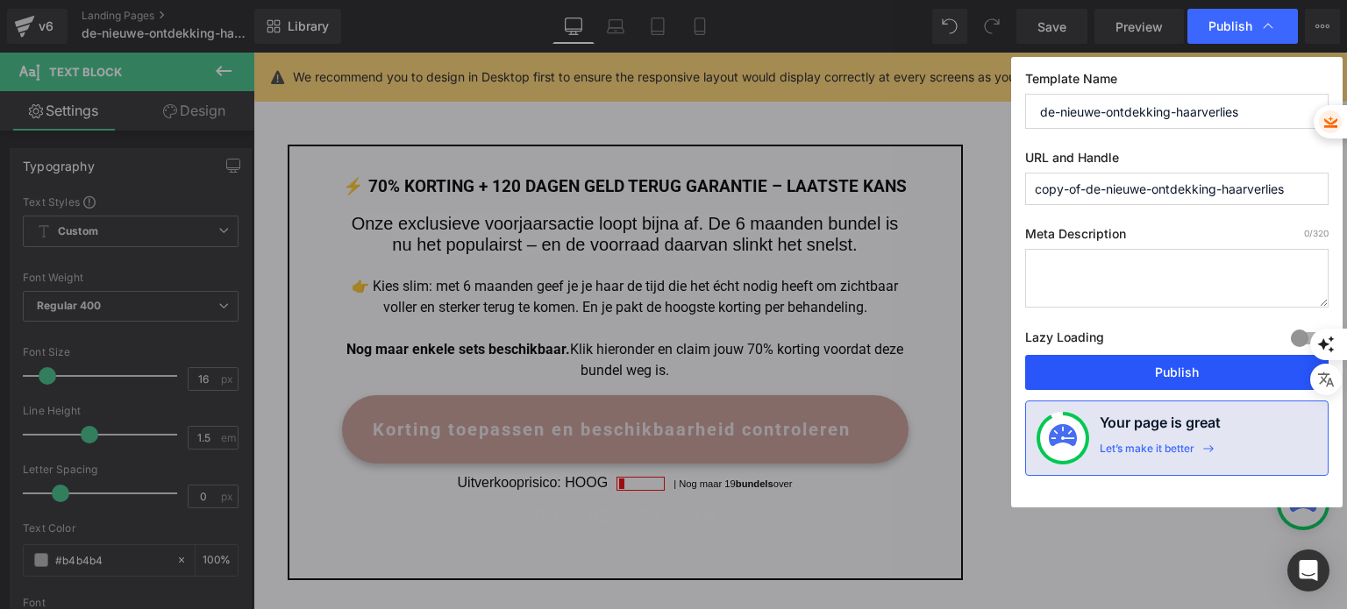
click at [1135, 367] on button "Publish" at bounding box center [1176, 372] width 303 height 35
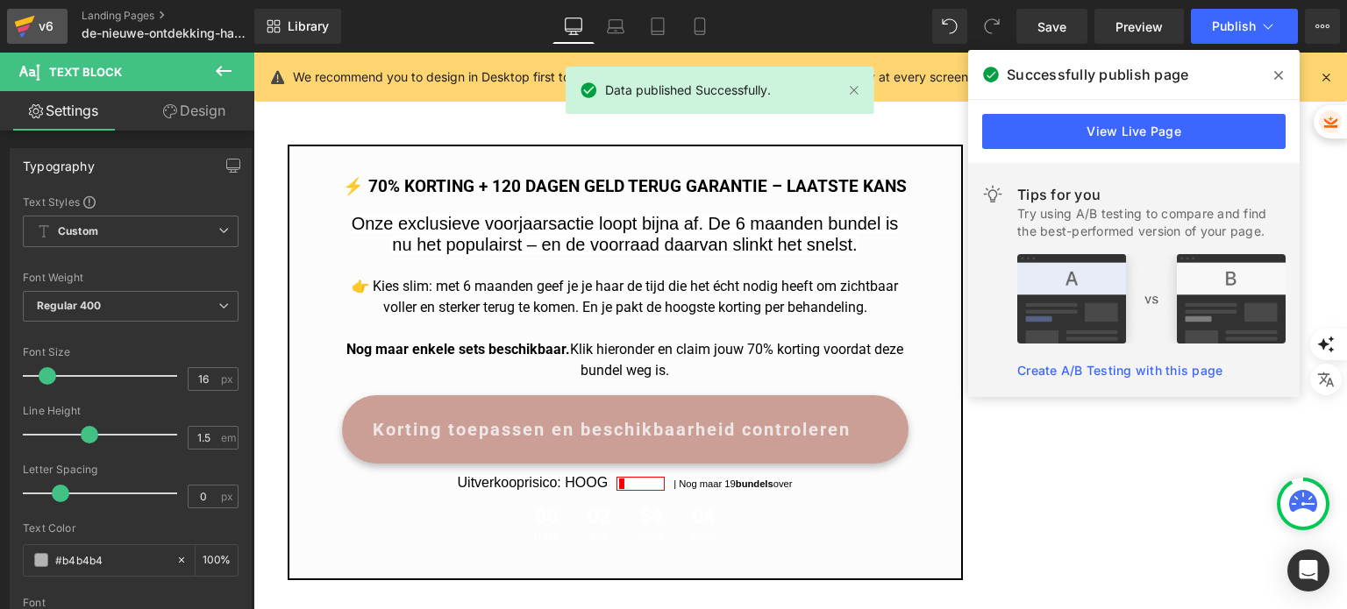
click at [31, 29] on icon at bounding box center [24, 26] width 21 height 44
